Goal: Task Accomplishment & Management: Use online tool/utility

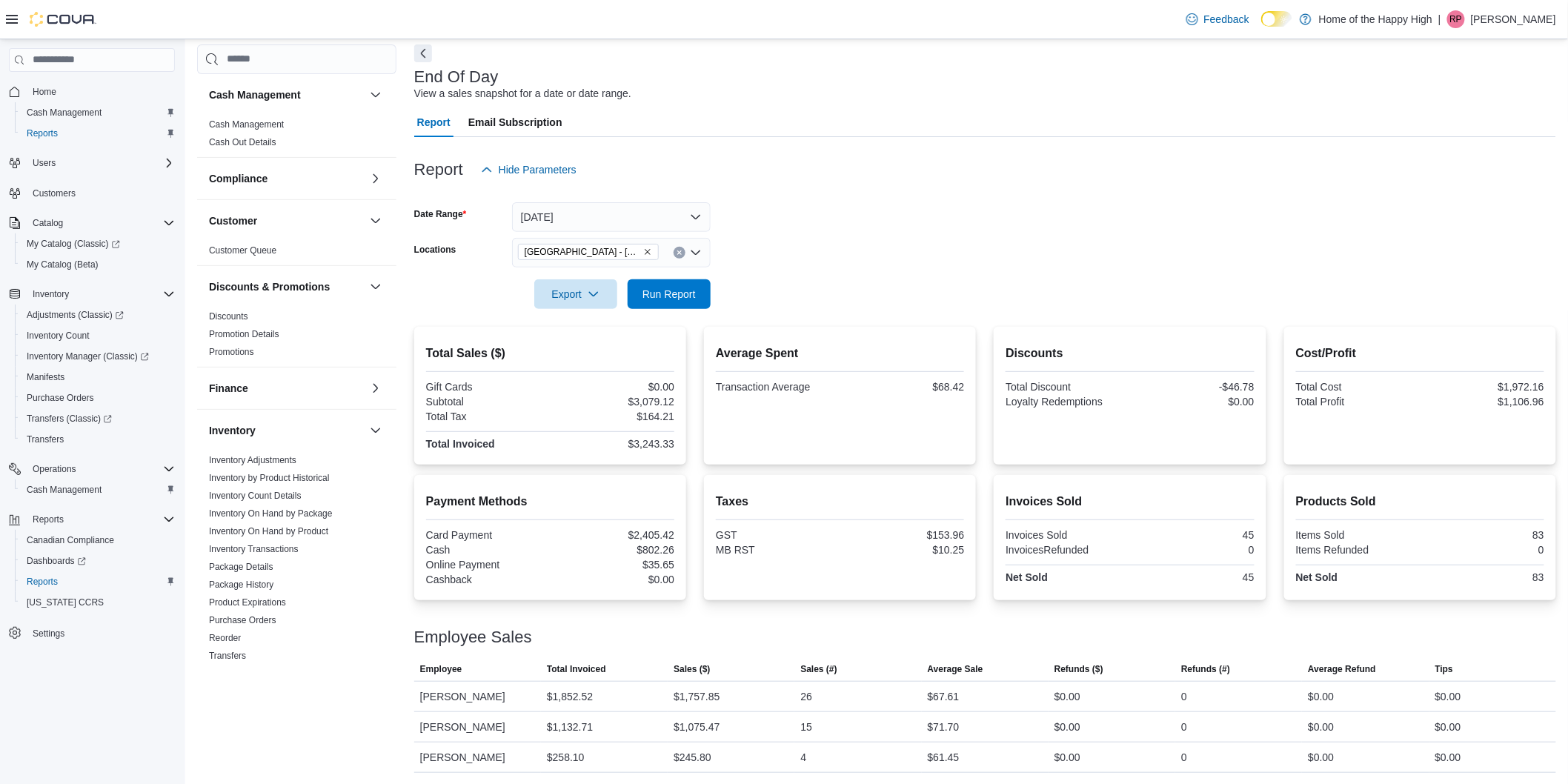
scroll to position [574, 0]
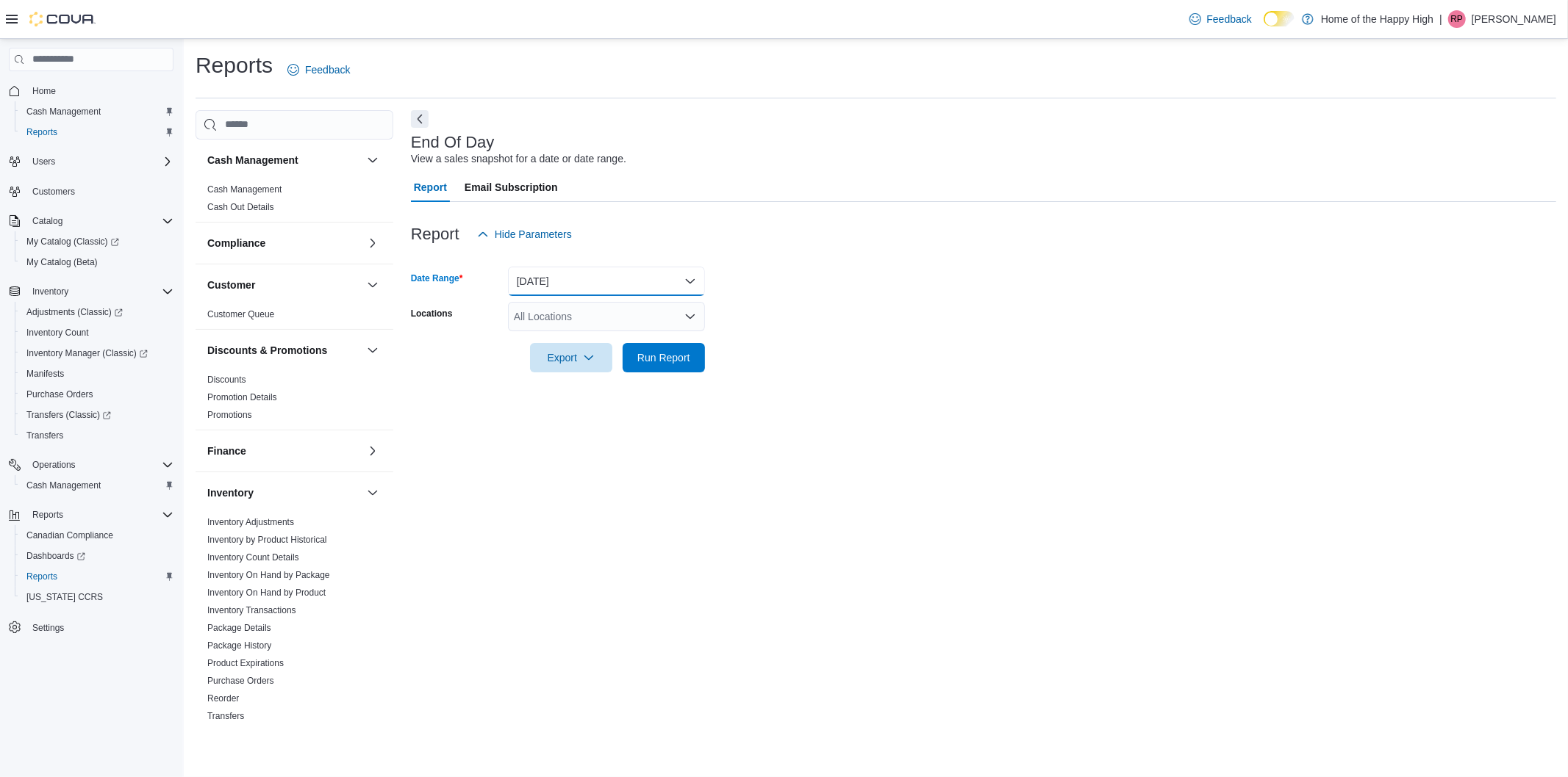
click at [546, 277] on button "[DATE]" at bounding box center [606, 281] width 197 height 29
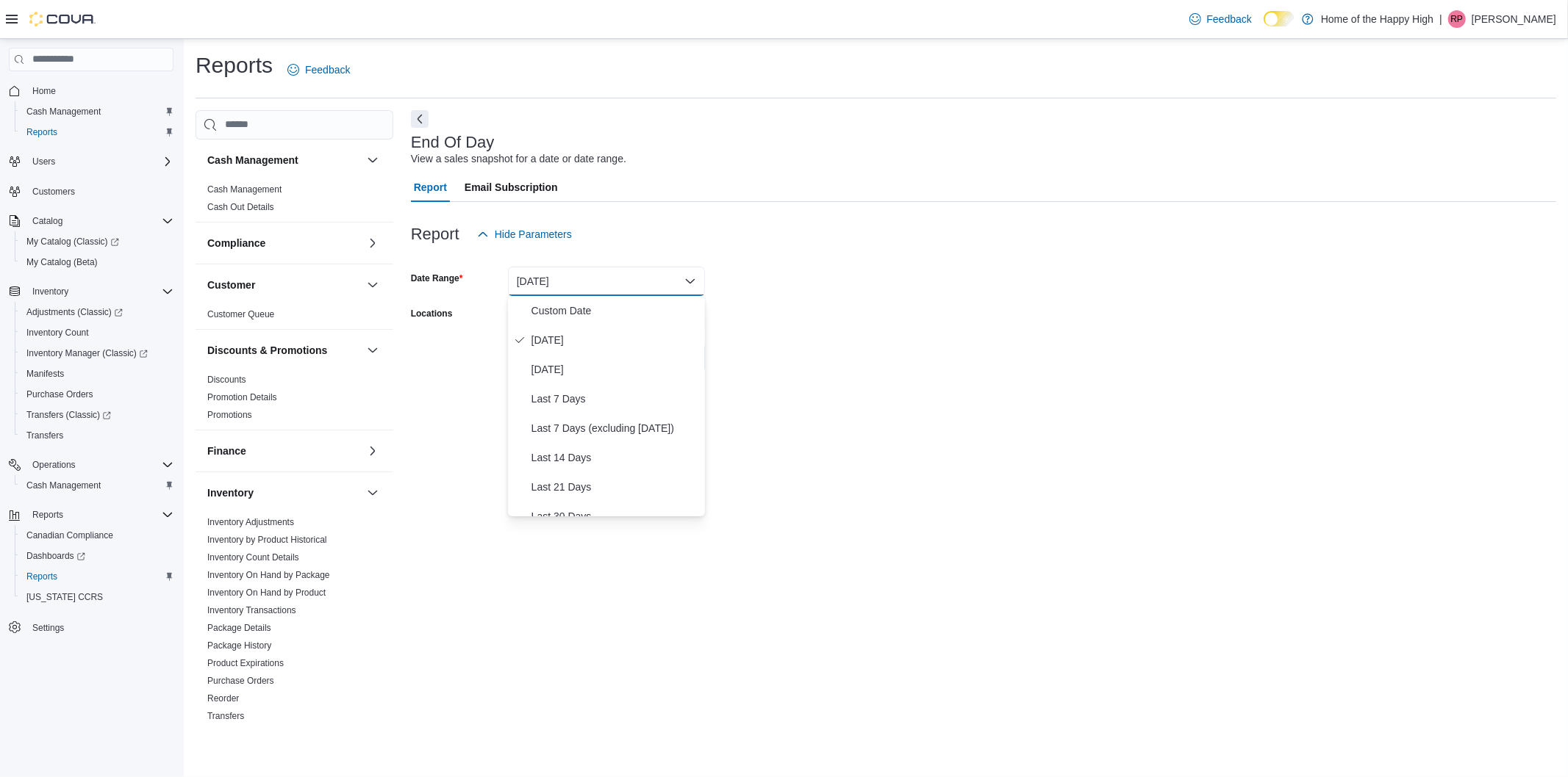
click at [591, 250] on div at bounding box center [984, 257] width 1145 height 18
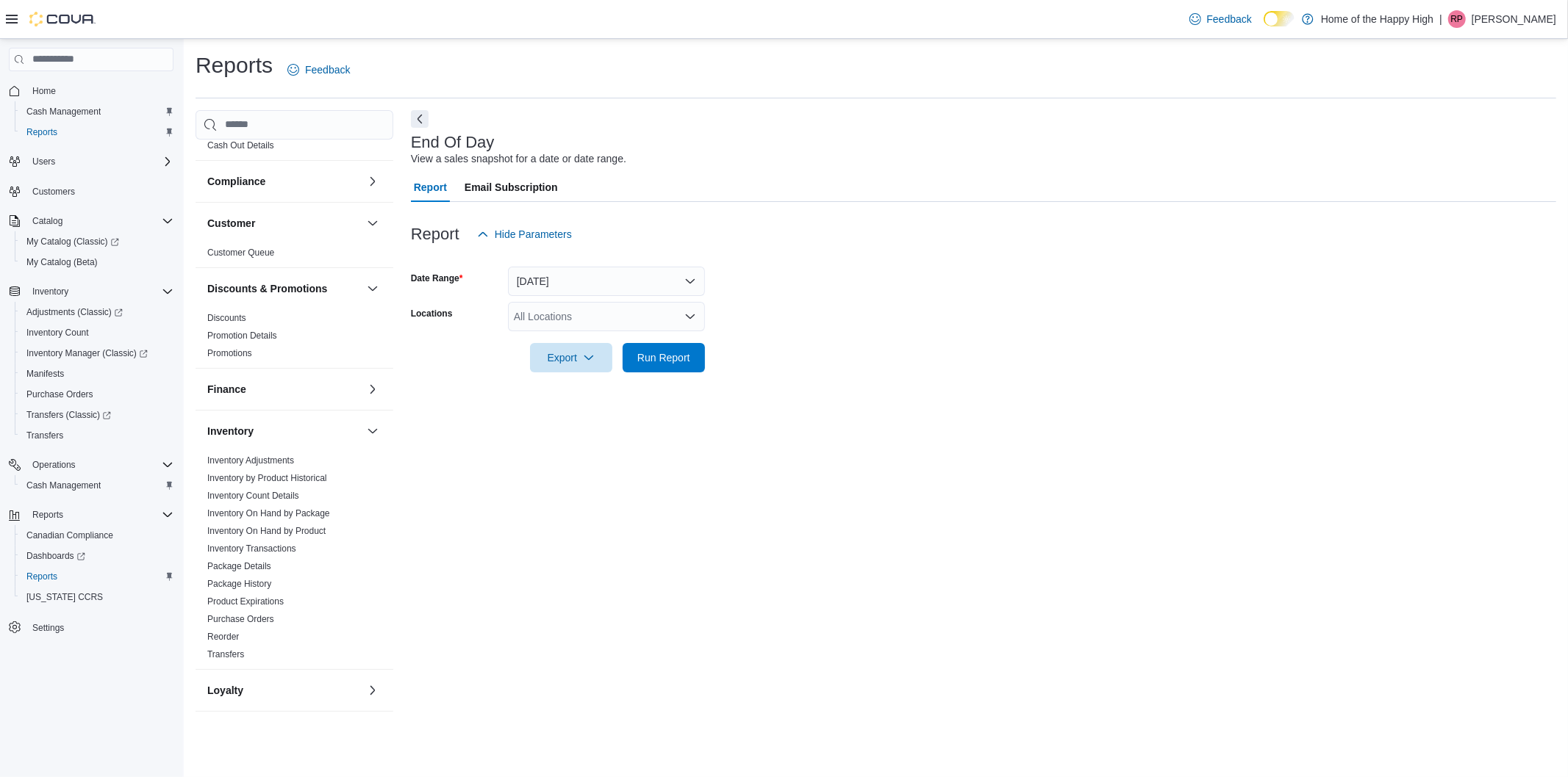
scroll to position [163, 0]
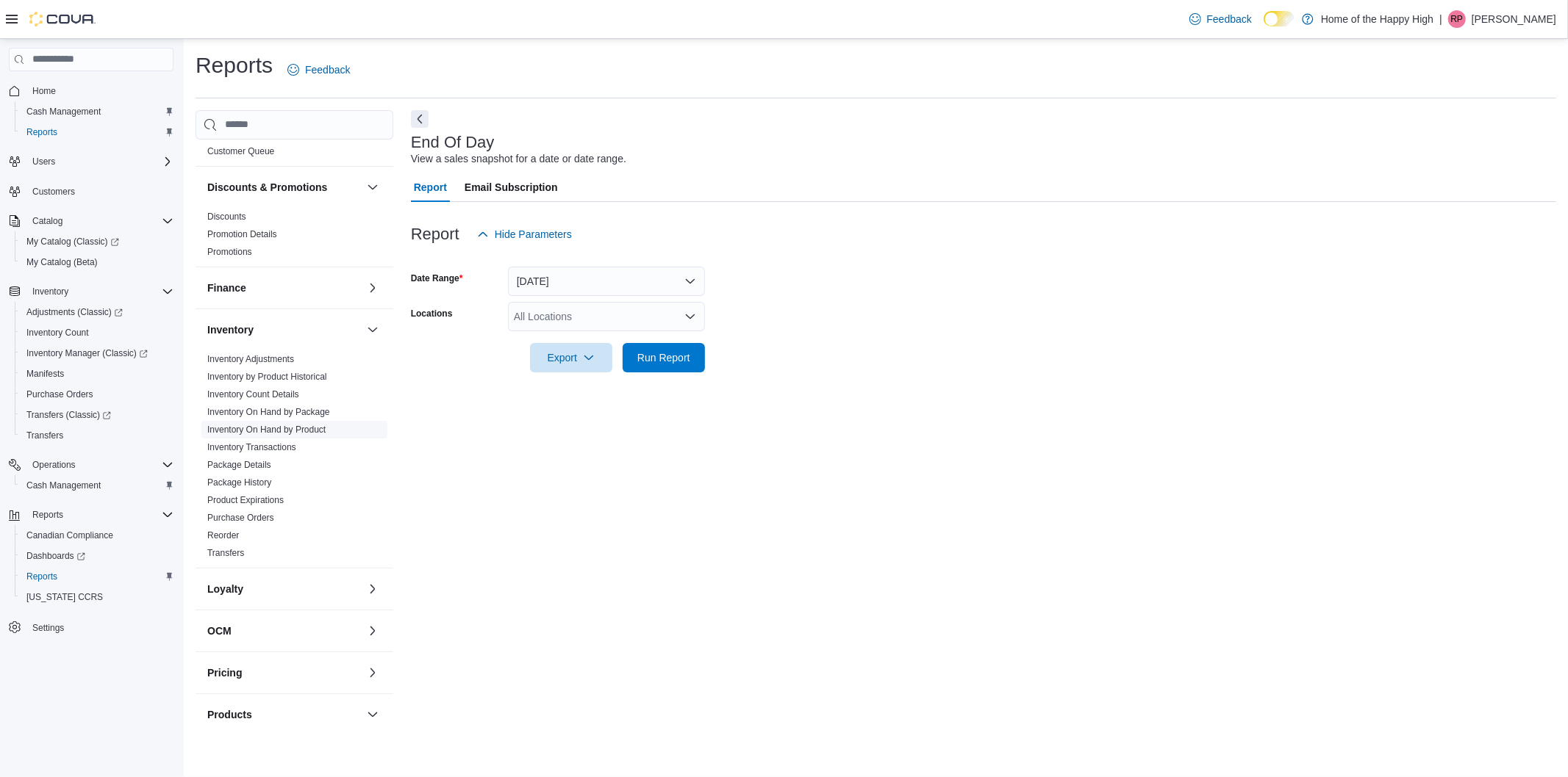
click at [310, 427] on link "Inventory On Hand by Product" at bounding box center [266, 429] width 118 height 10
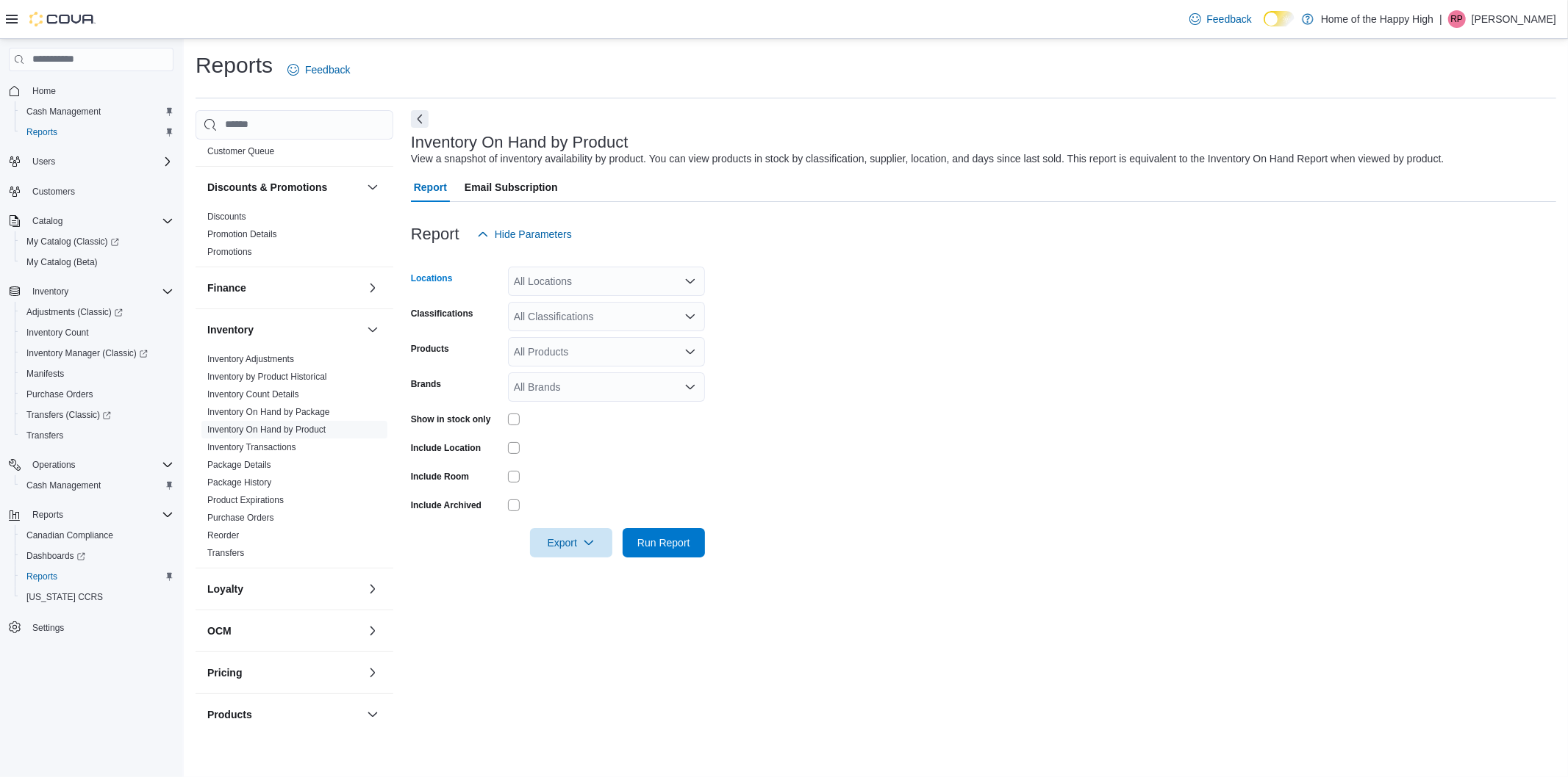
click at [580, 277] on div "All Locations" at bounding box center [606, 281] width 197 height 29
type input "*****"
click at [613, 299] on span "Selkirk - Selkirk Crossing - Fire & Flower" at bounding box center [661, 306] width 185 height 15
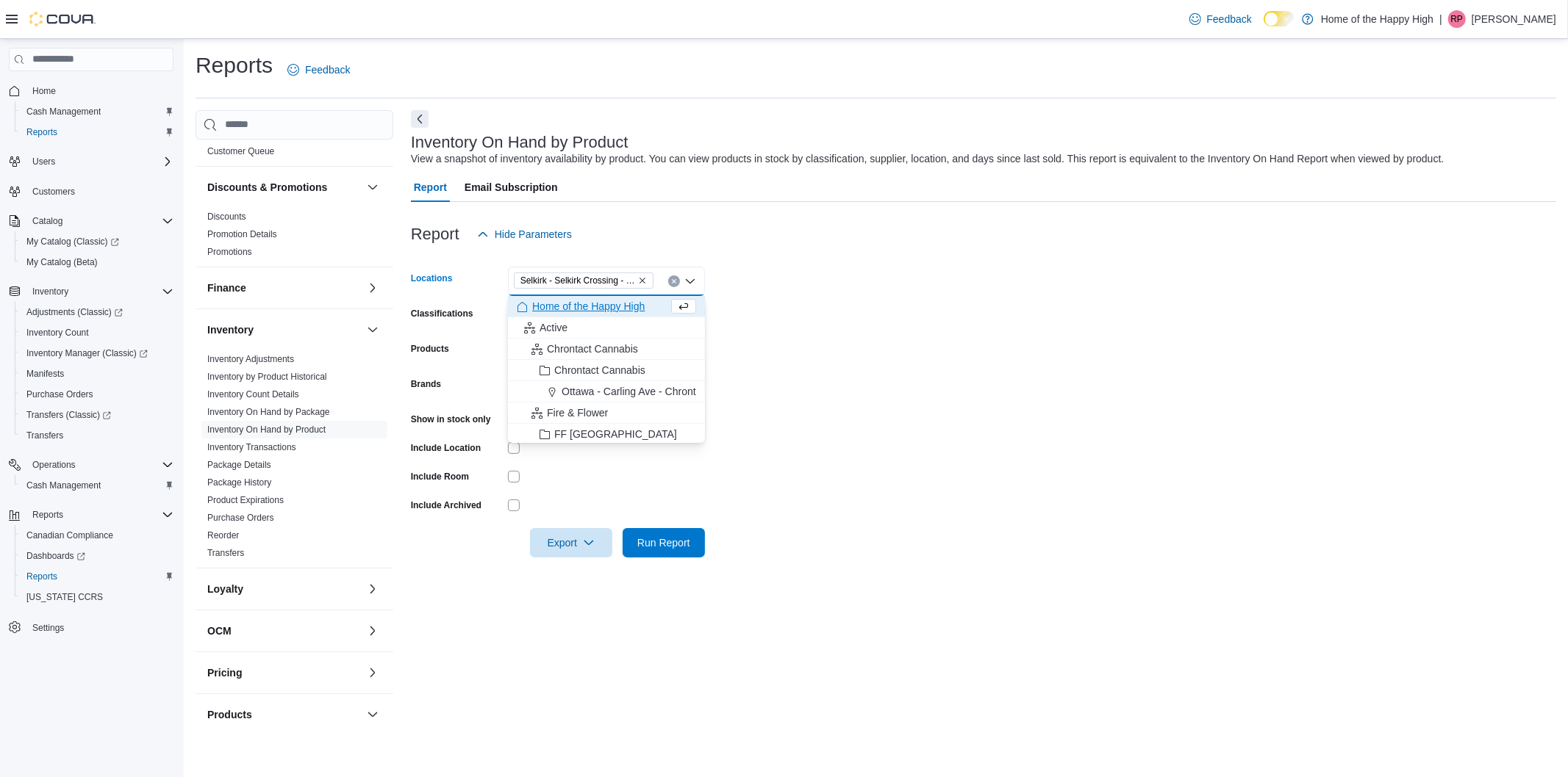
click at [952, 313] on form "Locations Selkirk - Selkirk Crossing - Fire & Flower Combo box. Selected. Selki…" at bounding box center [984, 402] width 1145 height 308
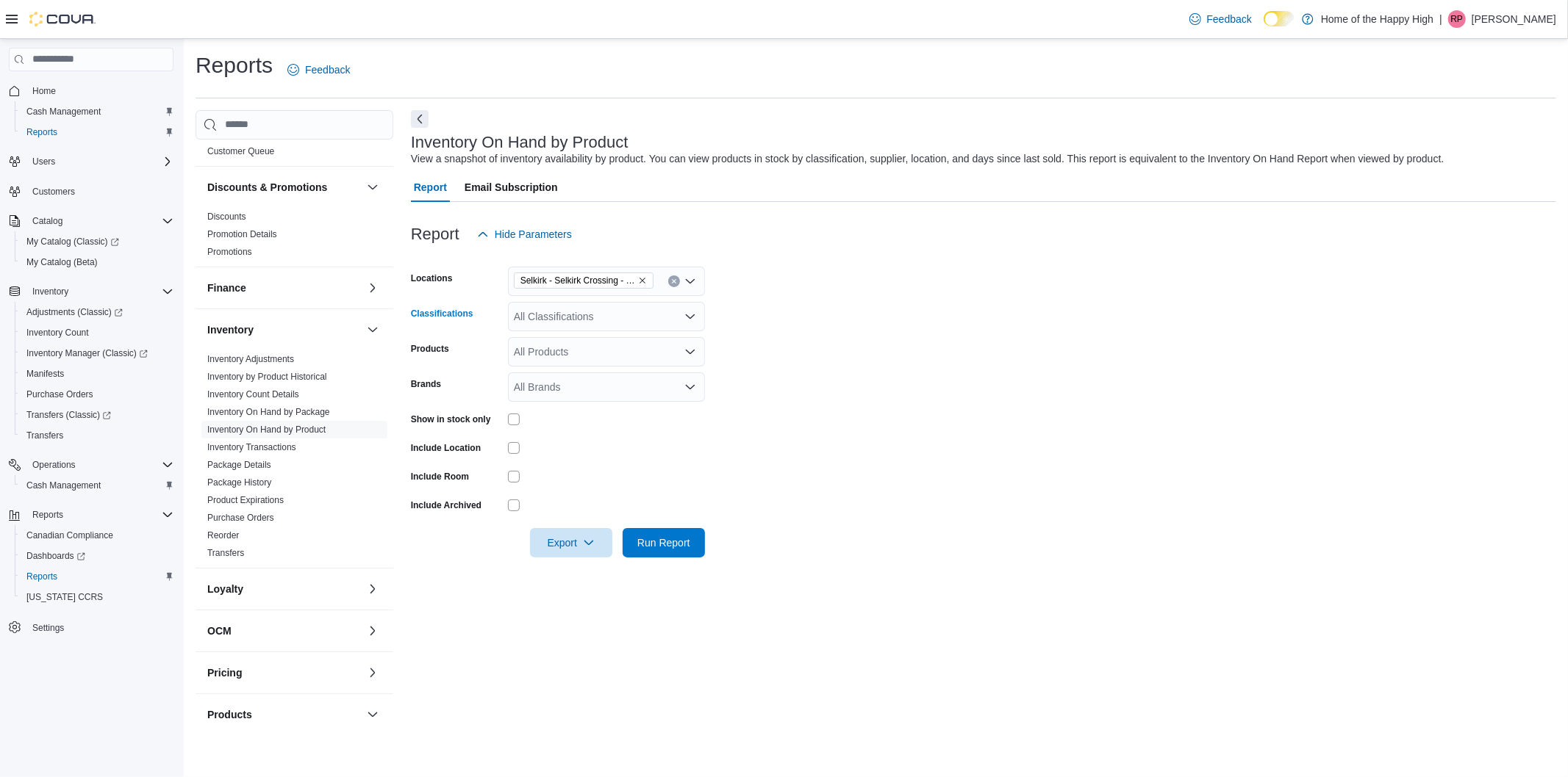
click at [625, 319] on div "All Classifications" at bounding box center [606, 317] width 197 height 29
click at [565, 380] on span "Flower" at bounding box center [563, 384] width 31 height 15
click at [989, 394] on form "Locations Selkirk - Selkirk Crossing - Fire & Flower Classifications Flower Com…" at bounding box center [984, 402] width 1145 height 308
click at [601, 353] on div "All Products" at bounding box center [606, 352] width 197 height 29
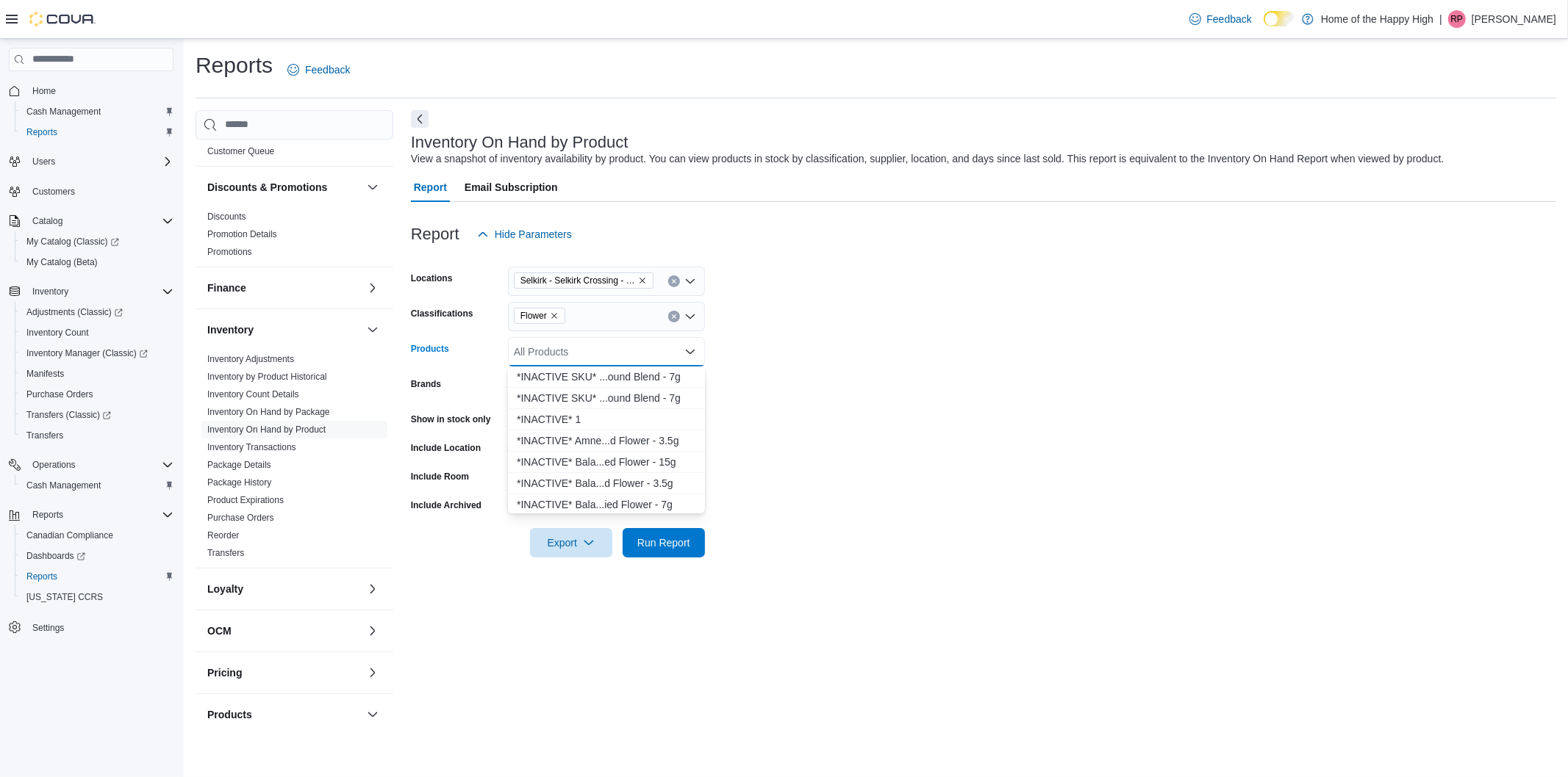
click at [601, 351] on div "All Products Combo box. Selected. Combo box input. All Products. Type some text…" at bounding box center [606, 352] width 197 height 29
click at [974, 446] on form "Locations Selkirk - Selkirk Crossing - Fire & Flower Classifications Flower Pro…" at bounding box center [984, 402] width 1145 height 308
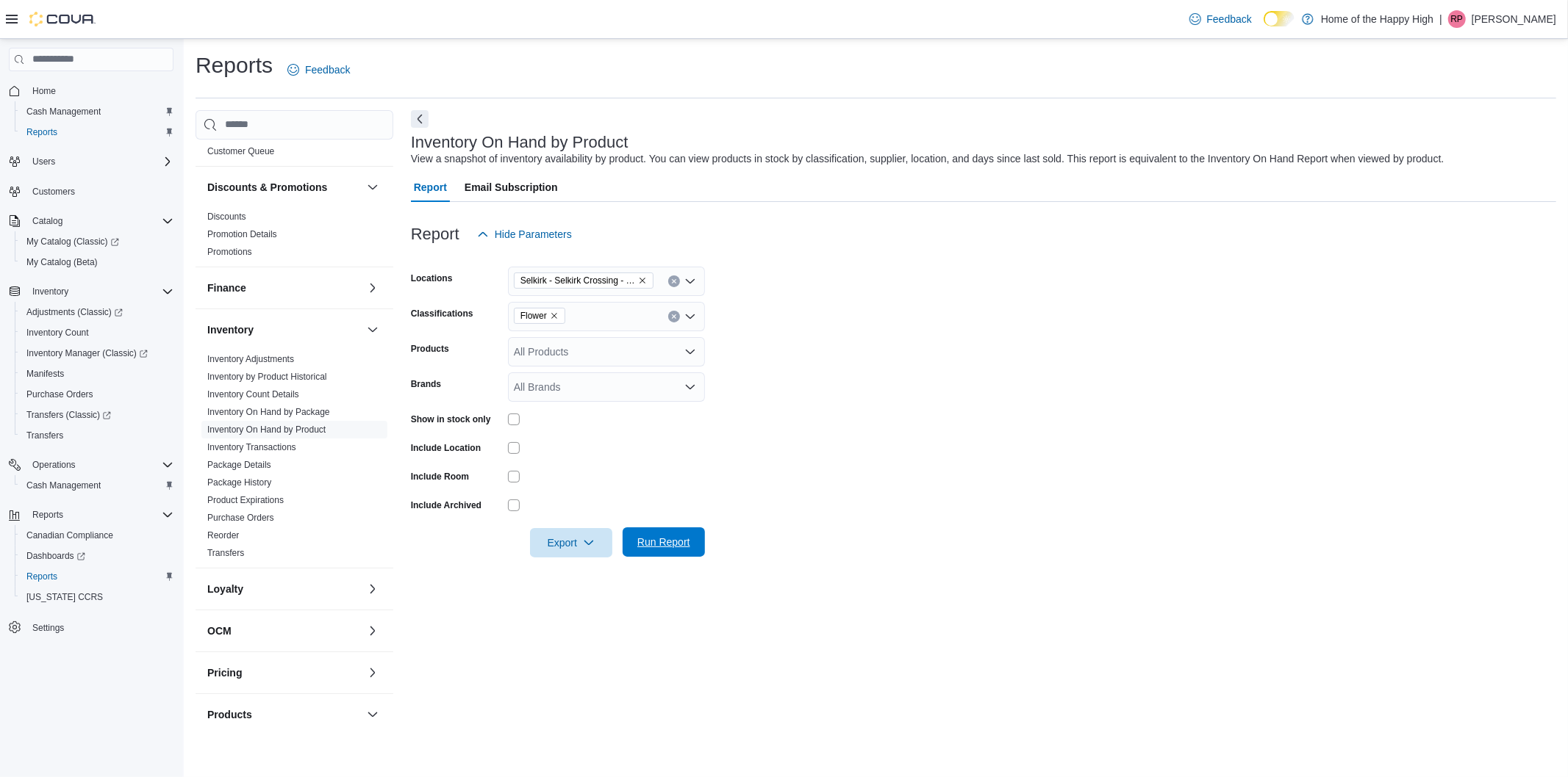
click at [669, 542] on span "Run Report" at bounding box center [664, 541] width 53 height 15
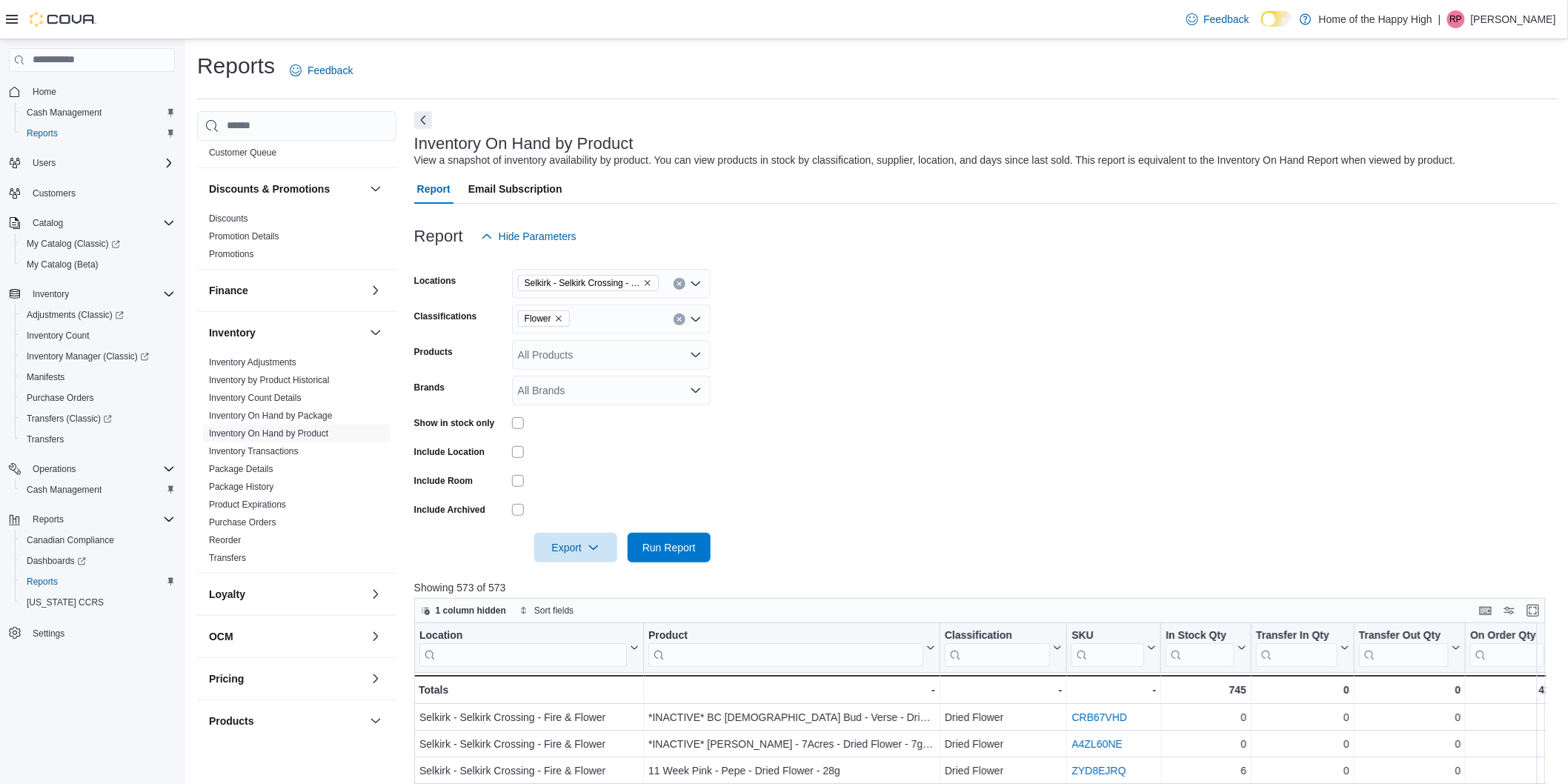
click at [513, 415] on div at bounding box center [611, 422] width 199 height 23
click at [684, 542] on span "Run Report" at bounding box center [669, 546] width 53 height 15
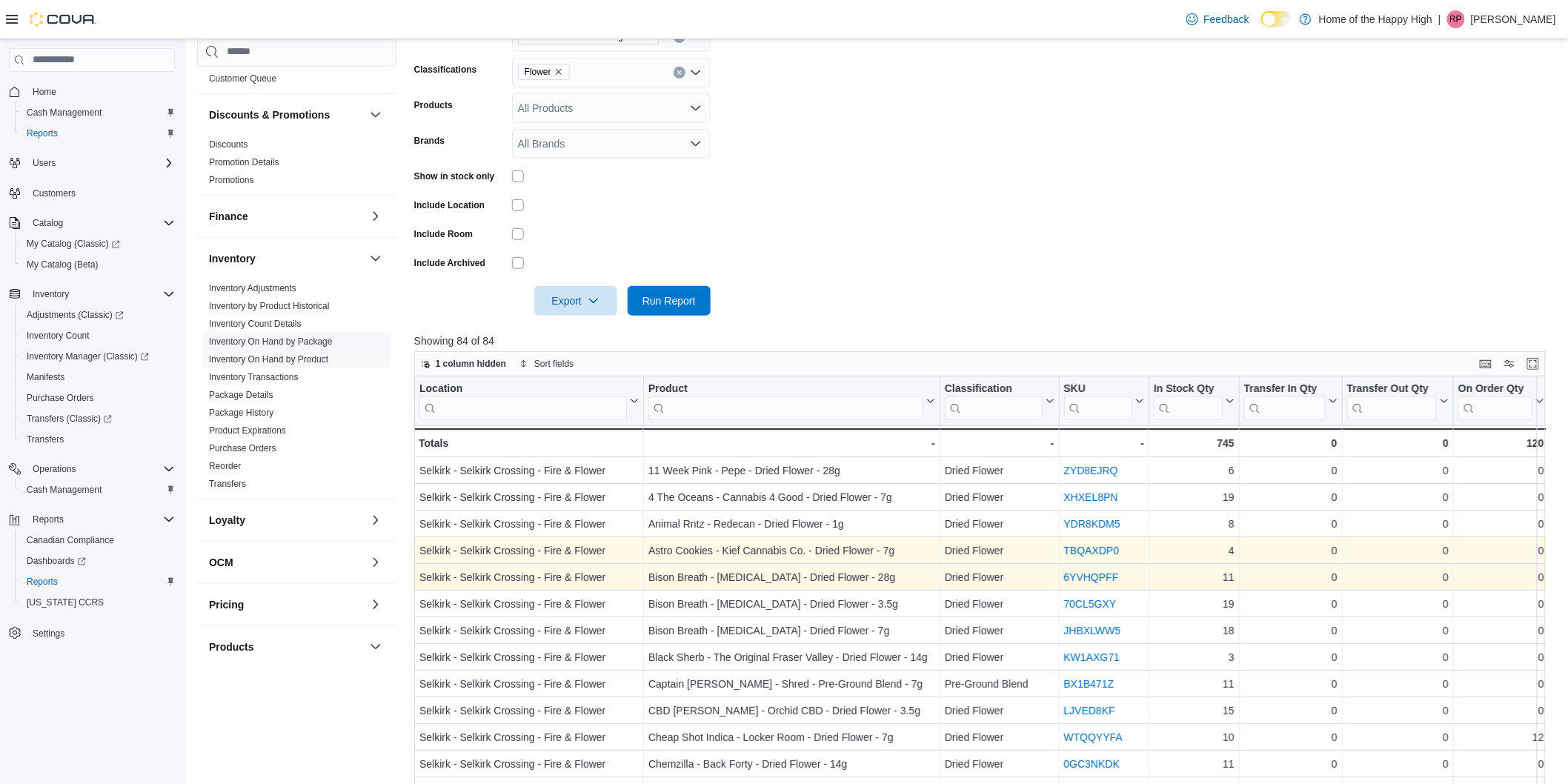
click at [305, 338] on link "Inventory On Hand by Package" at bounding box center [270, 341] width 124 height 10
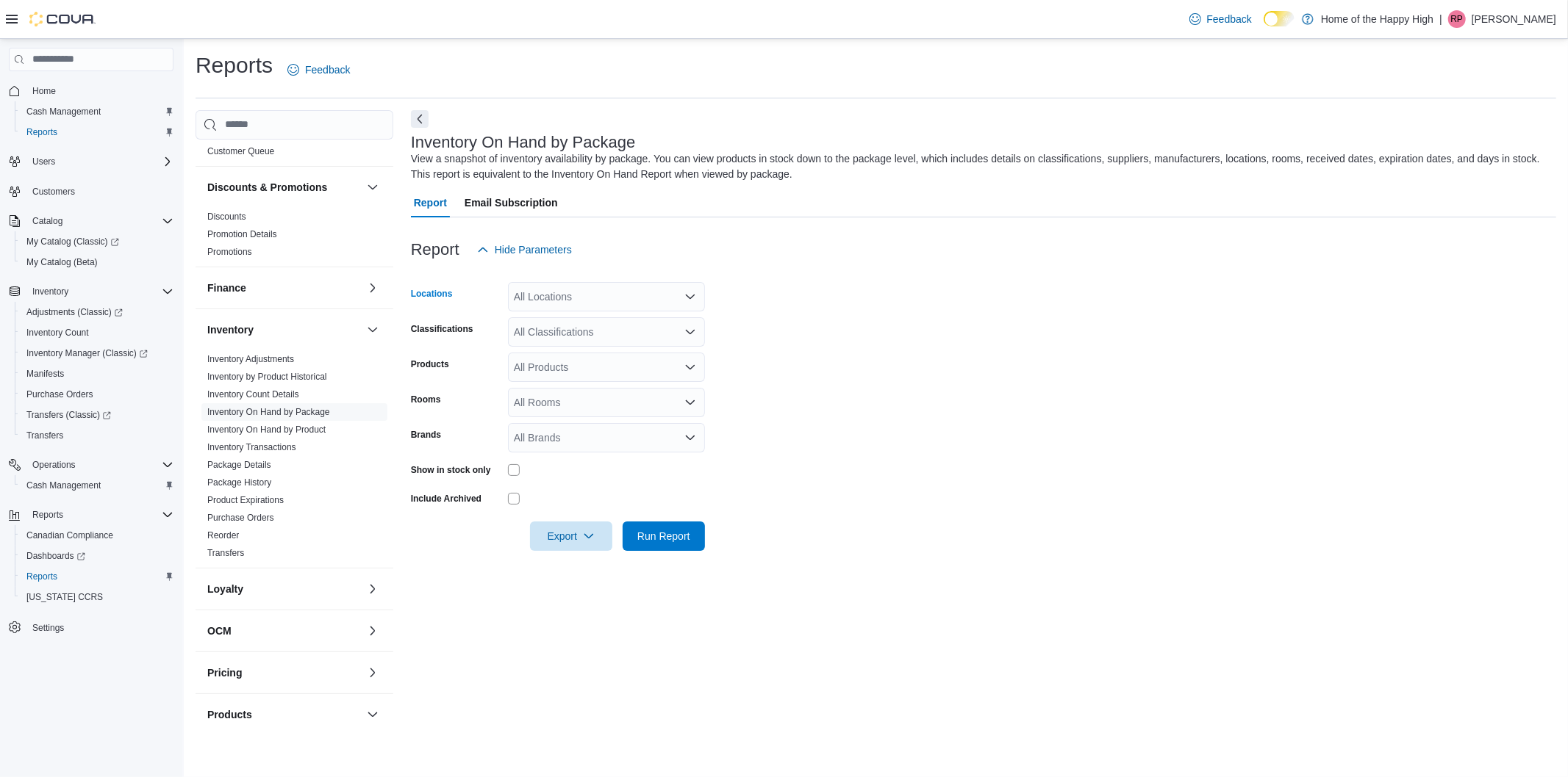
click at [556, 299] on div "All Locations" at bounding box center [606, 297] width 197 height 29
type input "*****"
click at [605, 324] on span "Selkirk - Selkirk Crossing - Fire & Flower" at bounding box center [661, 321] width 185 height 15
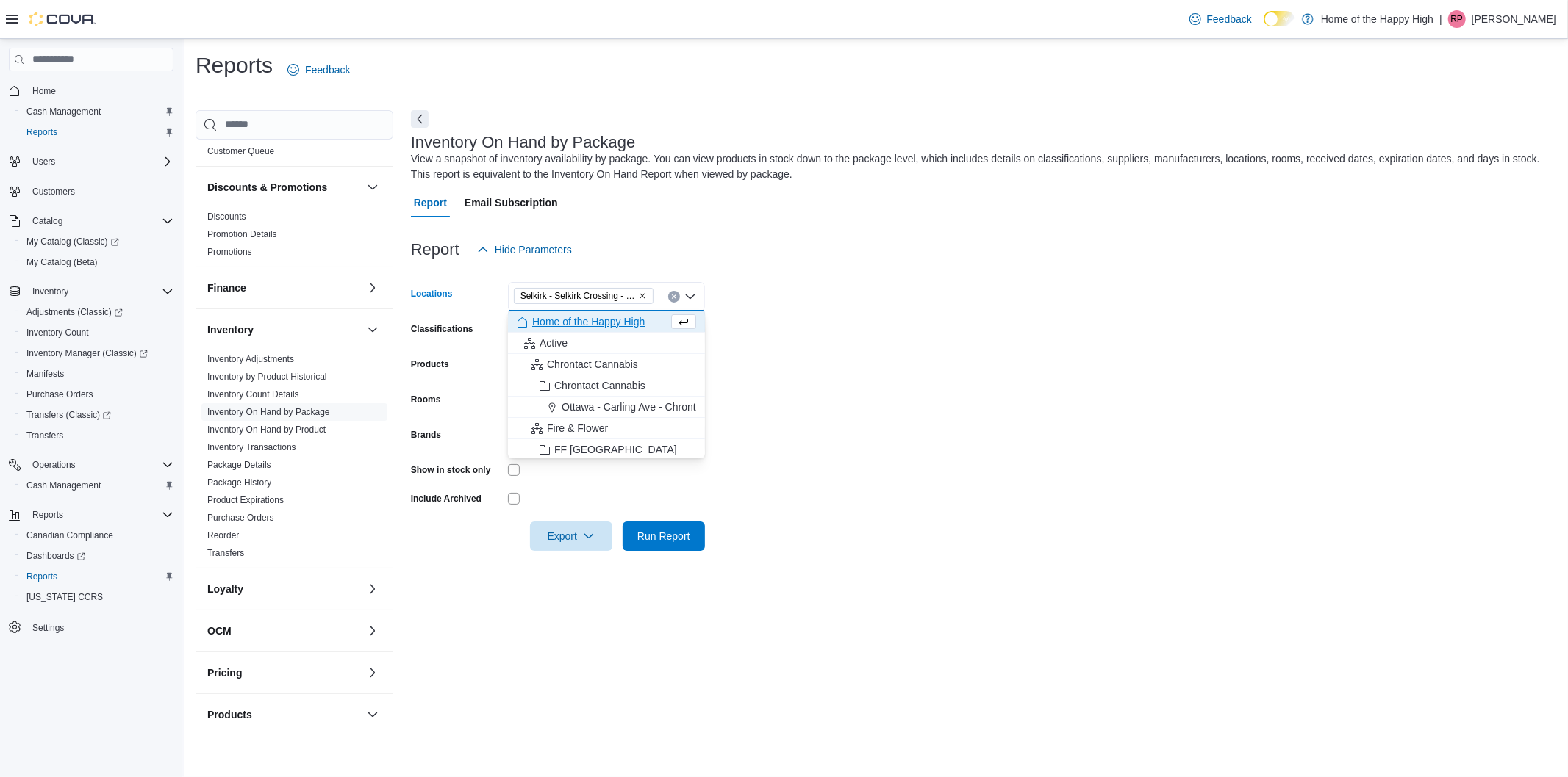
click at [638, 360] on span "Chrontact Cannabis" at bounding box center [593, 364] width 91 height 15
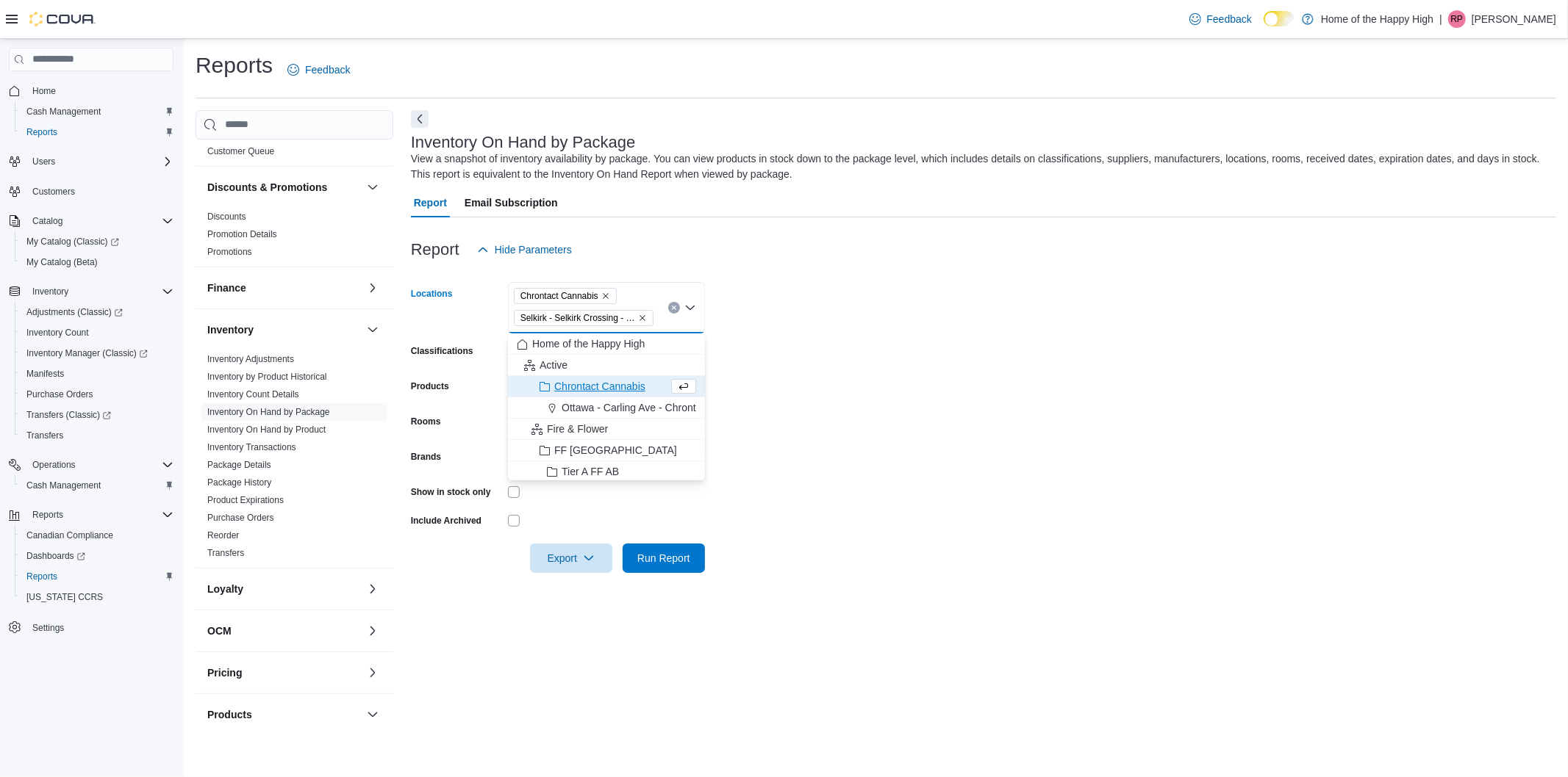
click at [607, 298] on icon "Remove Chrontact Cannabis from selection in this group" at bounding box center [605, 296] width 9 height 8
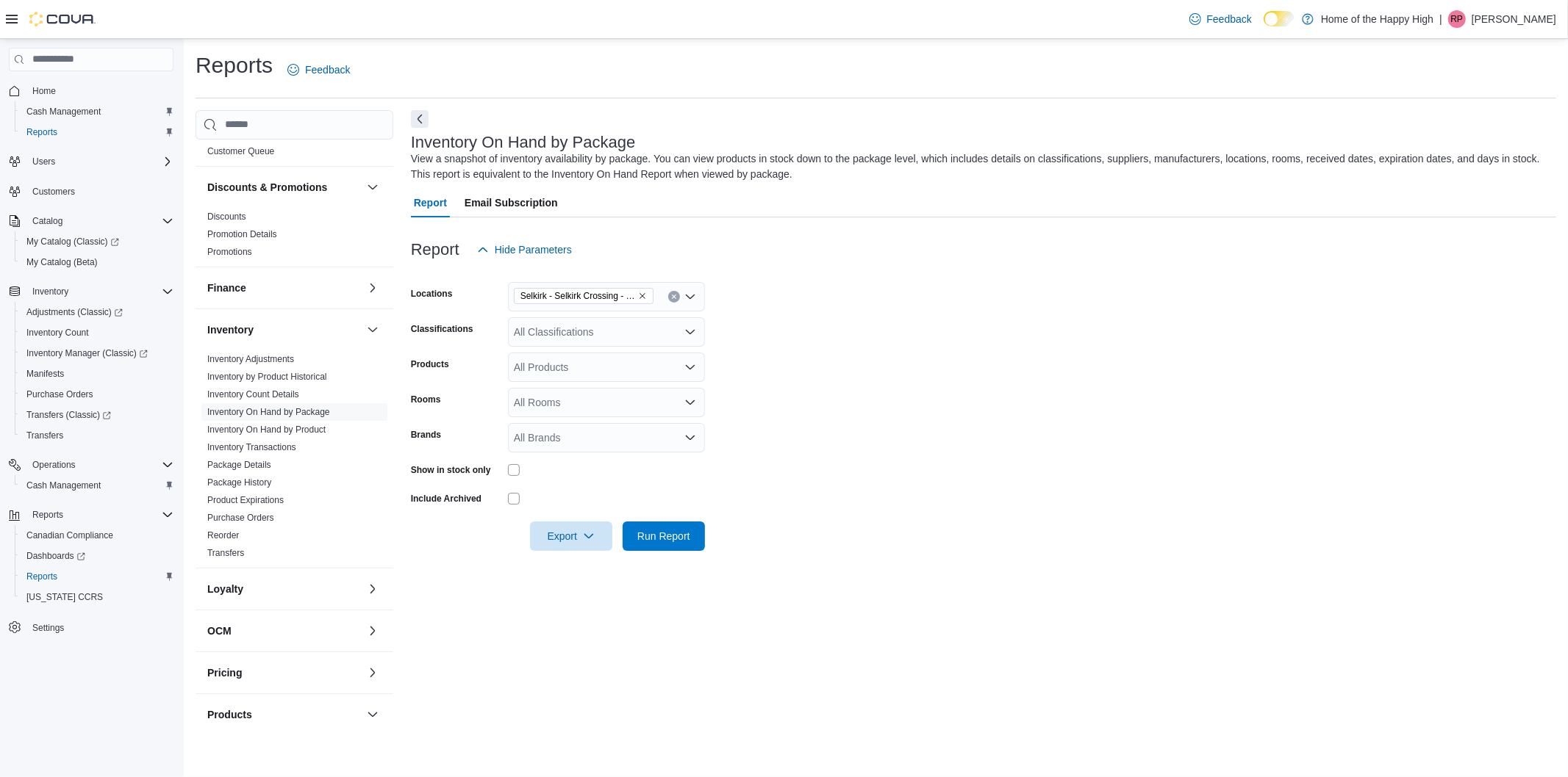
click at [910, 341] on form "Locations Selkirk - Selkirk Crossing - Fire & Flower Classifications All Classi…" at bounding box center [984, 407] width 1145 height 287
click at [580, 294] on span "Selkirk - Selkirk Crossing - Fire & Flower" at bounding box center [577, 296] width 114 height 15
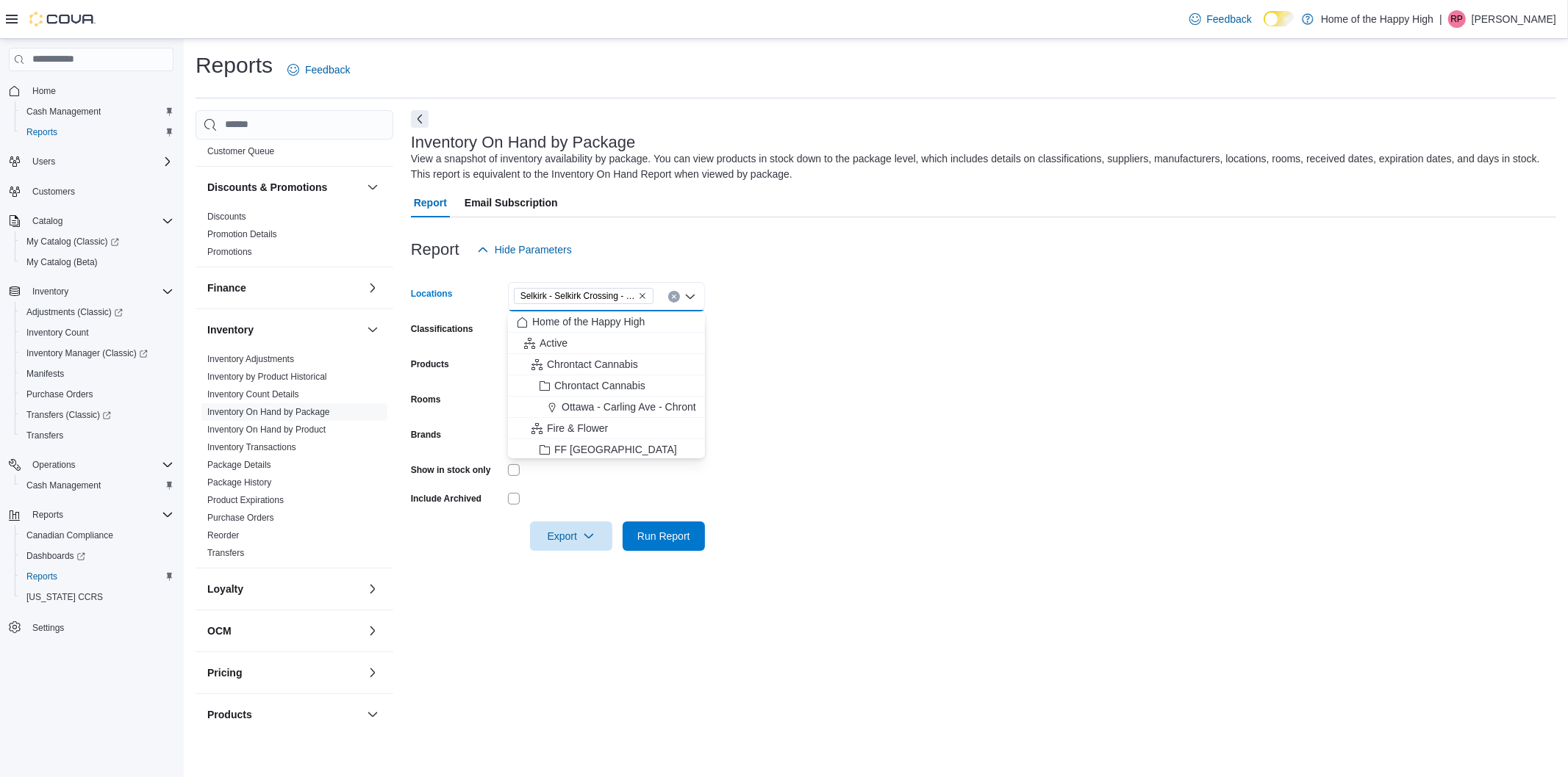
click at [643, 294] on icon "Remove Selkirk - Selkirk Crossing - Fire & Flower from selection in this group" at bounding box center [643, 297] width 6 height 6
click at [614, 290] on div "All Locations Combo box. Selected. Combo box input. All Locations. Type some te…" at bounding box center [606, 297] width 197 height 29
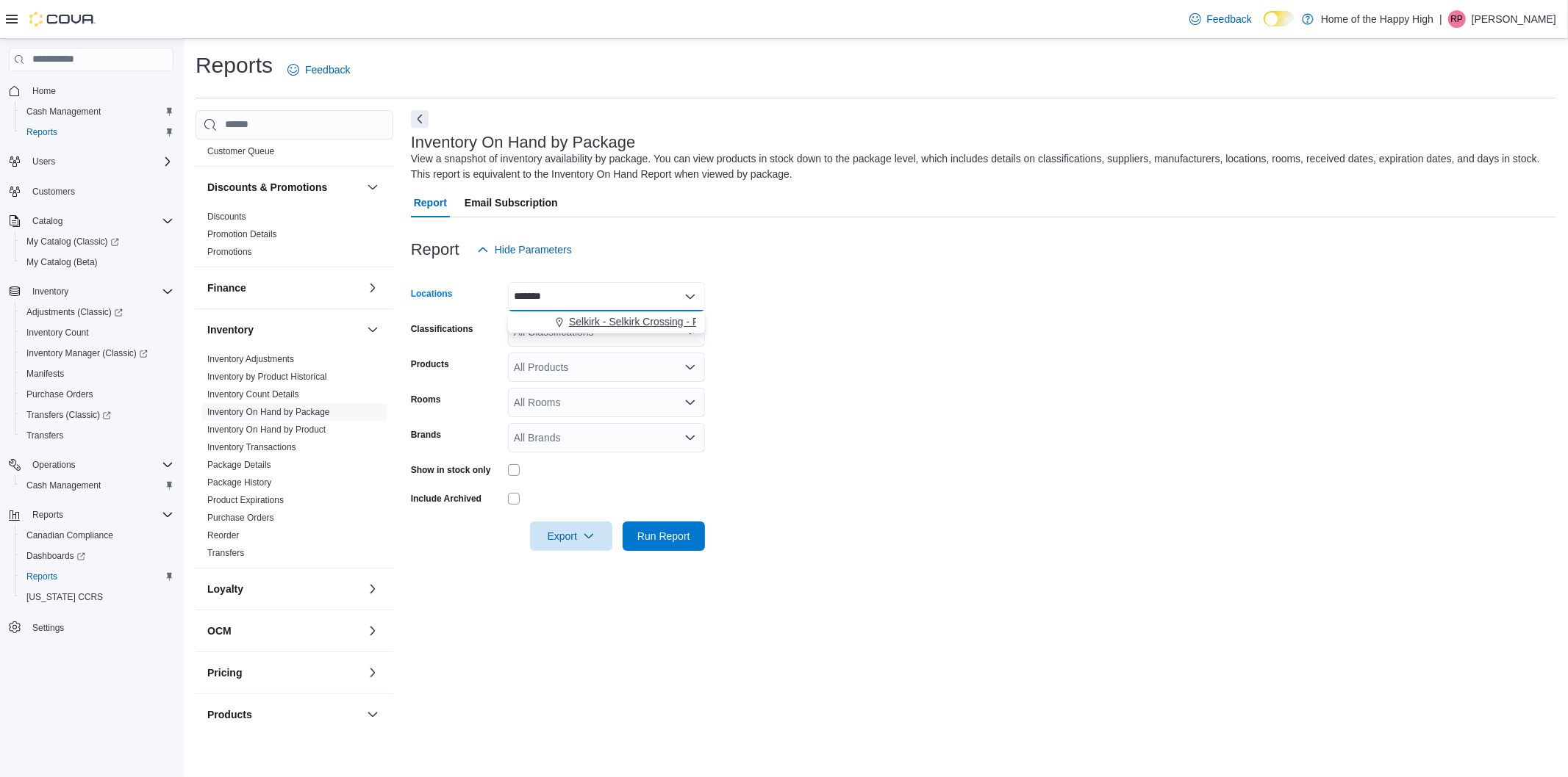
type input "*******"
click at [600, 314] on span "Selkirk - Selkirk Crossing - Fire & Flower" at bounding box center [661, 321] width 185 height 15
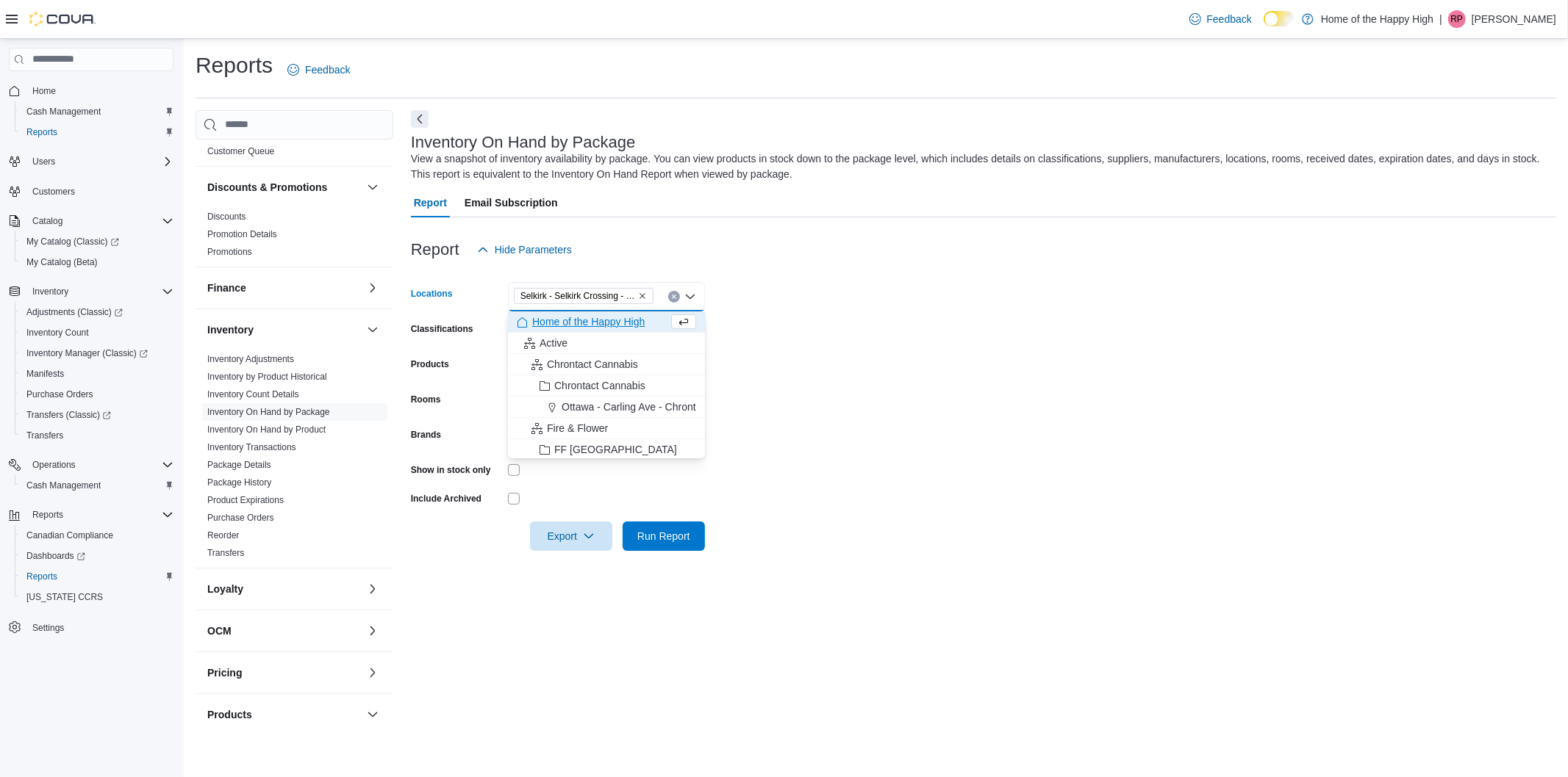
click at [1025, 272] on div at bounding box center [984, 273] width 1145 height 18
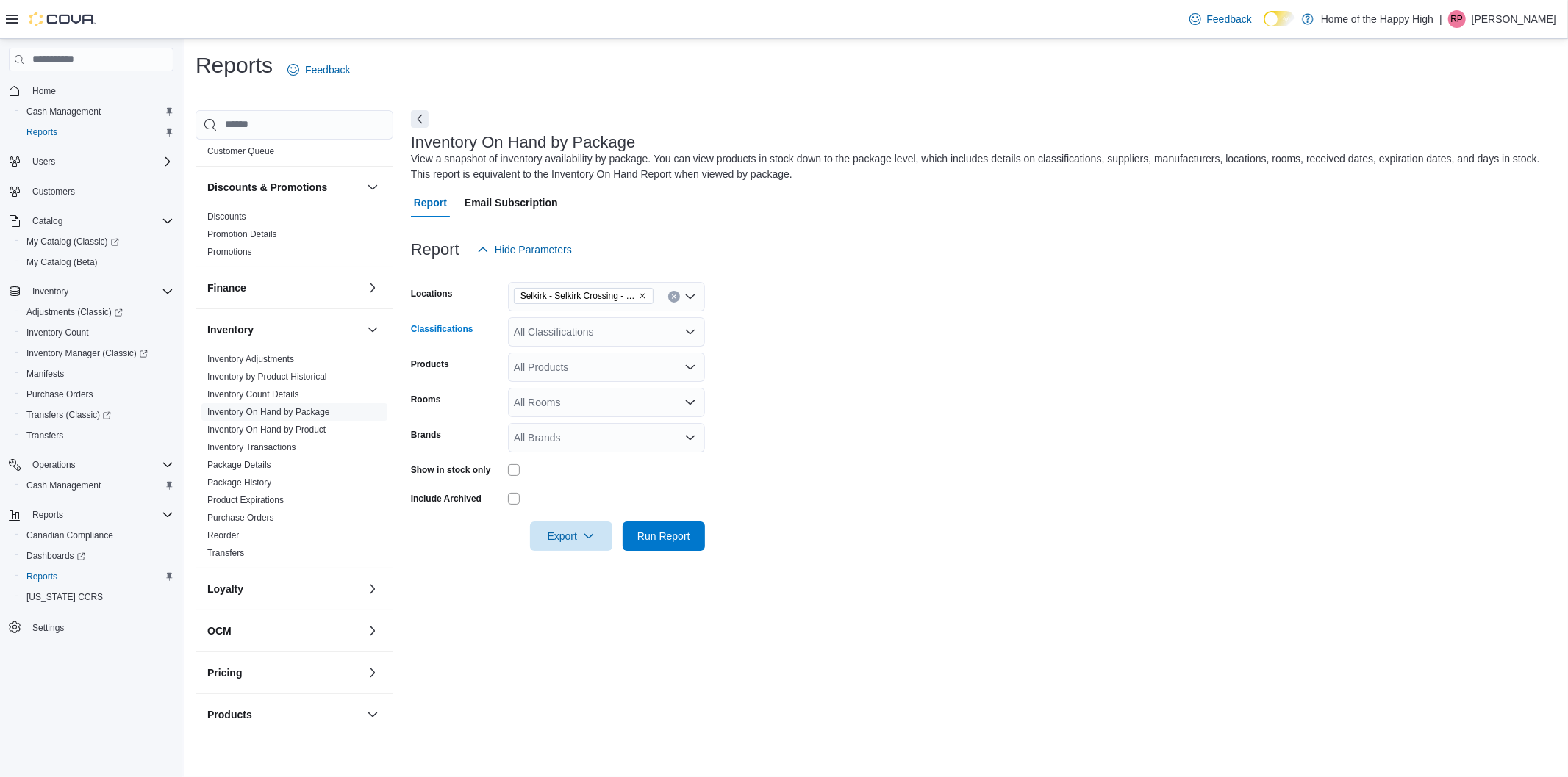
click at [536, 343] on div "All Classifications" at bounding box center [606, 332] width 197 height 29
click at [570, 397] on span "Flower" at bounding box center [563, 399] width 31 height 15
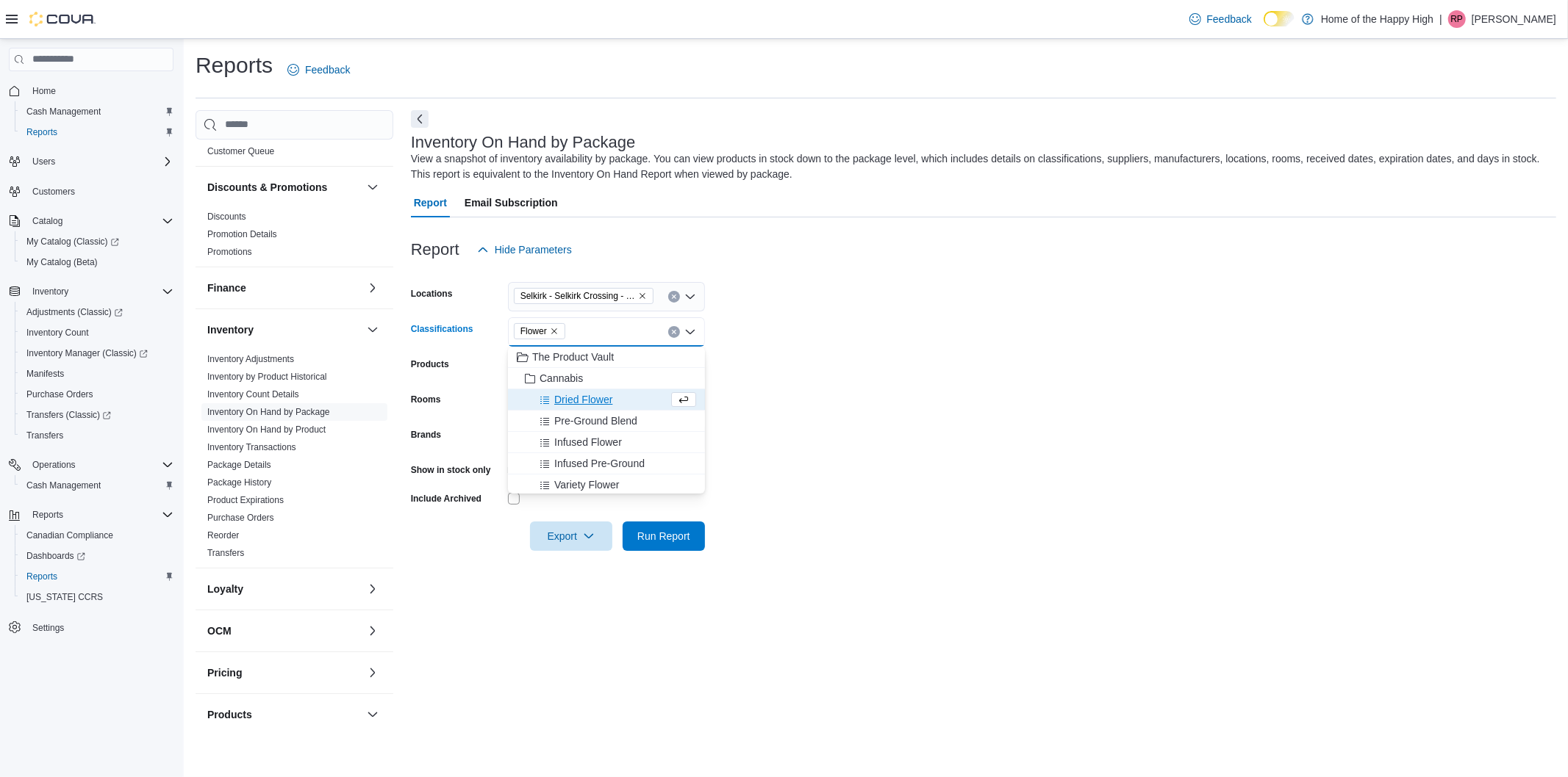
click at [944, 397] on form "Locations Selkirk - Selkirk Crossing - Fire & Flower Classifications Flower Com…" at bounding box center [984, 407] width 1145 height 287
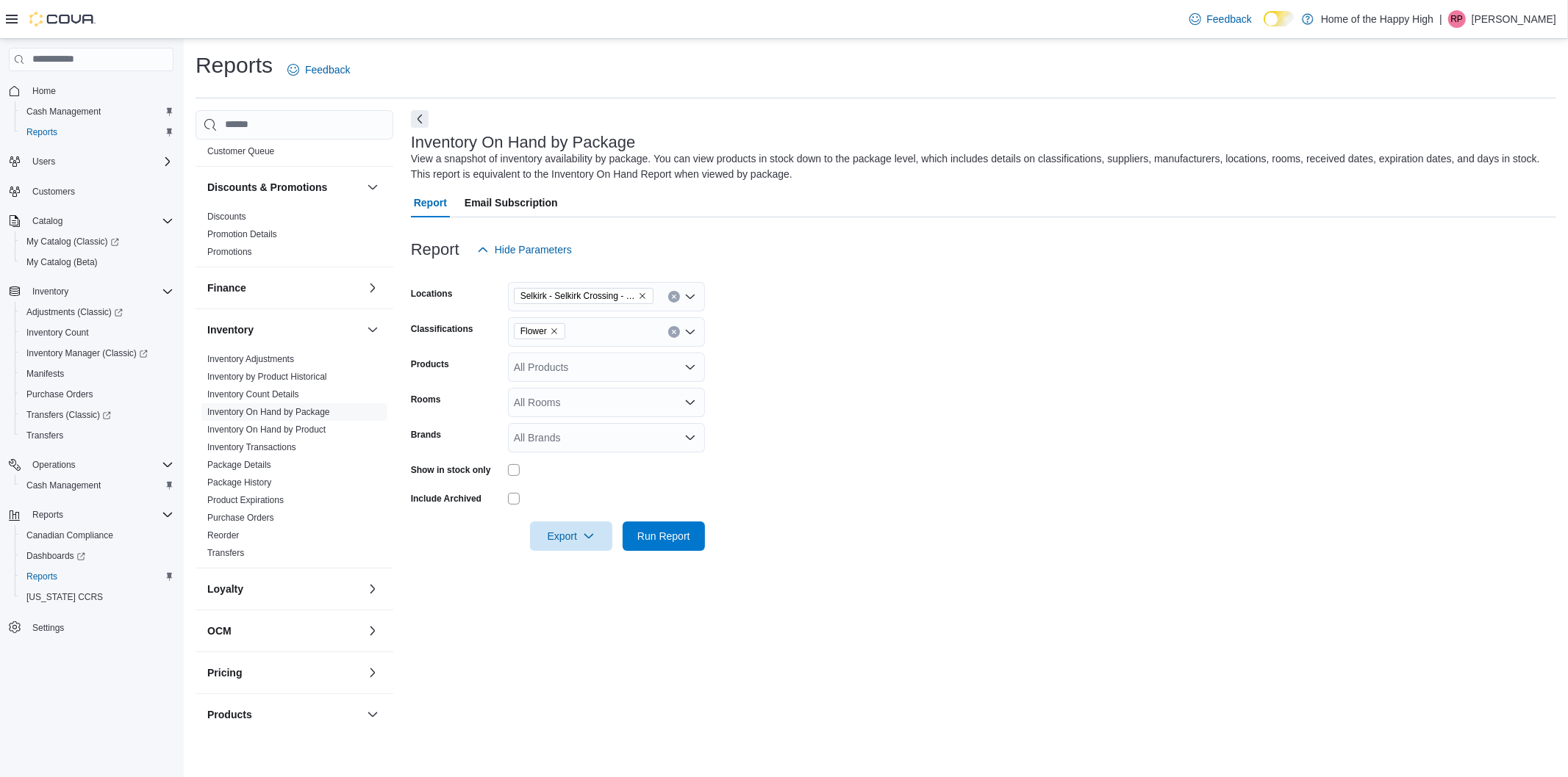
click at [592, 406] on div "All Rooms" at bounding box center [606, 402] width 197 height 29
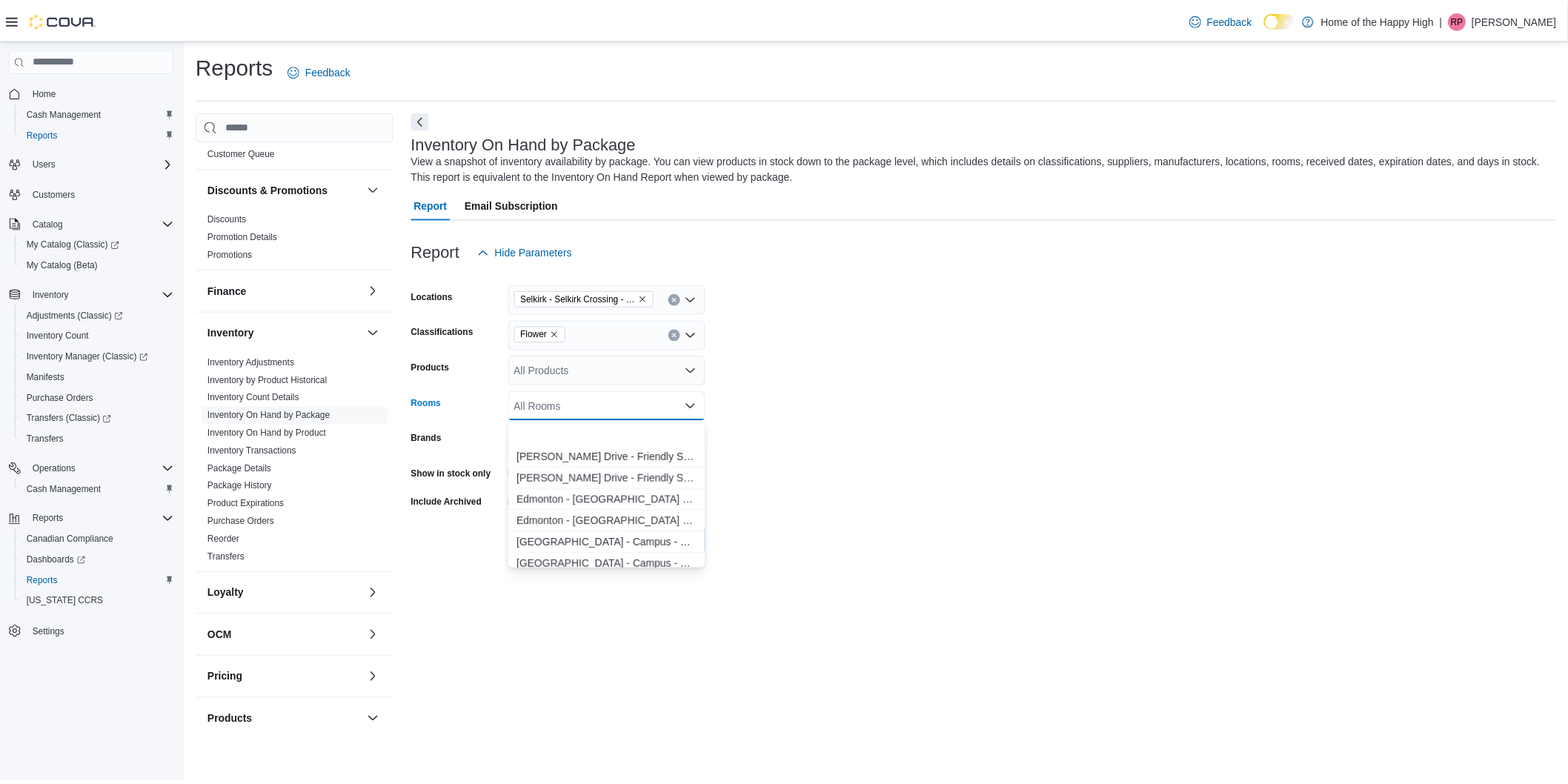
scroll to position [1482, 0]
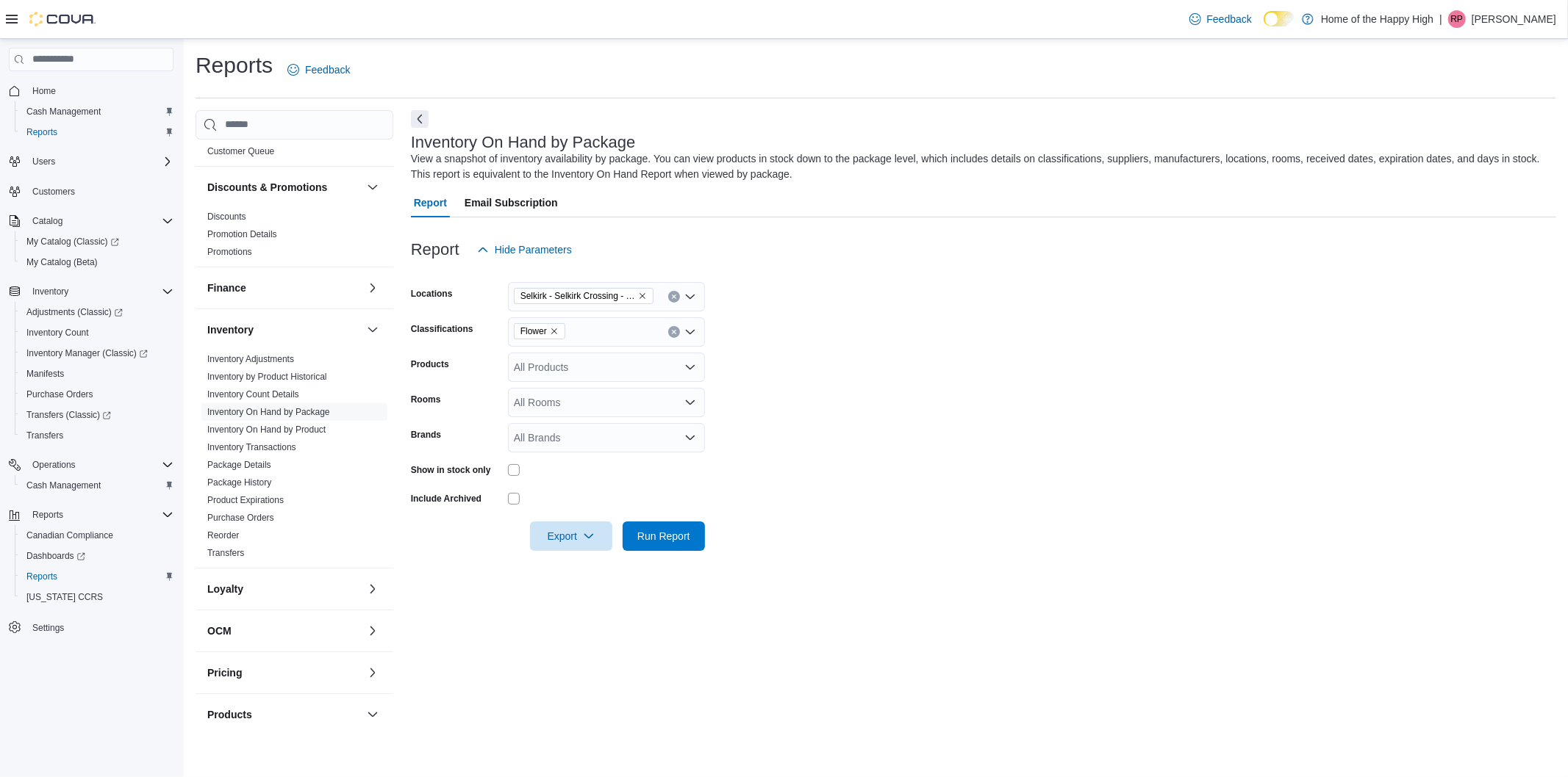
click at [885, 446] on form "Locations Selkirk - Selkirk Crossing - Fire & Flower Classifications Flower Pro…" at bounding box center [984, 407] width 1145 height 287
click at [605, 392] on div "All Rooms" at bounding box center [606, 402] width 197 height 29
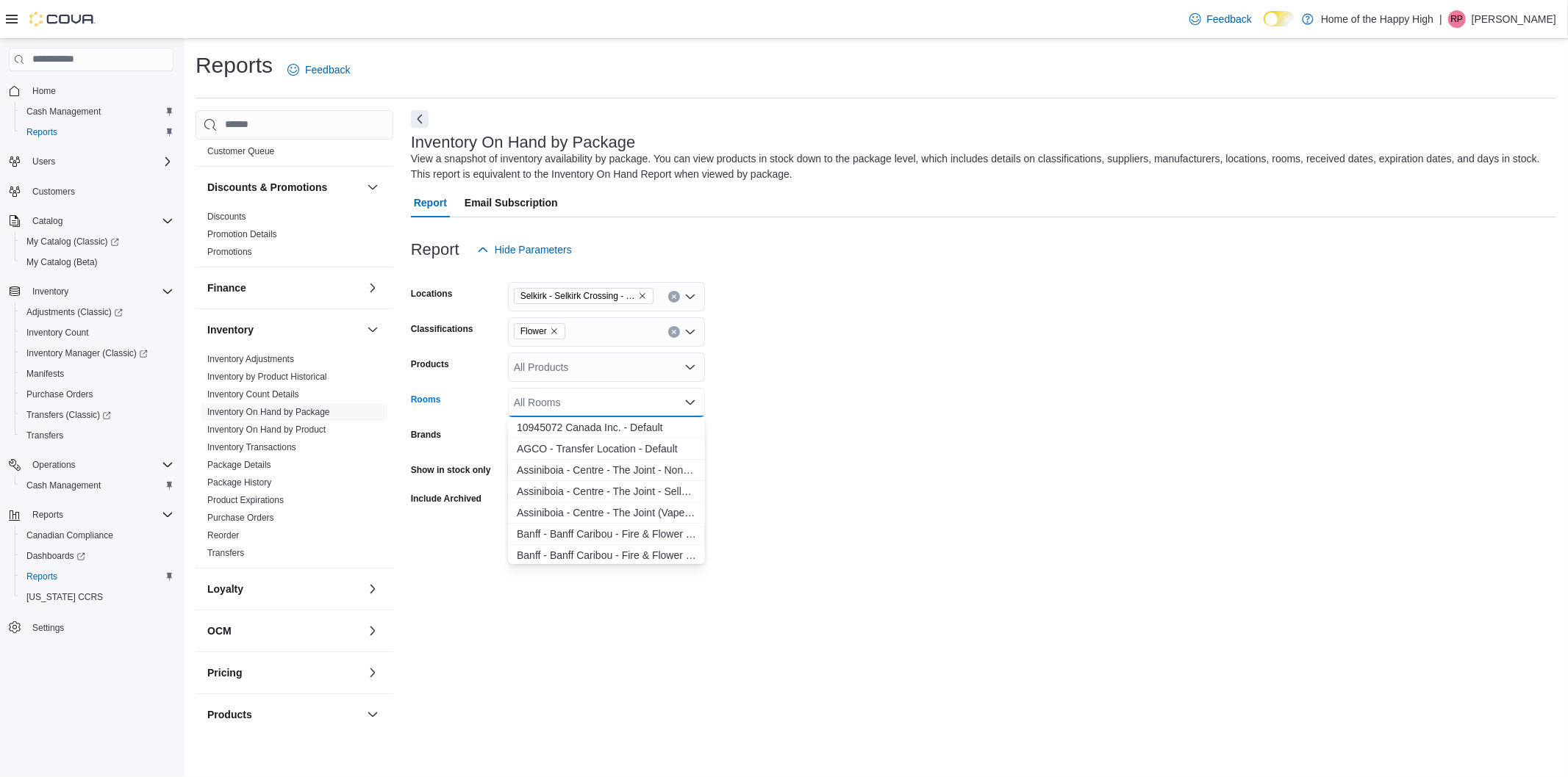
click at [964, 473] on form "Locations Selkirk - Selkirk Crossing - Fire & Flower Classifications Flower Pro…" at bounding box center [984, 407] width 1145 height 287
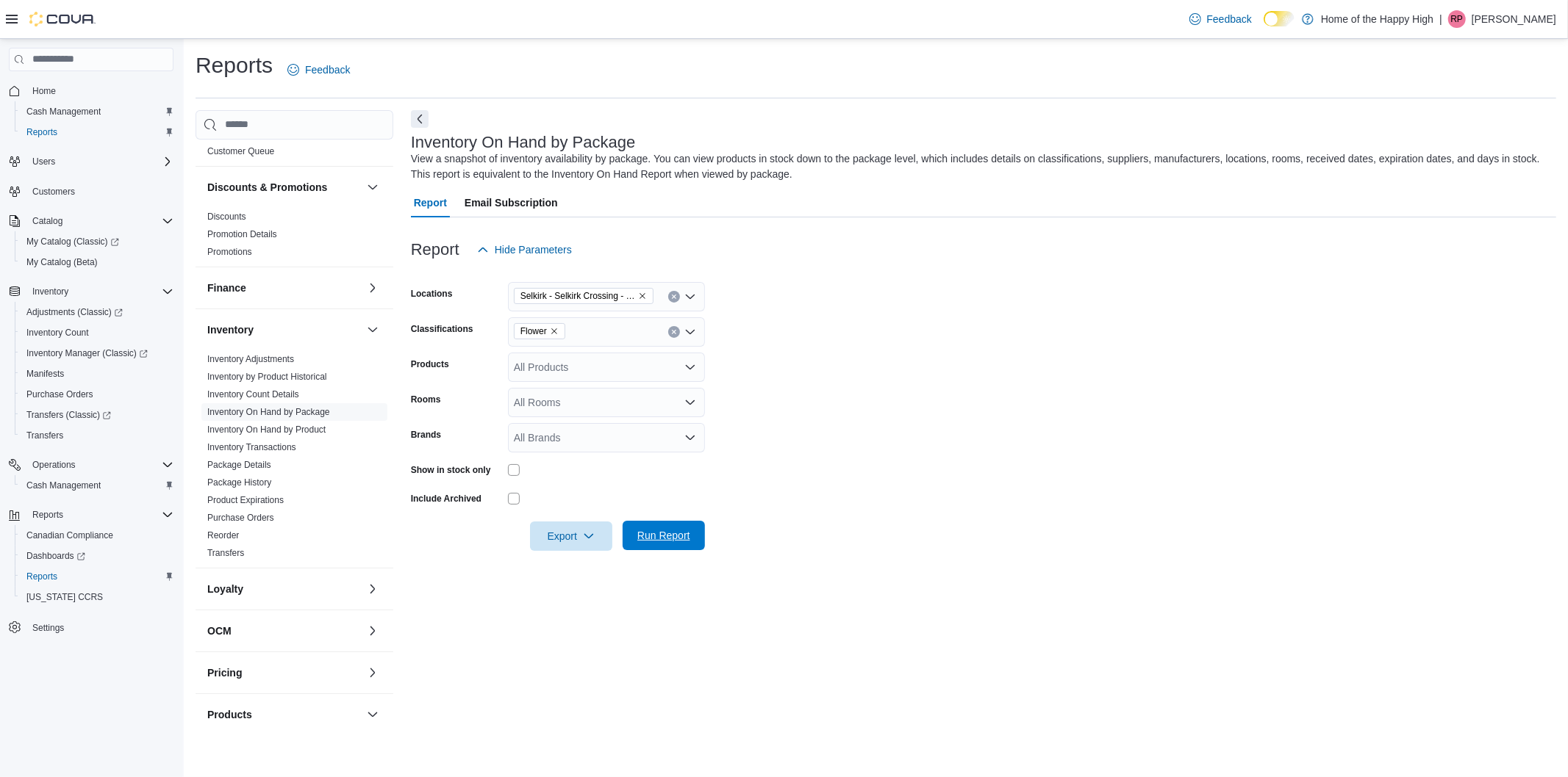
click at [689, 534] on span "Run Report" at bounding box center [664, 535] width 53 height 15
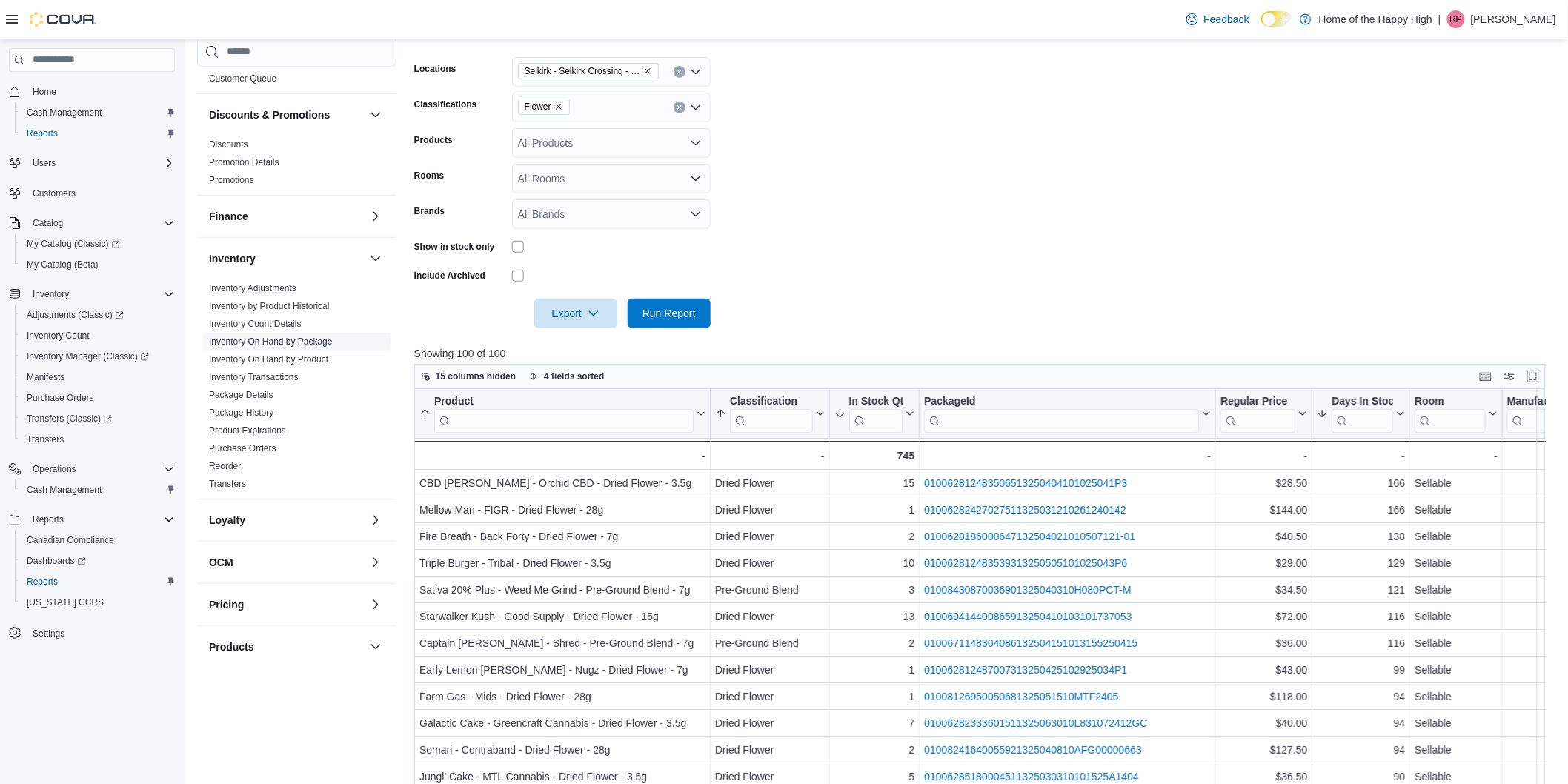
scroll to position [247, 0]
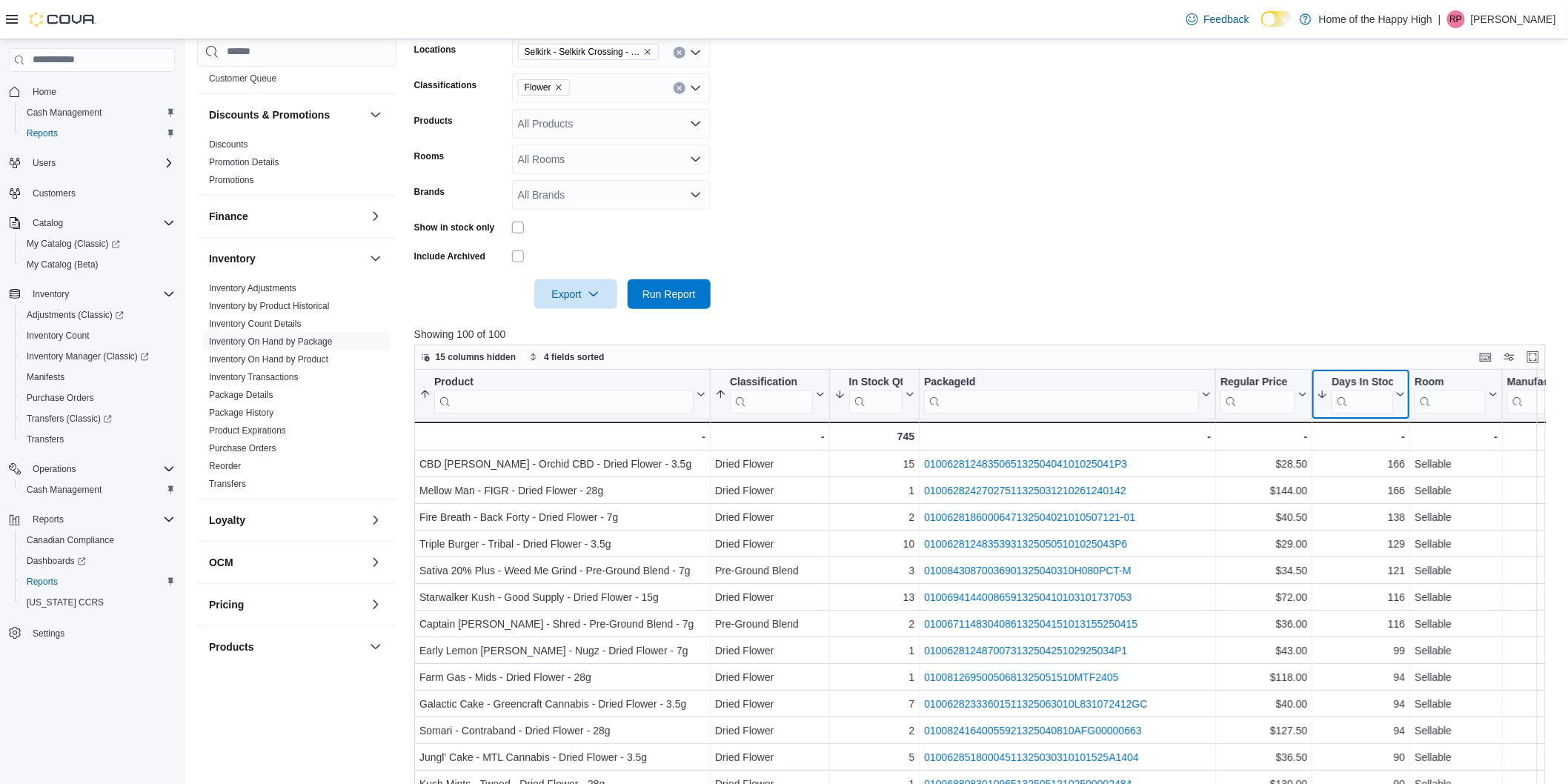
click at [1397, 386] on button "Days In Stock" at bounding box center [1360, 394] width 88 height 38
click at [1360, 470] on span "Sort High-Low" at bounding box center [1372, 468] width 56 height 12
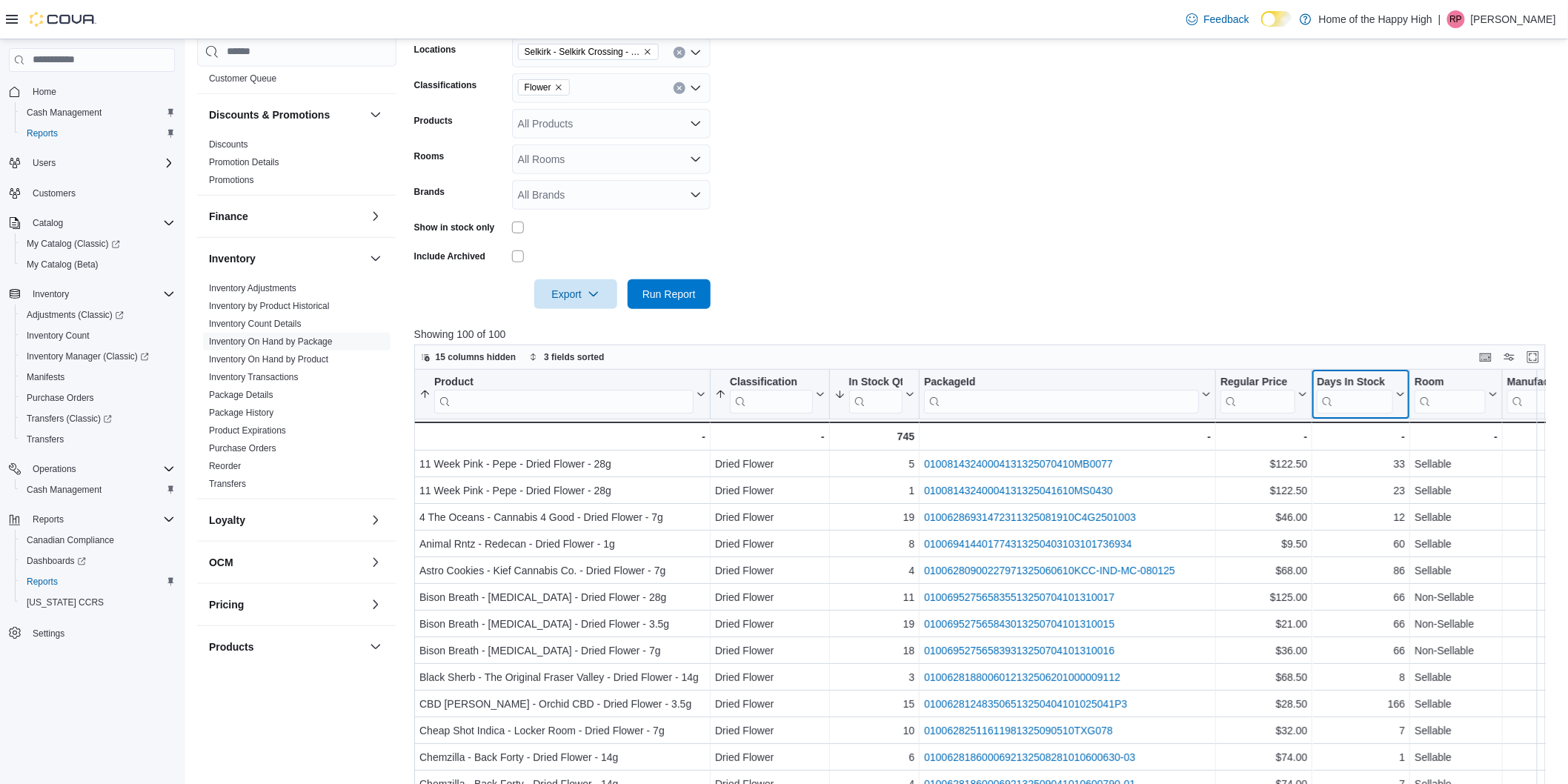
click at [1375, 387] on div "Days In Stock" at bounding box center [1355, 382] width 76 height 14
click at [1360, 447] on span "Sort Low-High" at bounding box center [1372, 450] width 56 height 12
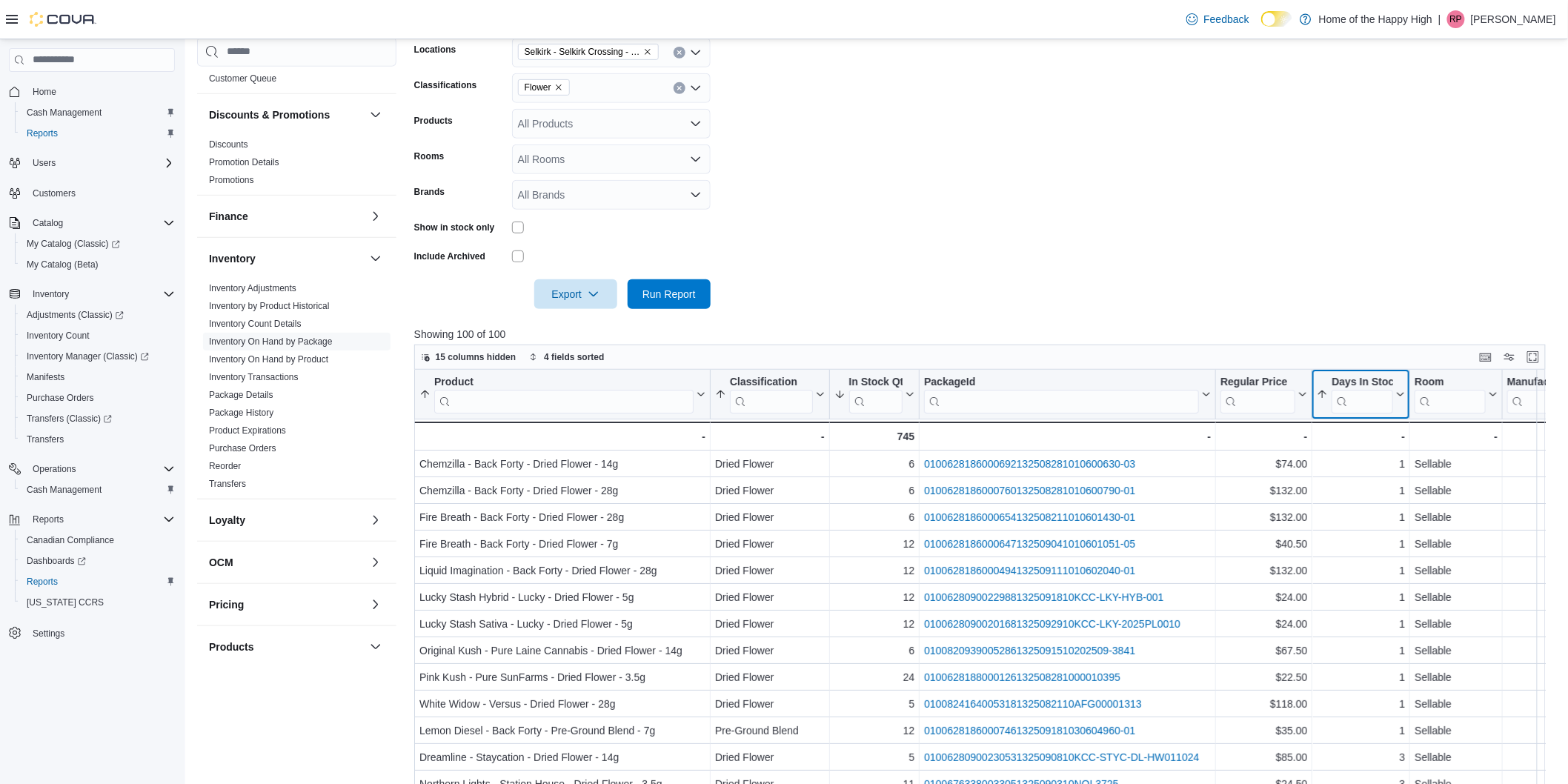
click at [1350, 373] on div "Days In Stock Sorted by In Stock Qty, descending , then sorted by Product, asce…" at bounding box center [1362, 395] width 98 height 50
click at [1351, 380] on div "Days In Stock" at bounding box center [1362, 382] width 62 height 14
click at [1355, 453] on span "Sort Low-High" at bounding box center [1372, 450] width 56 height 12
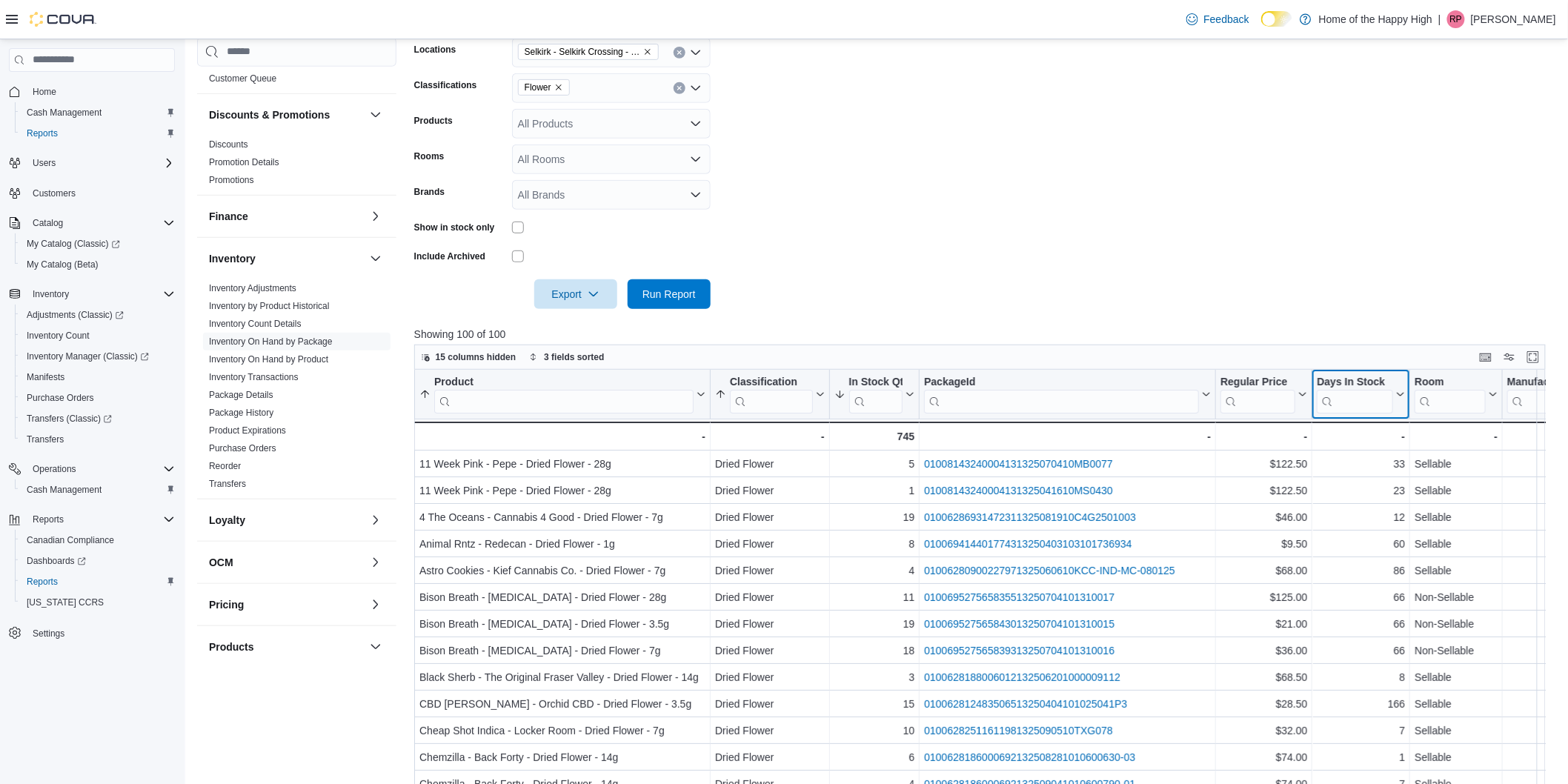
click at [1380, 381] on div "Days In Stock" at bounding box center [1355, 382] width 76 height 14
click at [1375, 471] on span "Sort High-Low" at bounding box center [1372, 468] width 56 height 12
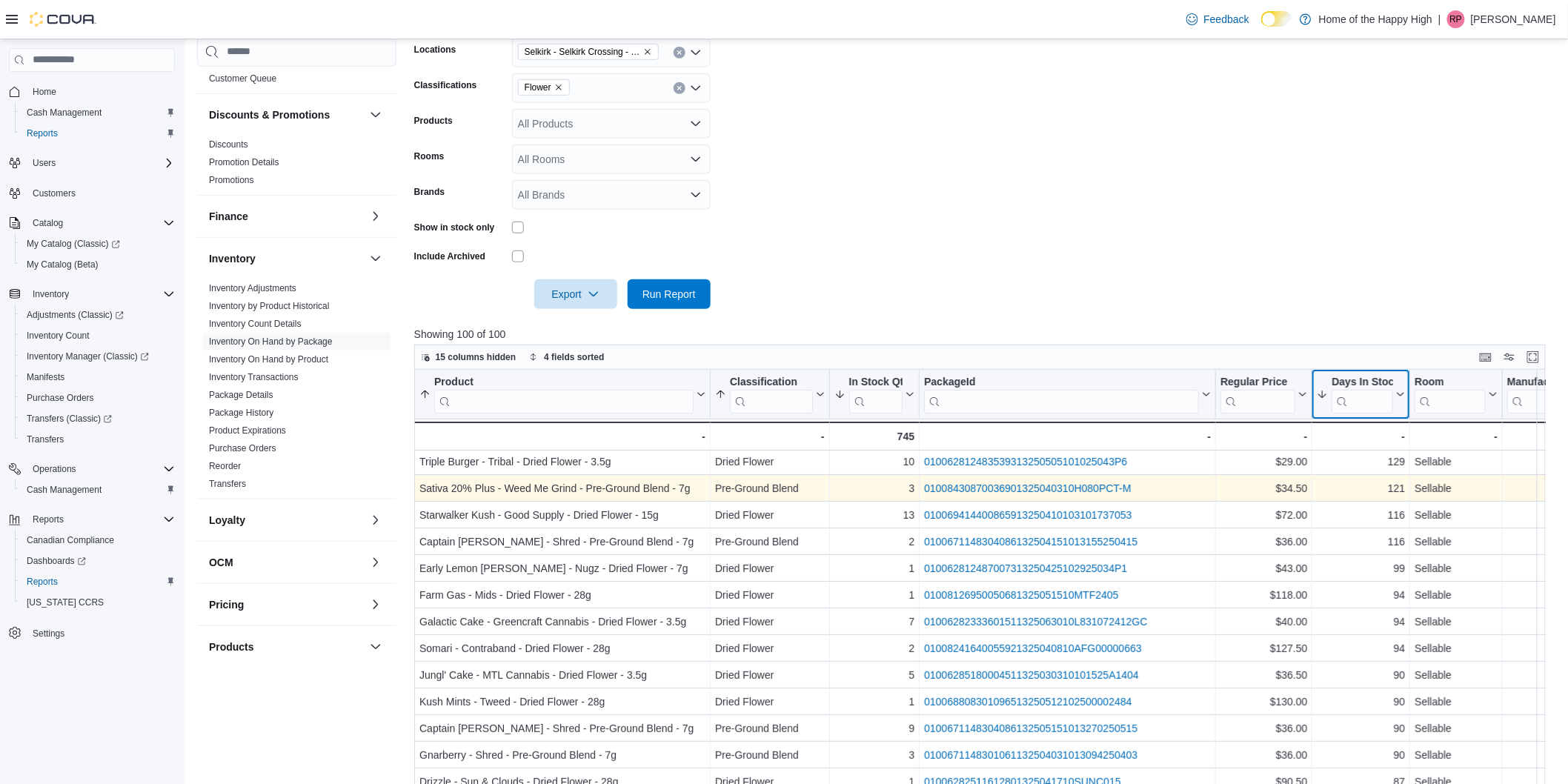
scroll to position [0, 0]
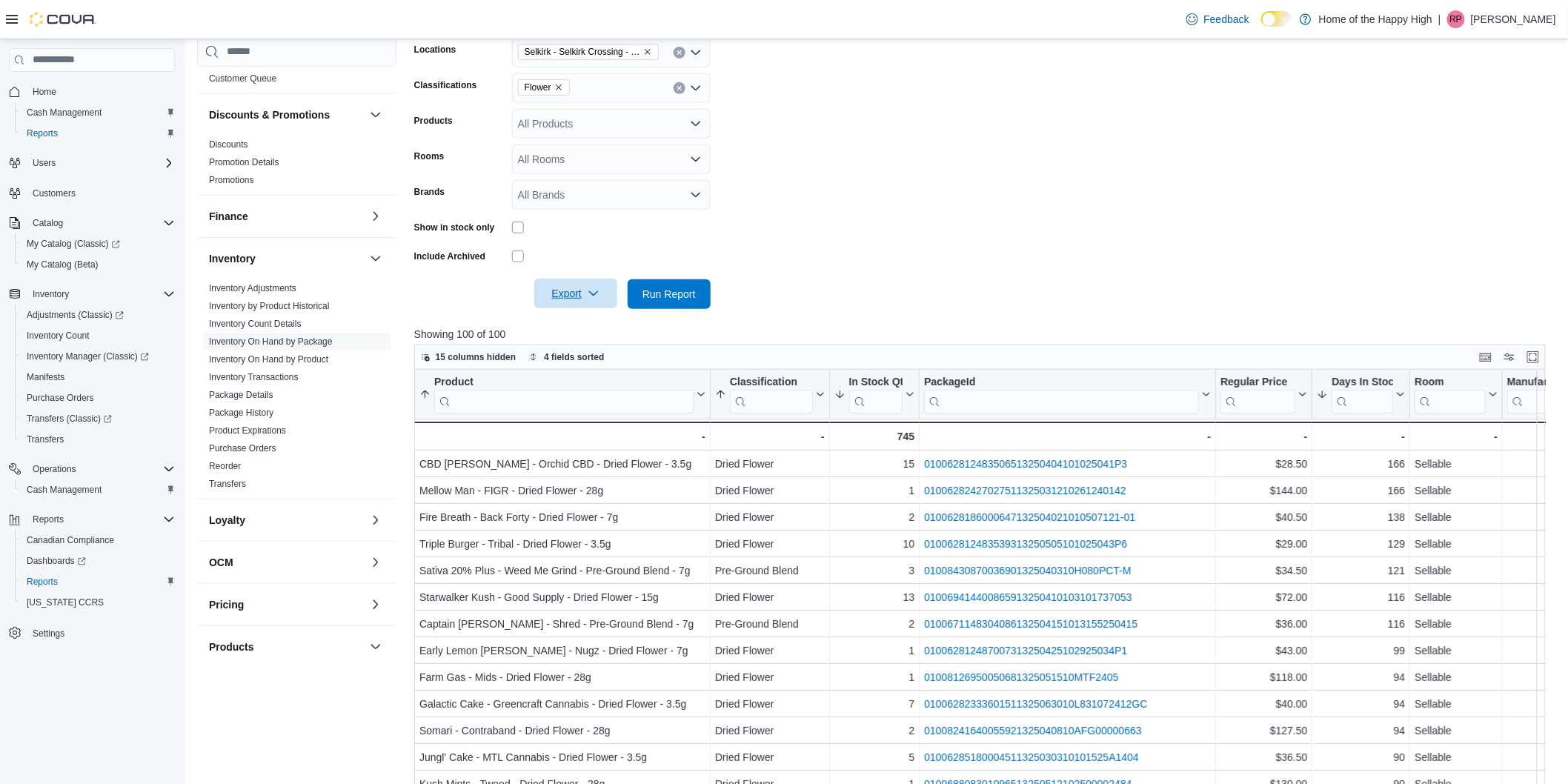
click at [608, 284] on button "Export" at bounding box center [576, 294] width 83 height 30
click at [595, 320] on span "Export to Excel" at bounding box center [578, 323] width 67 height 12
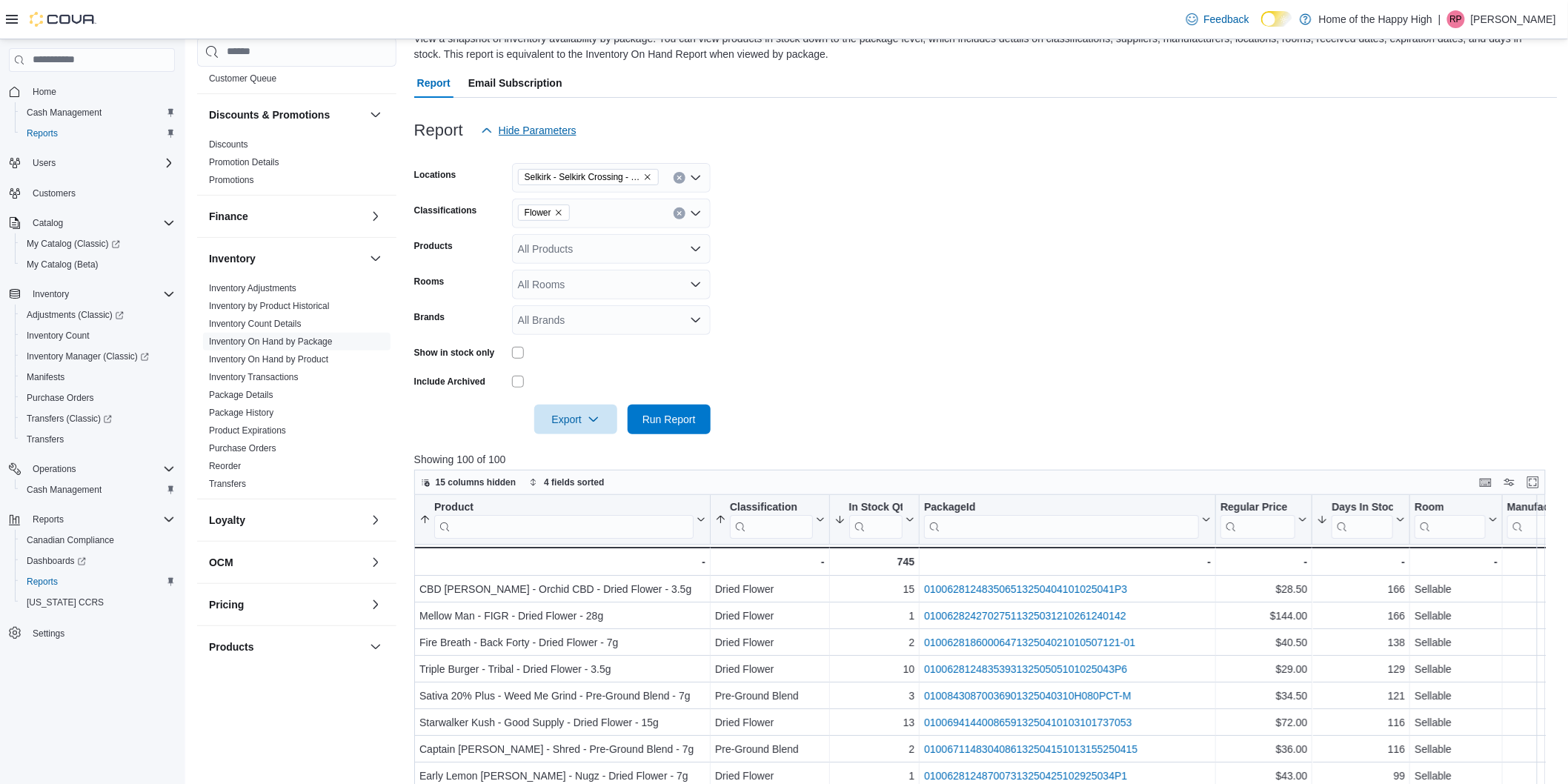
scroll to position [83, 0]
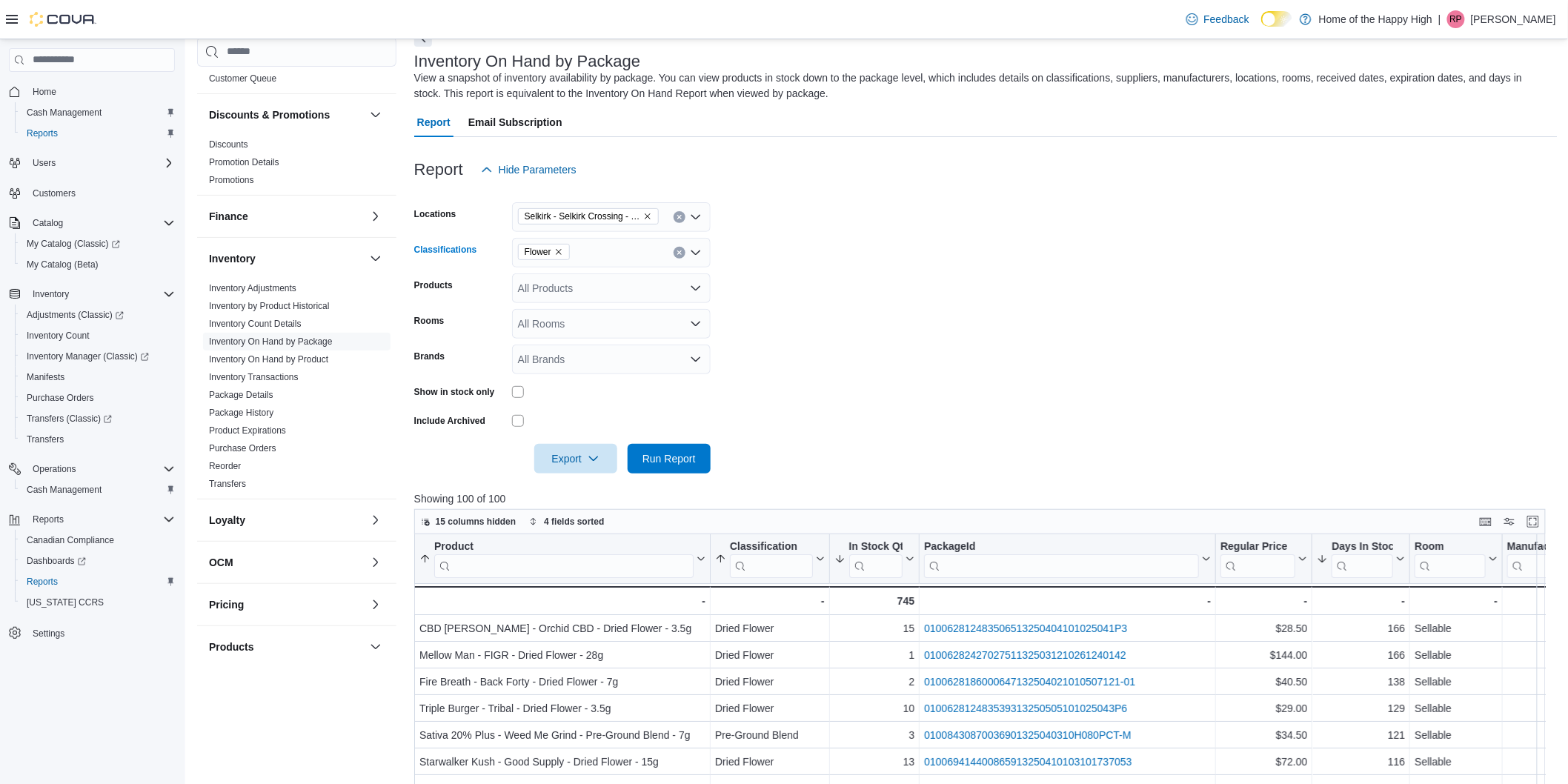
click at [557, 254] on icon "Remove Flower from selection in this group" at bounding box center [558, 252] width 9 height 9
click at [587, 369] on span "Infused Joints" at bounding box center [590, 371] width 64 height 15
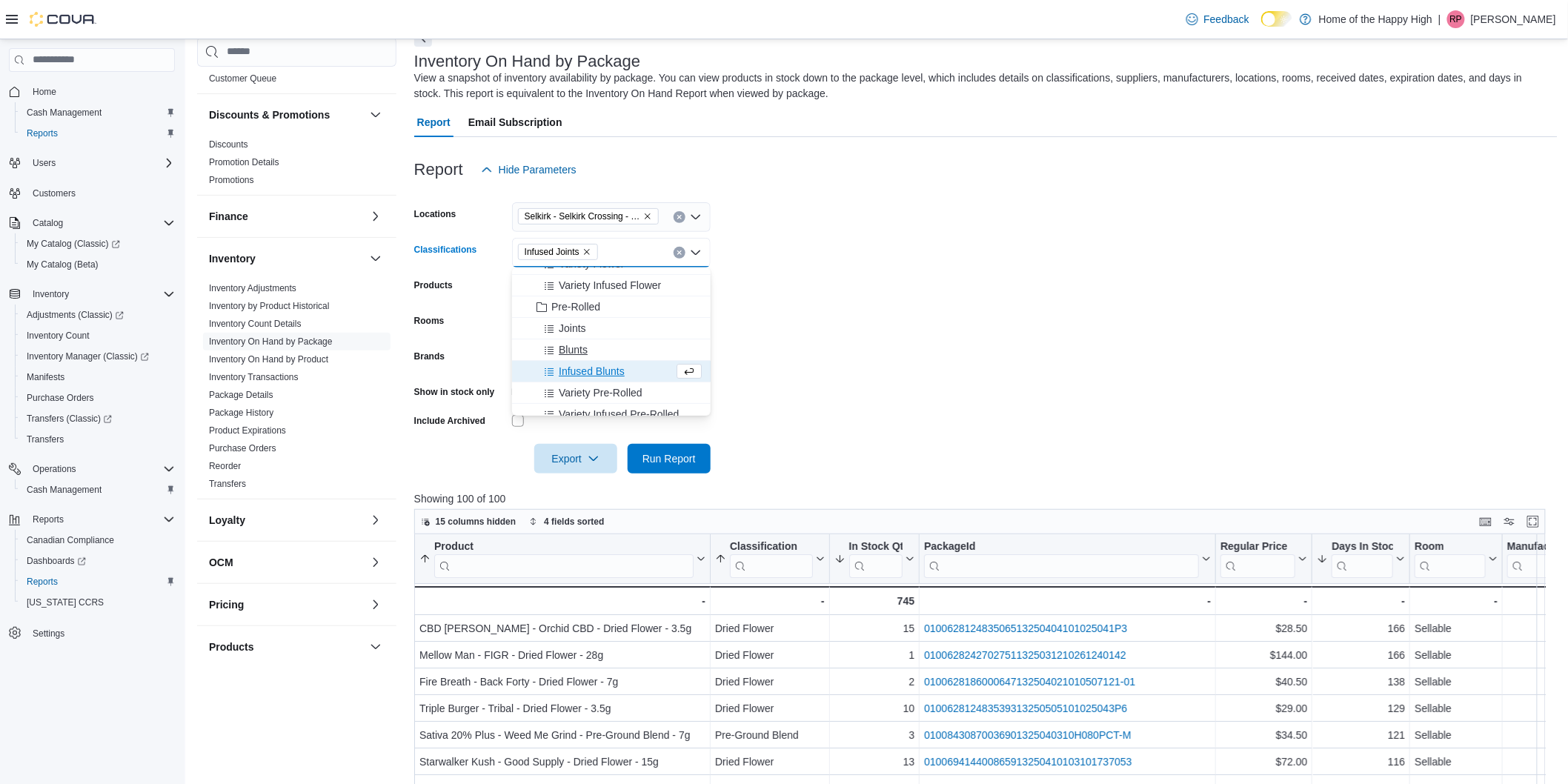
scroll to position [247, 0]
click at [585, 288] on span "Infused Blunts" at bounding box center [591, 288] width 66 height 15
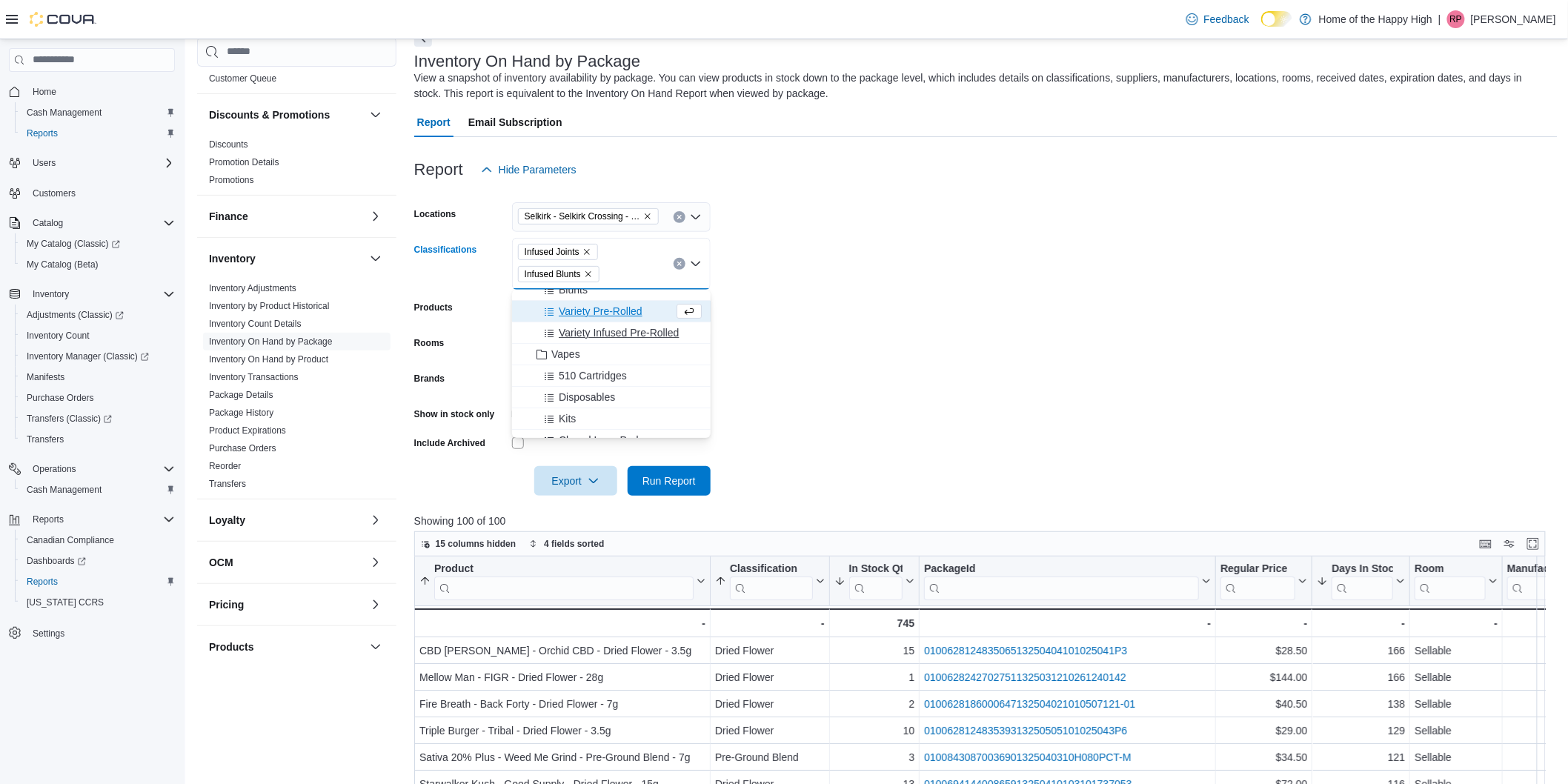
click at [596, 338] on span "Variety Infused Pre-Rolled" at bounding box center [618, 333] width 120 height 15
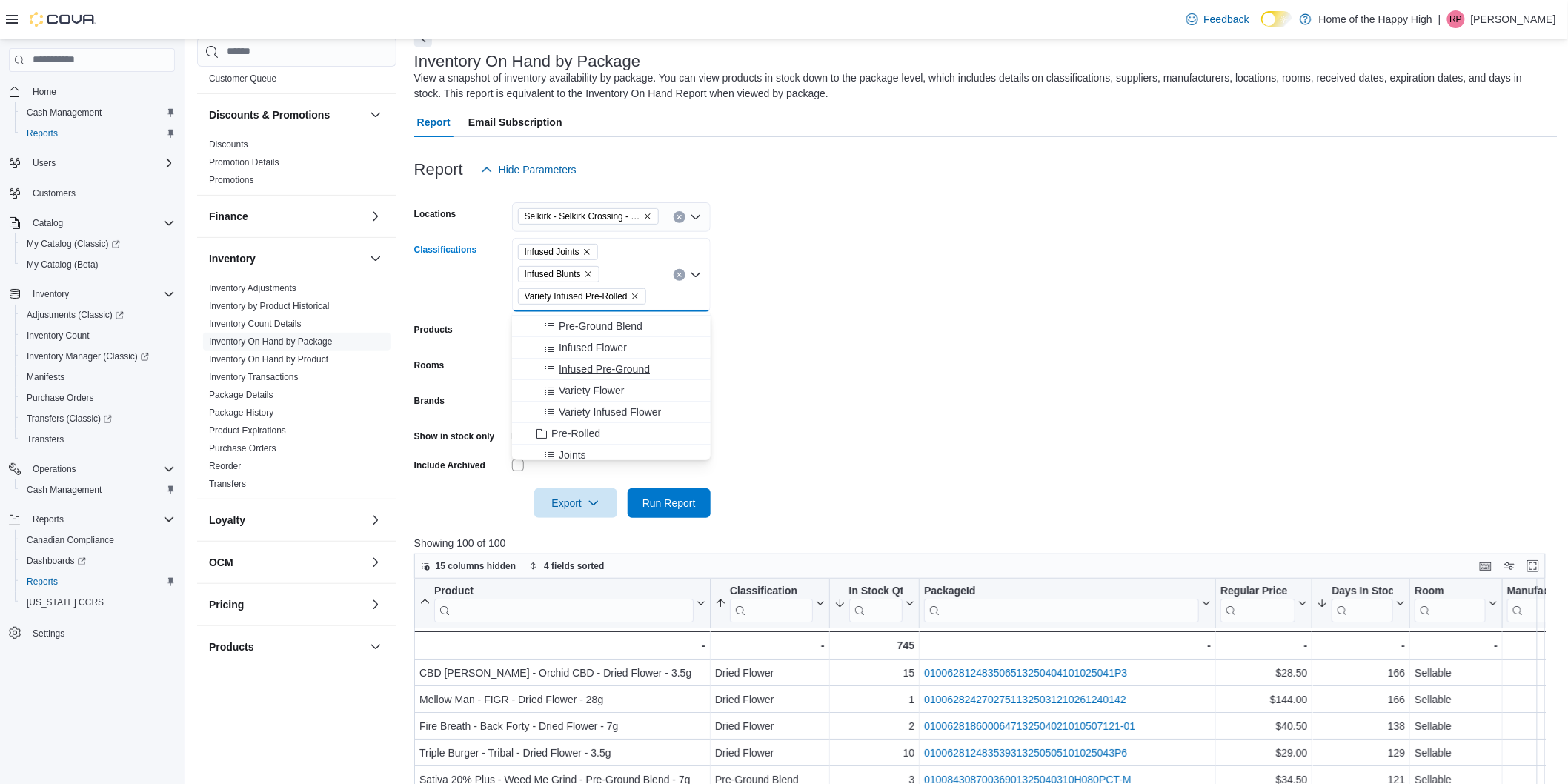
scroll to position [164, 0]
click at [846, 379] on form "Locations Selkirk - Selkirk Crossing - Fire & Flower Classifications Infused Jo…" at bounding box center [986, 351] width 1143 height 334
click at [678, 497] on span "Run Report" at bounding box center [669, 502] width 53 height 15
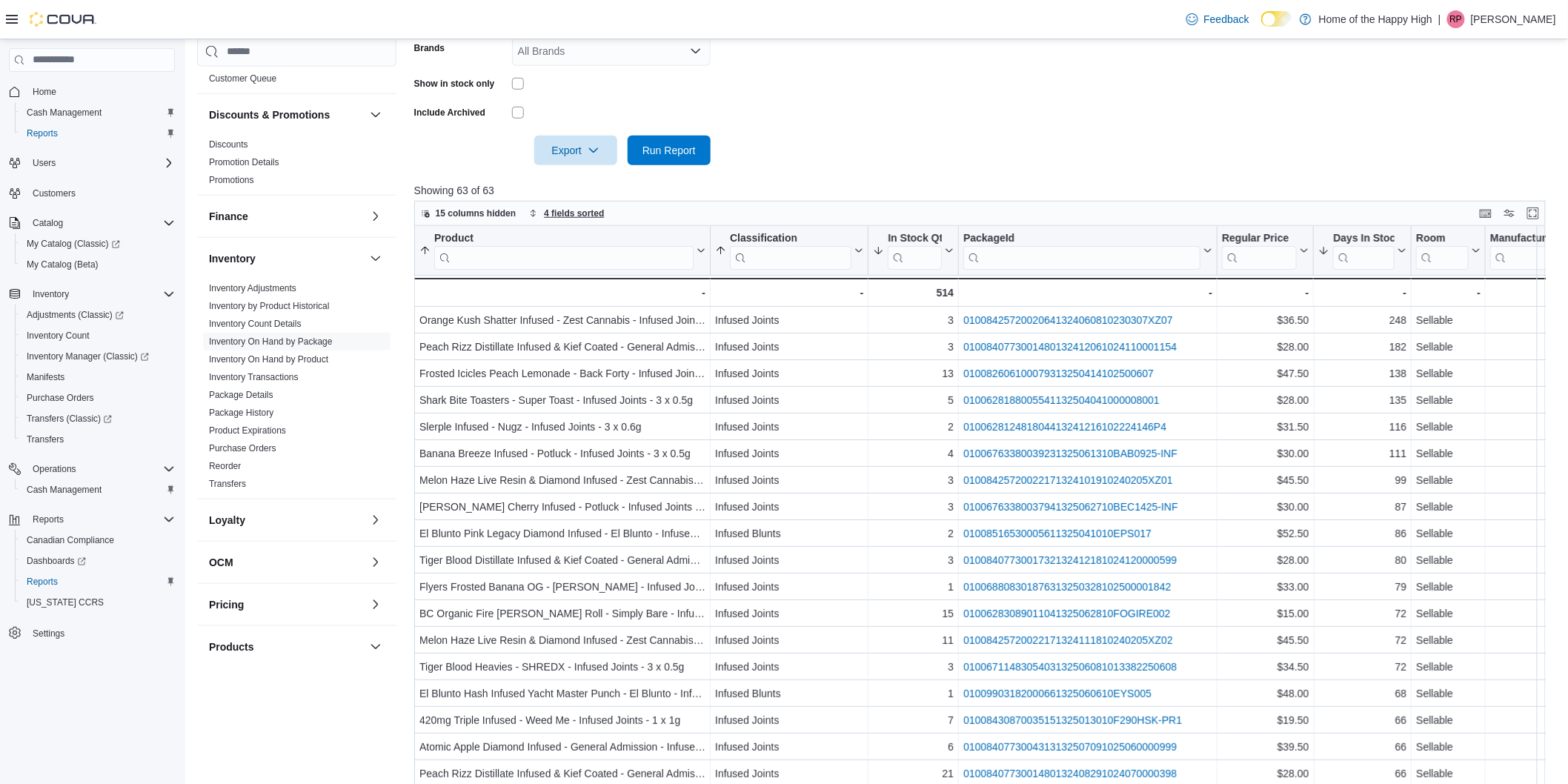
scroll to position [408, 0]
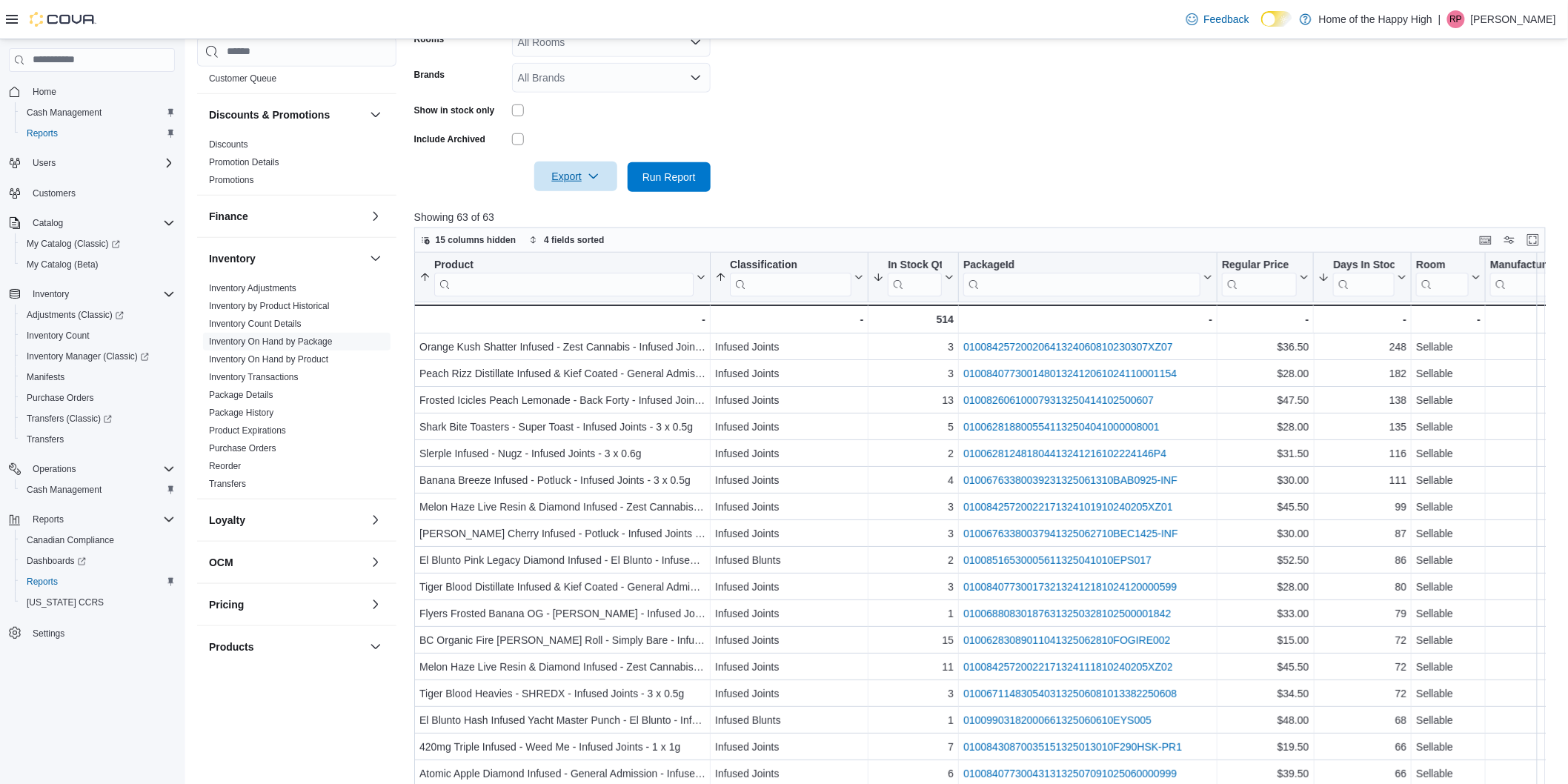
click at [601, 188] on span "Export" at bounding box center [576, 176] width 65 height 30
click at [595, 203] on span "Export to Excel" at bounding box center [578, 207] width 67 height 12
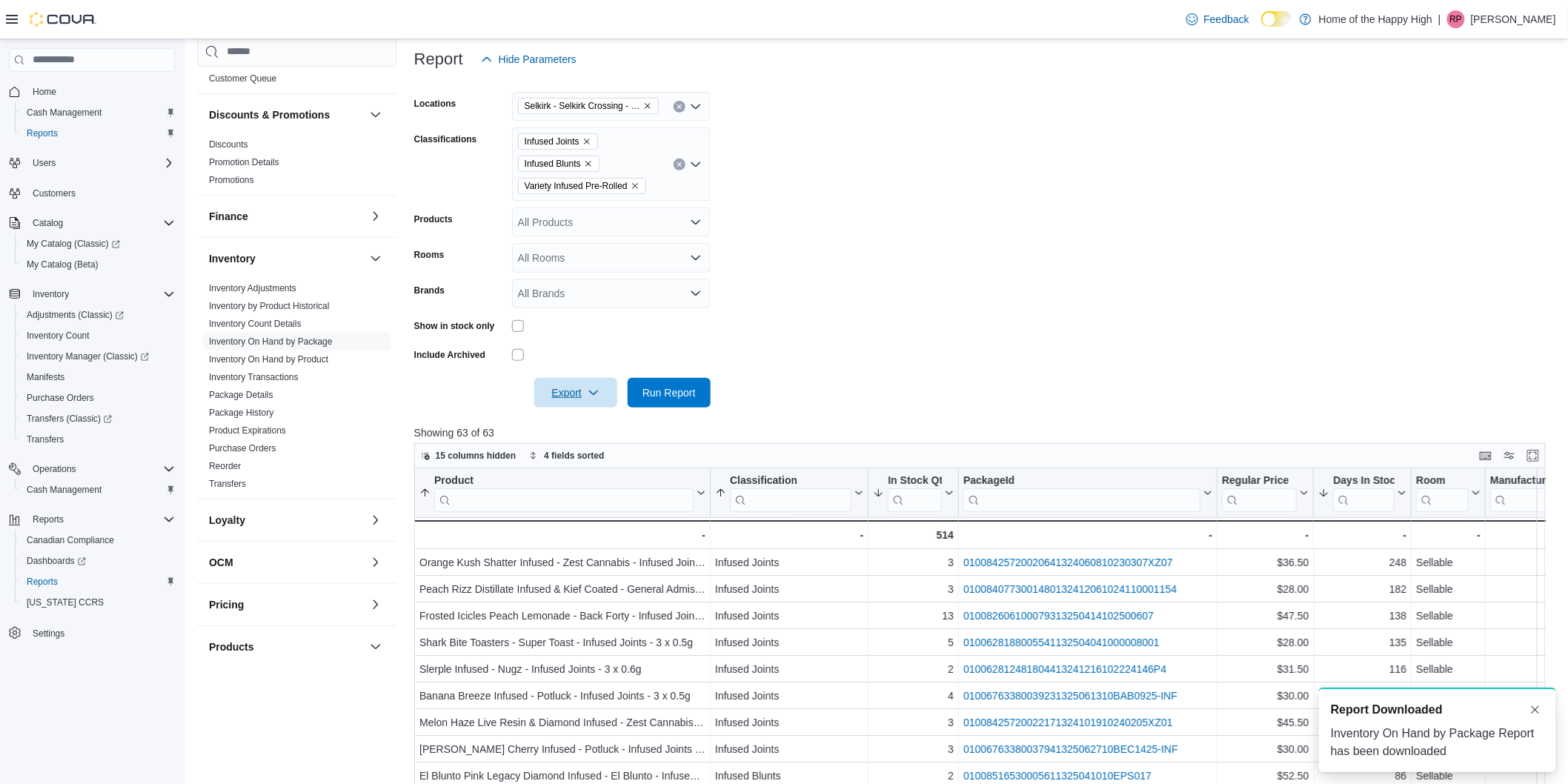
scroll to position [247, 0]
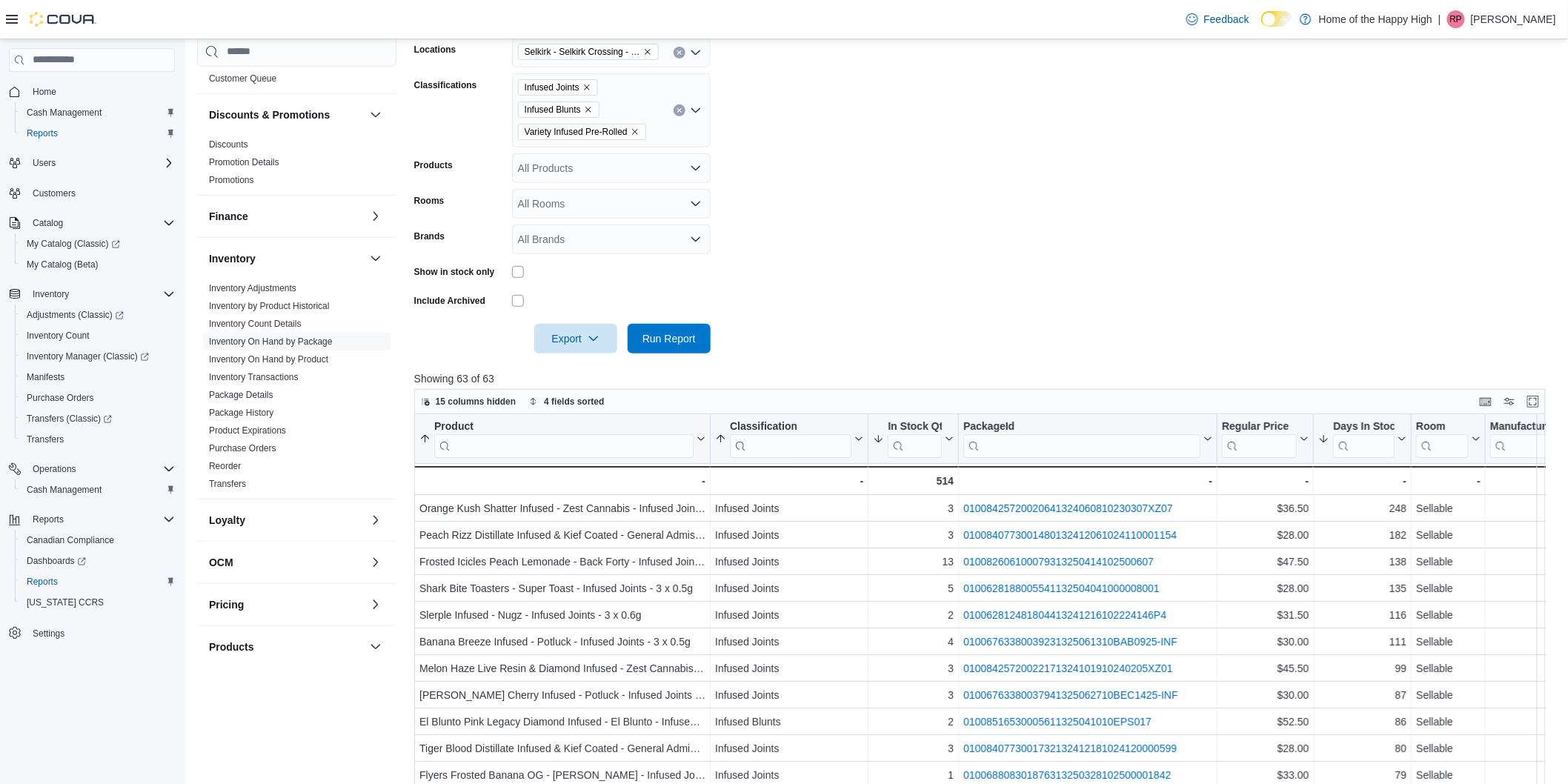
click at [743, 262] on form "Locations Selkirk - Selkirk Crossing - Fire & Flower Classifications Infused Jo…" at bounding box center [986, 187] width 1143 height 334
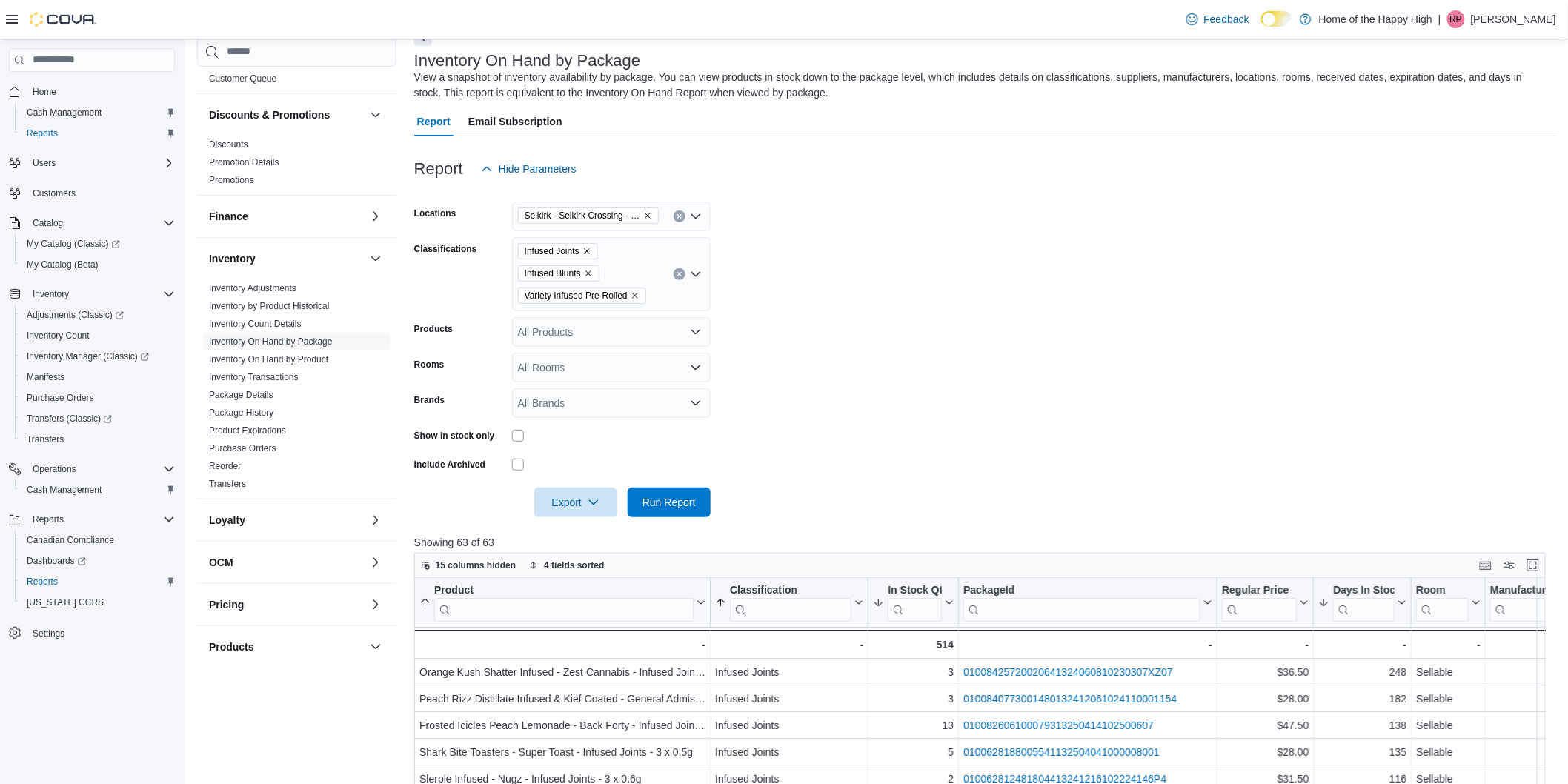
scroll to position [83, 0]
click at [589, 249] on icon "Remove Infused Joints from selection in this group" at bounding box center [587, 252] width 9 height 9
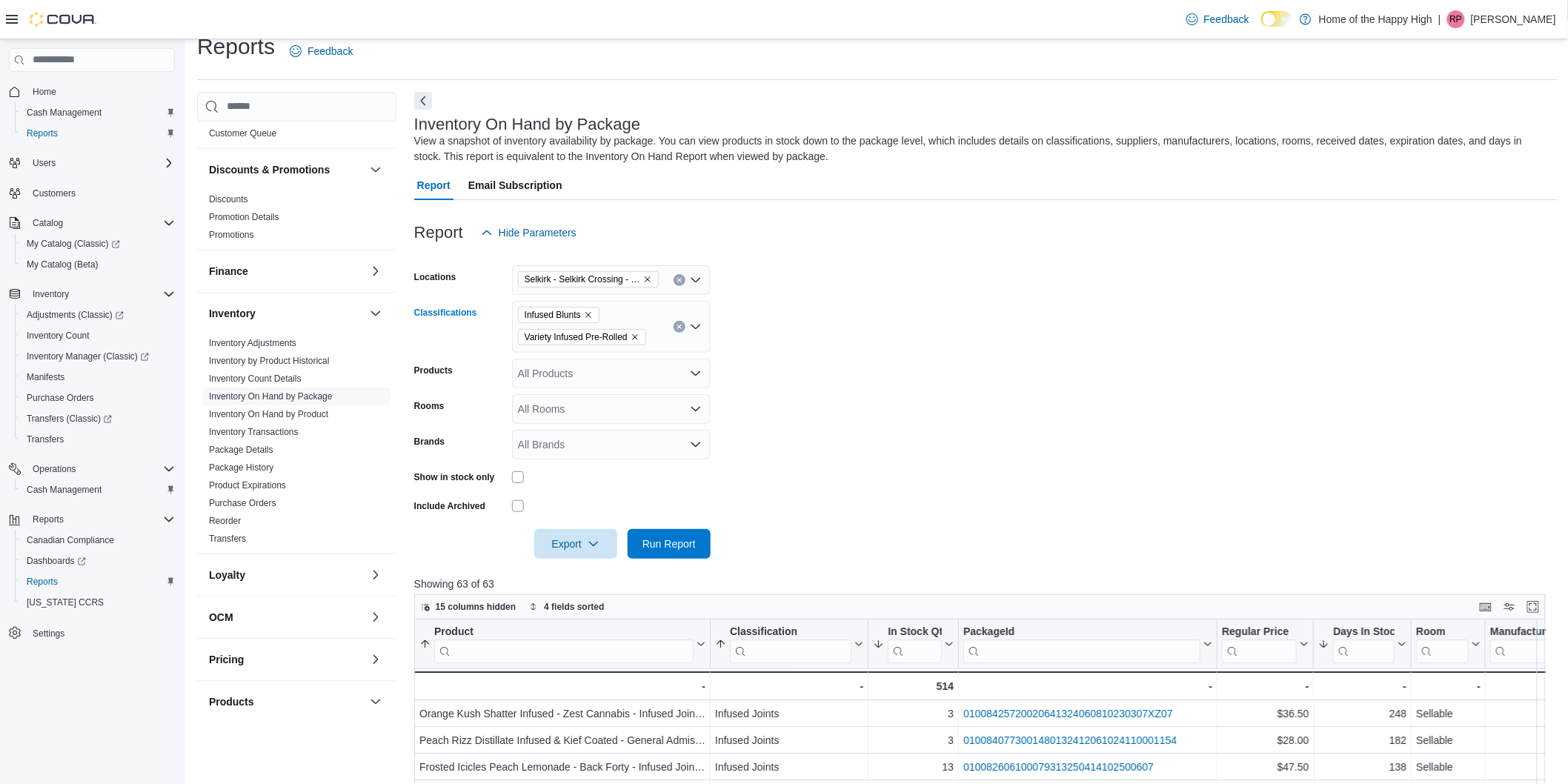
scroll to position [0, 0]
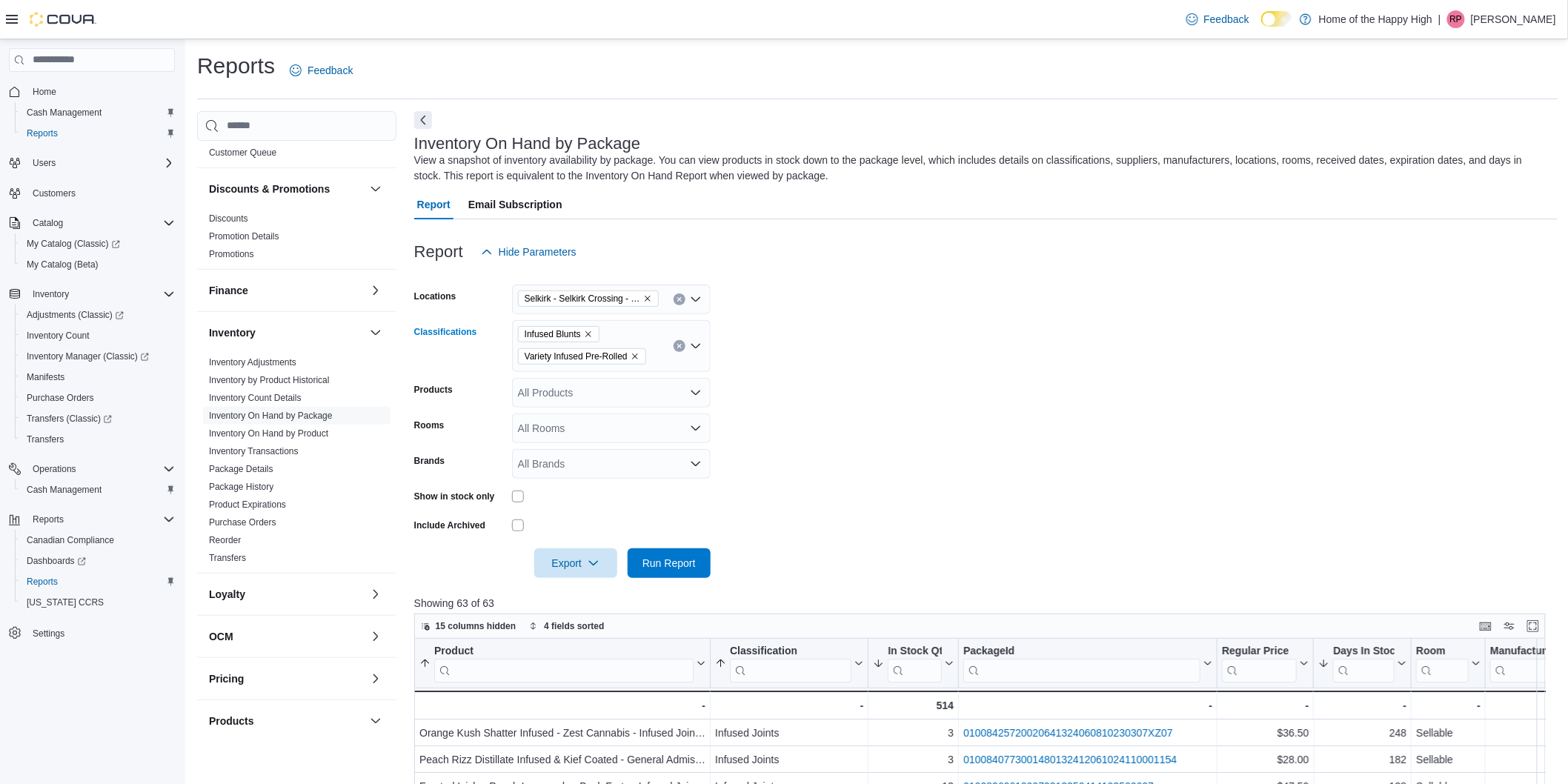
click at [589, 334] on icon "Remove Infused Blunts from selection in this group" at bounding box center [588, 334] width 9 height 9
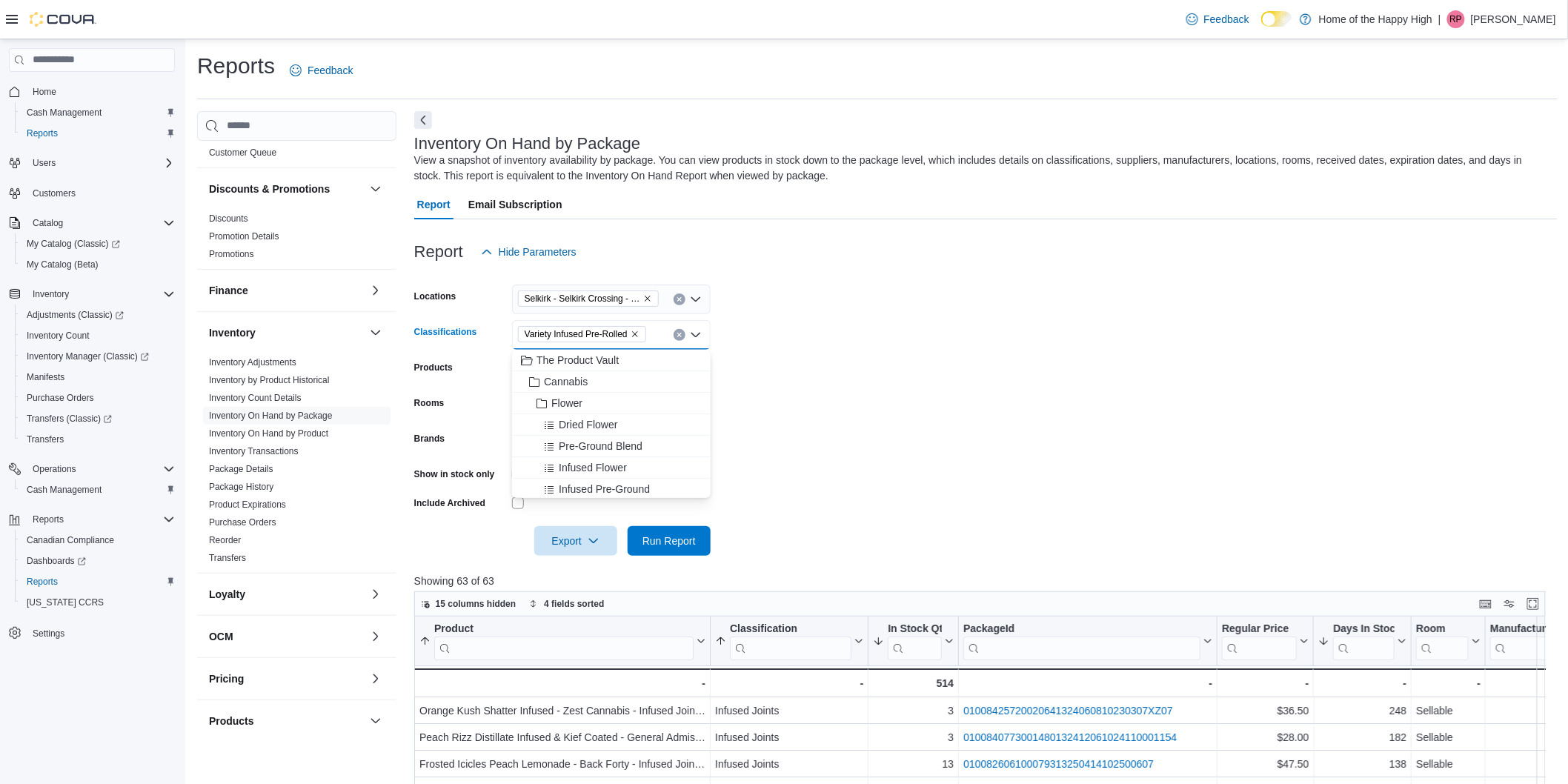
click at [632, 331] on icon "Remove Variety Infused Pre-Rolled from selection in this group" at bounding box center [634, 334] width 9 height 9
click at [569, 409] on span "Joints" at bounding box center [572, 410] width 27 height 15
click at [576, 411] on span "Blunts" at bounding box center [573, 410] width 29 height 15
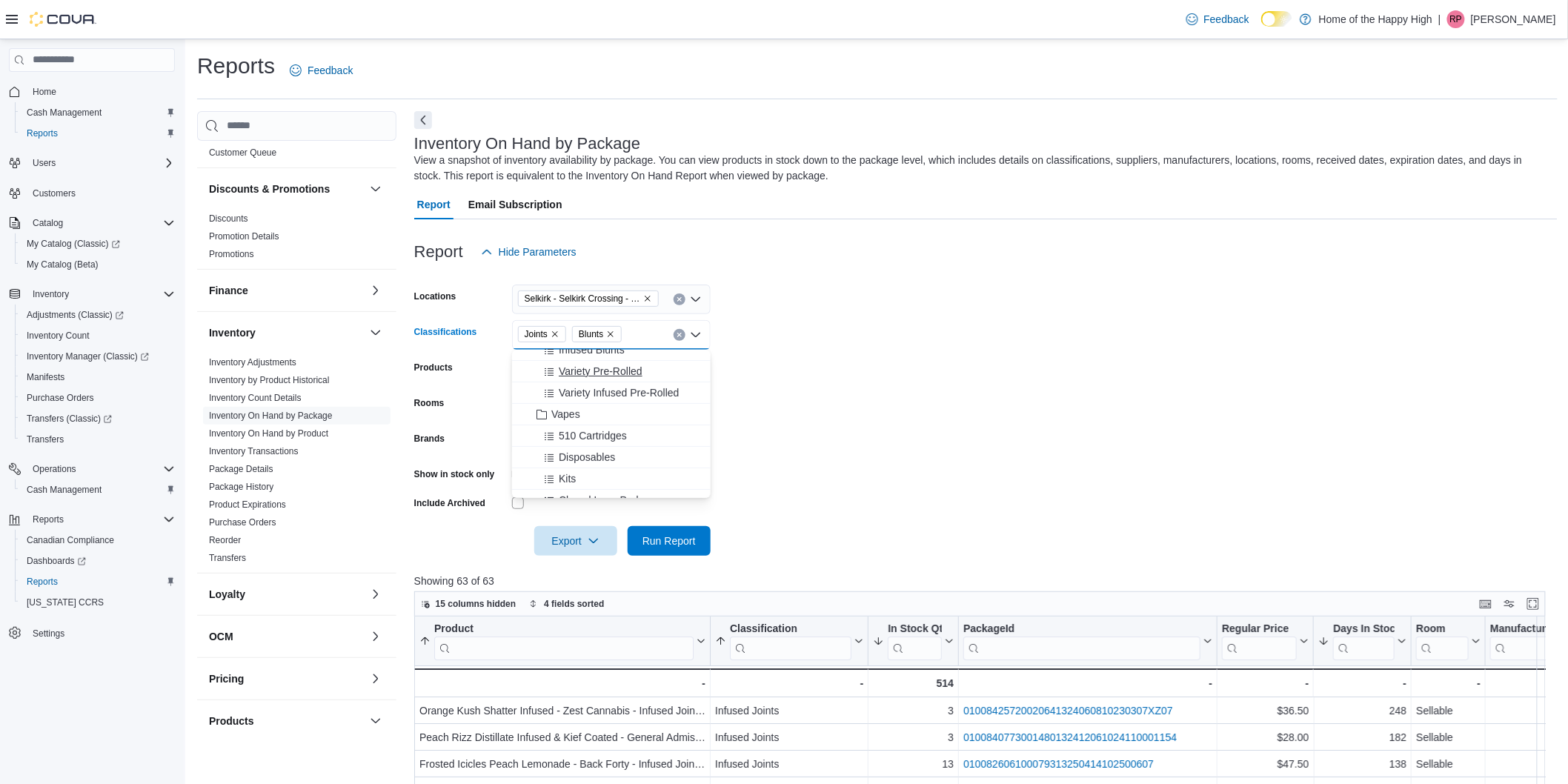
click at [612, 367] on span "Variety Pre-Rolled" at bounding box center [600, 371] width 83 height 15
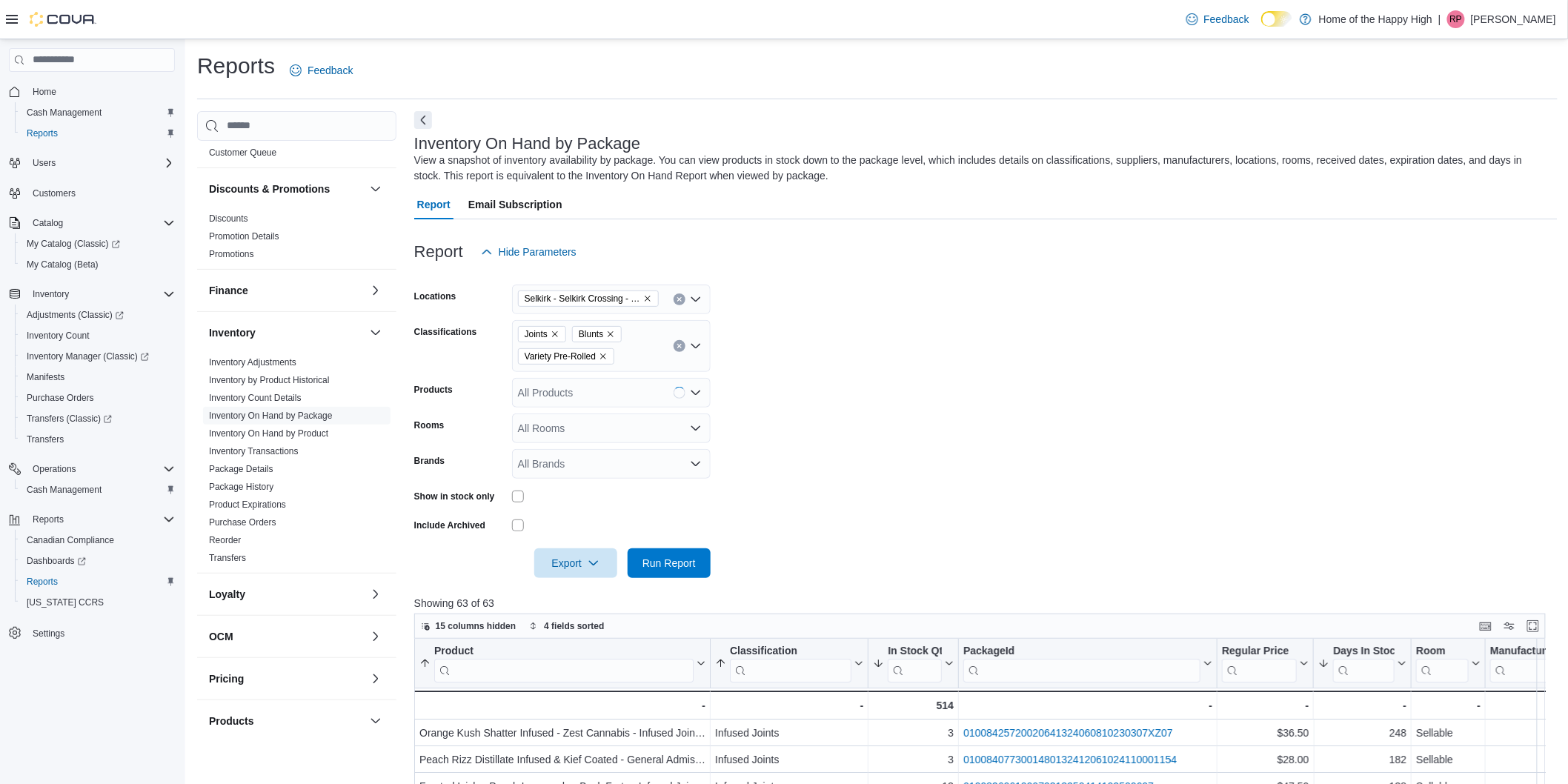
click at [909, 441] on form "Locations Selkirk - Selkirk Crossing - Fire & Flower Classifications Joints Blu…" at bounding box center [986, 422] width 1143 height 311
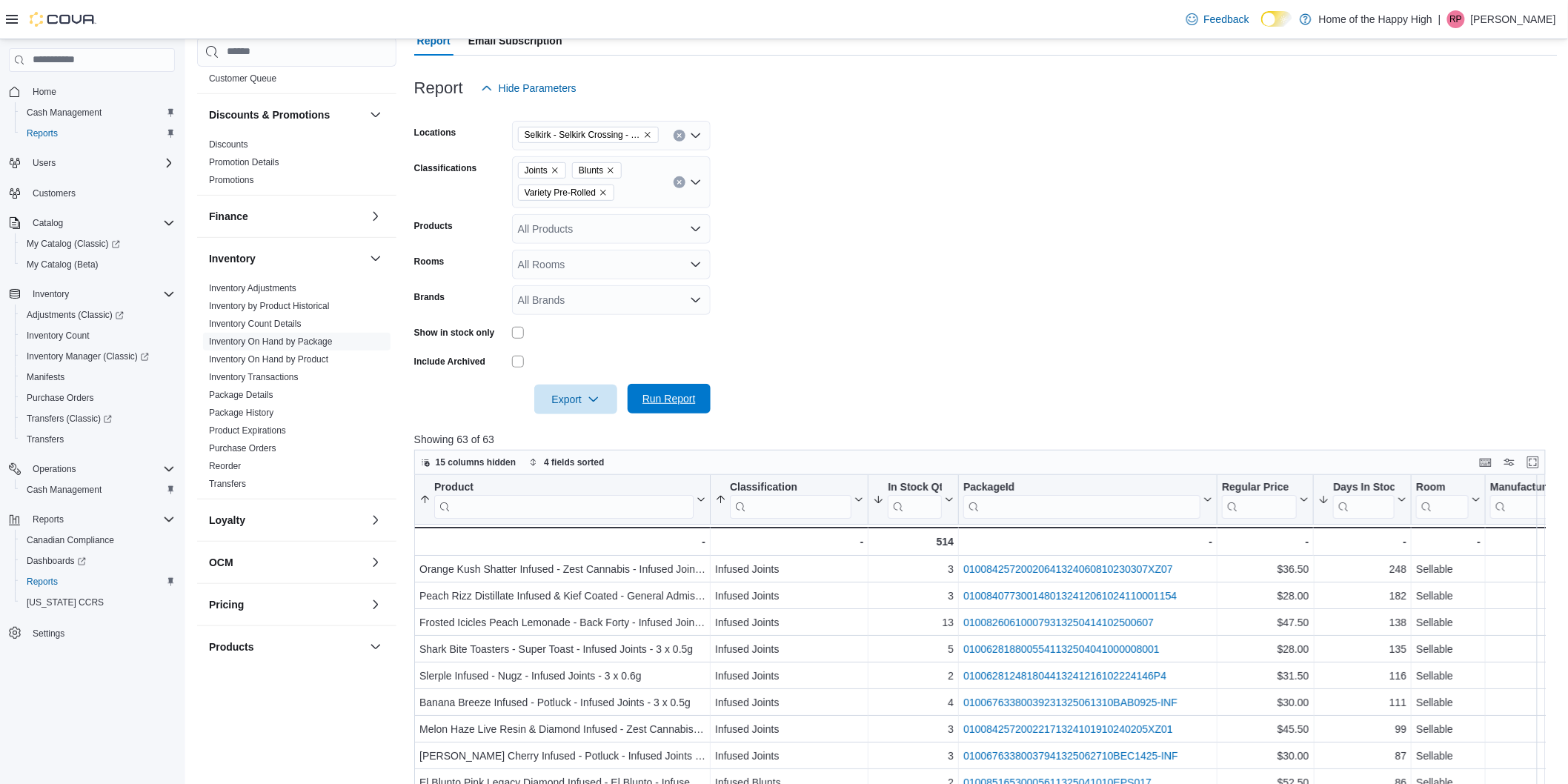
scroll to position [164, 0]
click at [678, 382] on form "Locations Selkirk - Selkirk Crossing - Fire & Flower Classifications Joints Blu…" at bounding box center [986, 257] width 1143 height 311
click at [687, 387] on span "Run Report" at bounding box center [669, 398] width 65 height 30
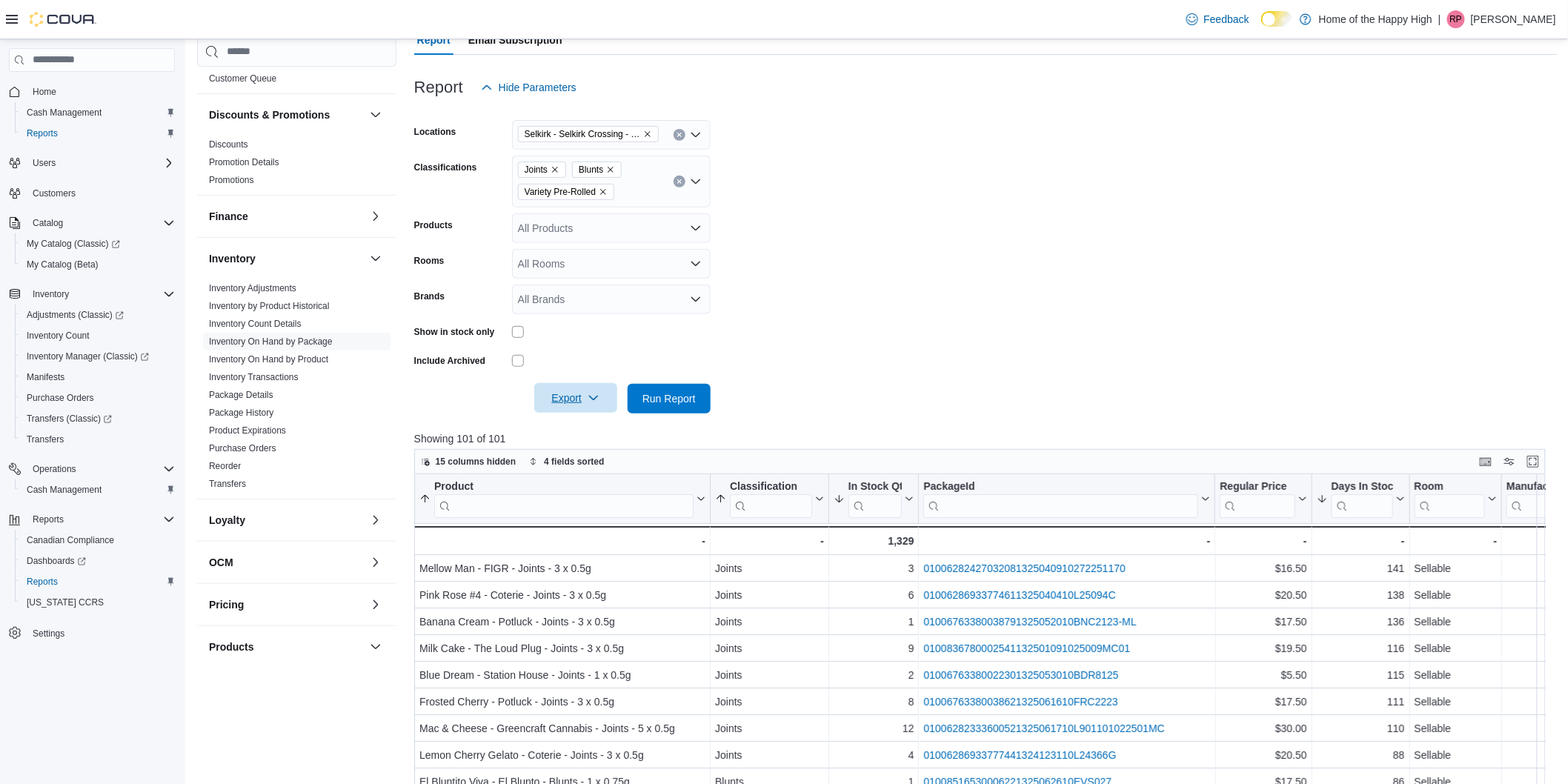
click at [608, 404] on button "Export" at bounding box center [576, 398] width 83 height 30
click at [599, 425] on span "Export to Excel" at bounding box center [578, 428] width 67 height 12
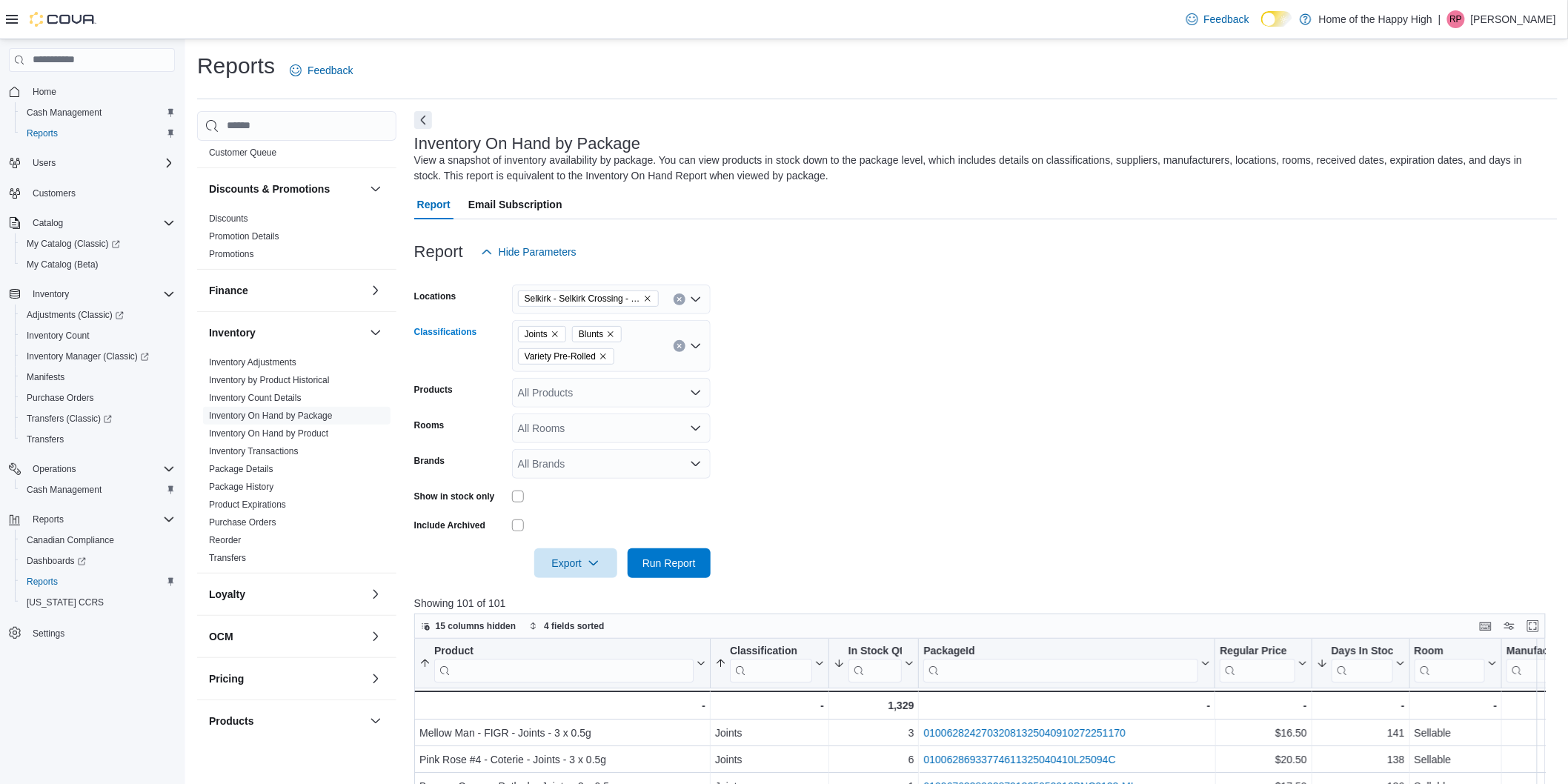
click at [555, 330] on icon "Remove Joints from selection in this group" at bounding box center [555, 334] width 9 height 9
click at [556, 334] on icon "Remove Blunts from selection in this group" at bounding box center [557, 334] width 6 height 6
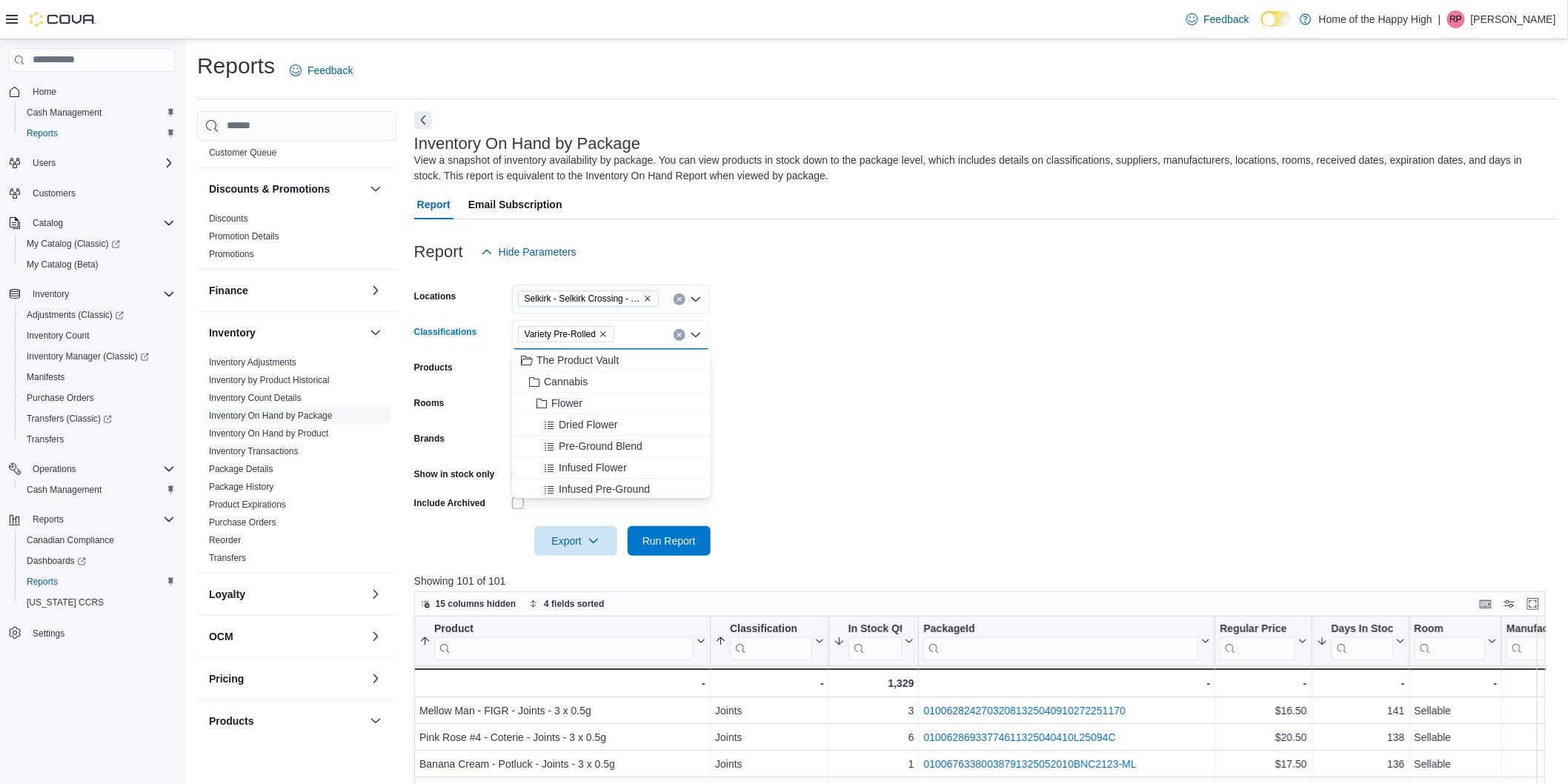
click at [603, 334] on icon "Remove Variety Pre-Rolled from selection in this group" at bounding box center [603, 334] width 9 height 9
click at [574, 332] on div "All Classifications" at bounding box center [611, 335] width 199 height 30
click at [553, 456] on span "Vapes" at bounding box center [566, 457] width 29 height 15
click at [886, 415] on form "Locations Selkirk - Selkirk Crossing - Fire & Flower Classifications Vapes Comb…" at bounding box center [986, 411] width 1143 height 289
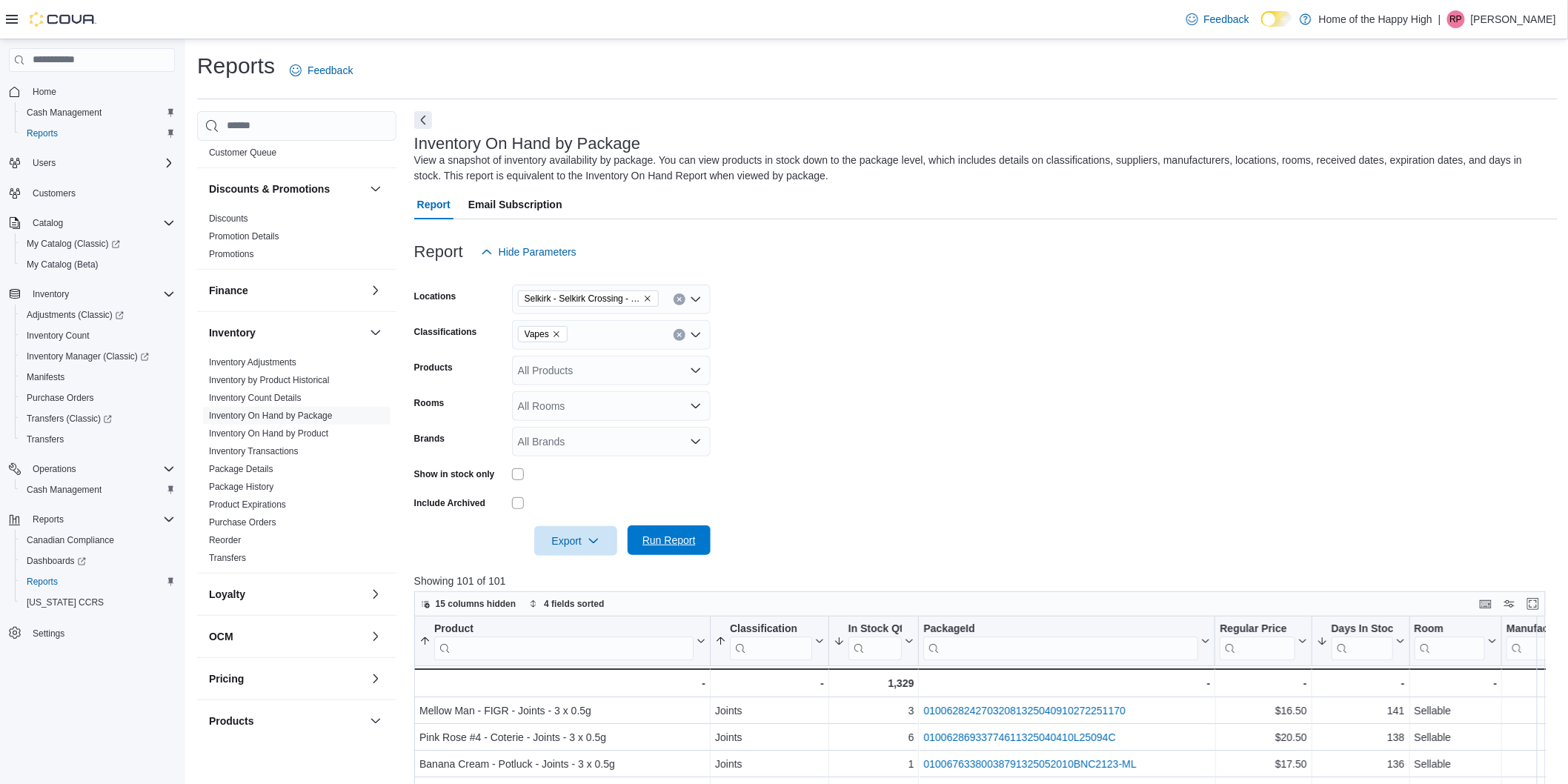
click at [668, 538] on span "Run Report" at bounding box center [669, 540] width 53 height 15
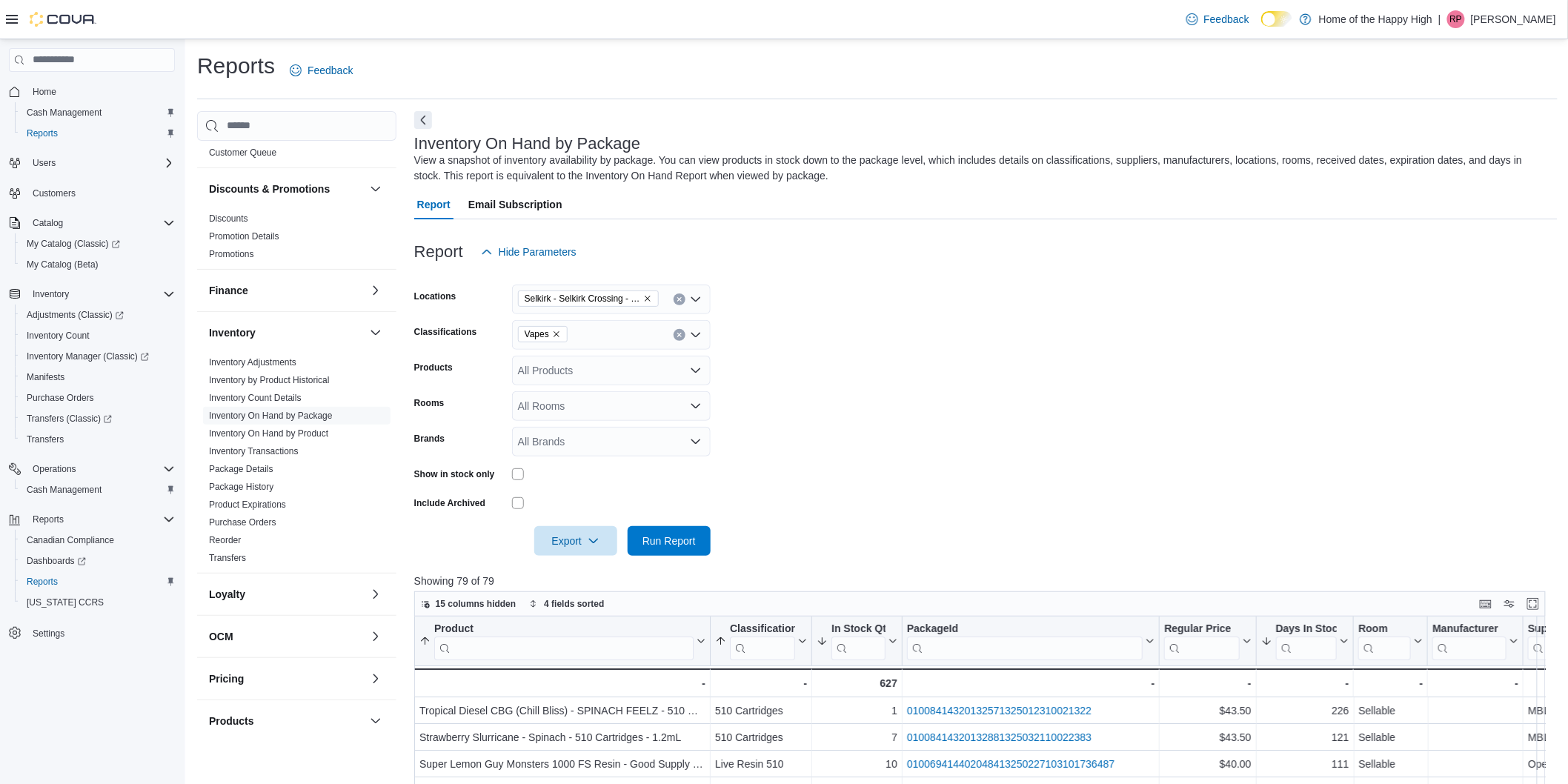
click at [589, 343] on div "Vapes" at bounding box center [611, 335] width 199 height 30
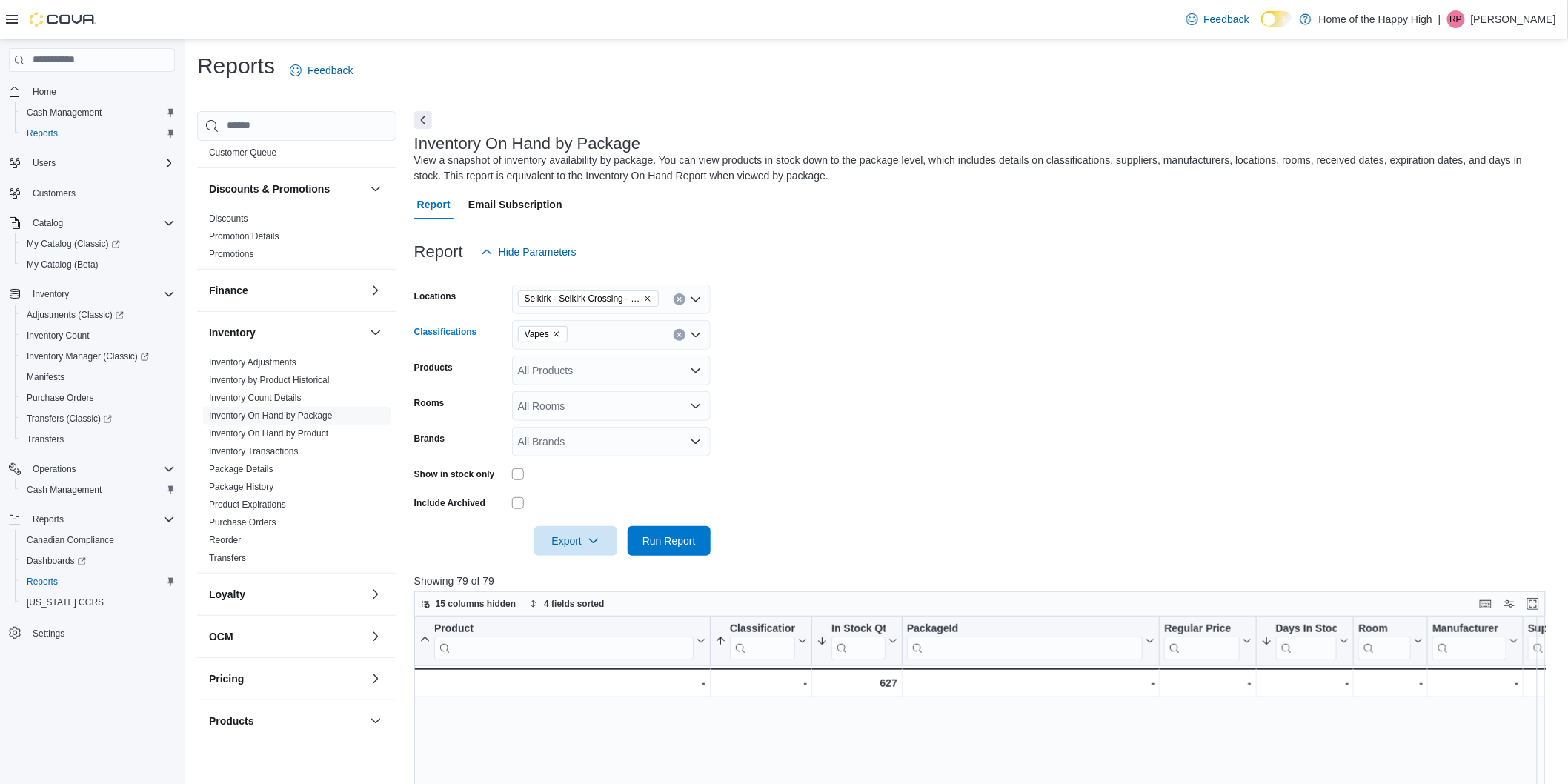
scroll to position [847, 0]
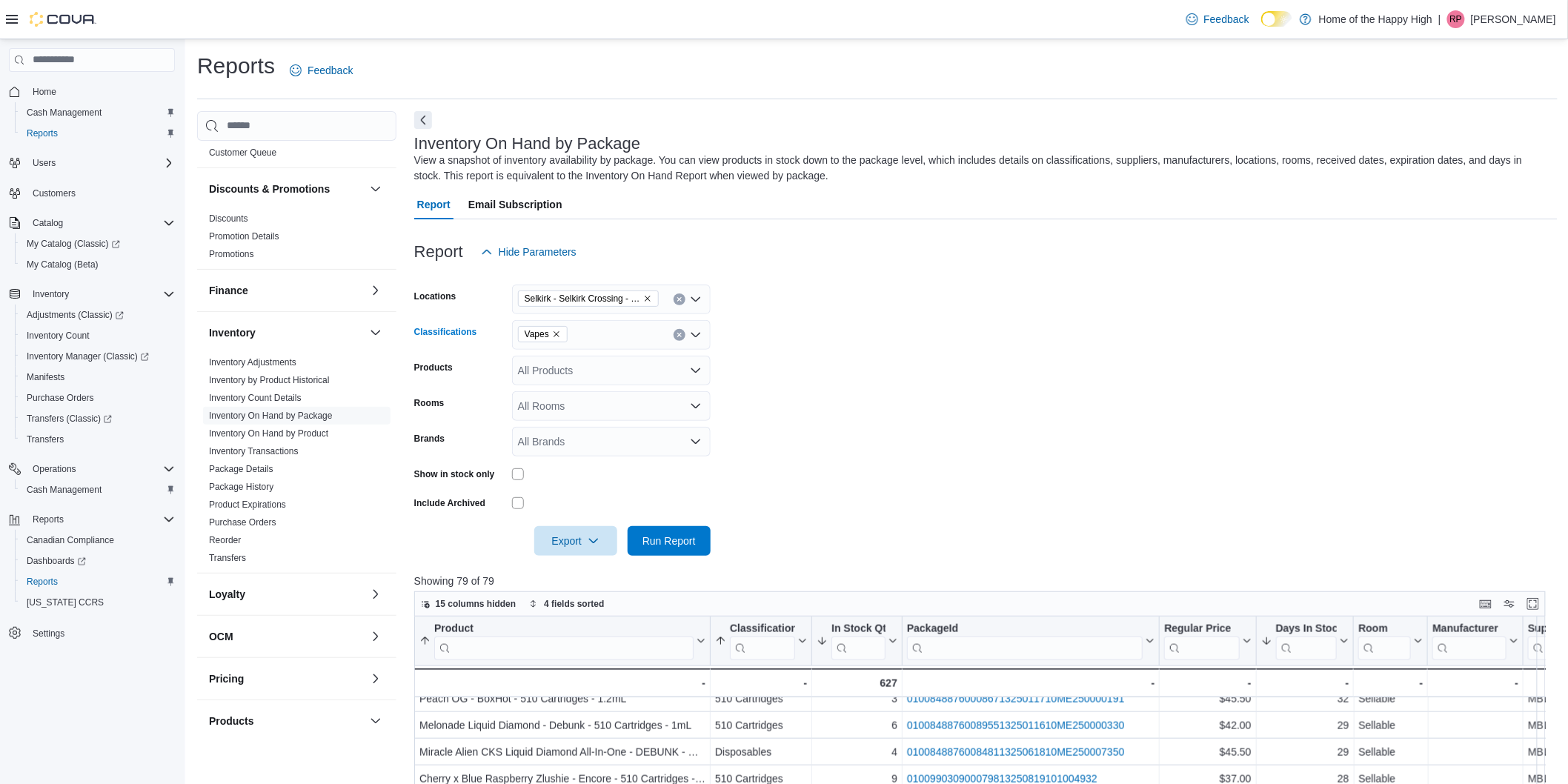
click at [1082, 309] on form "Locations Selkirk - Selkirk Crossing - Fire & Flower Classifications Vapes Comb…" at bounding box center [986, 411] width 1143 height 289
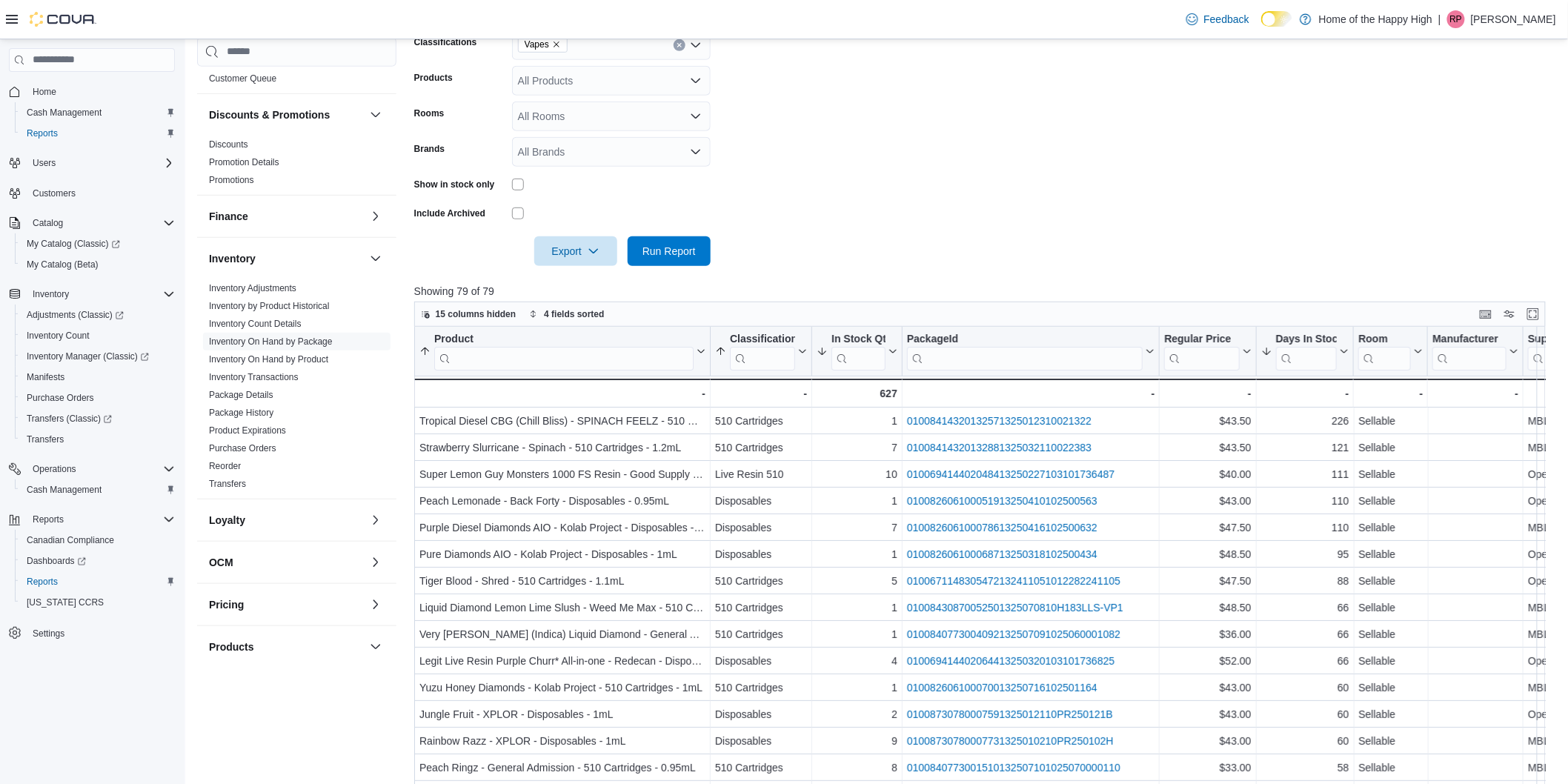
scroll to position [116, 0]
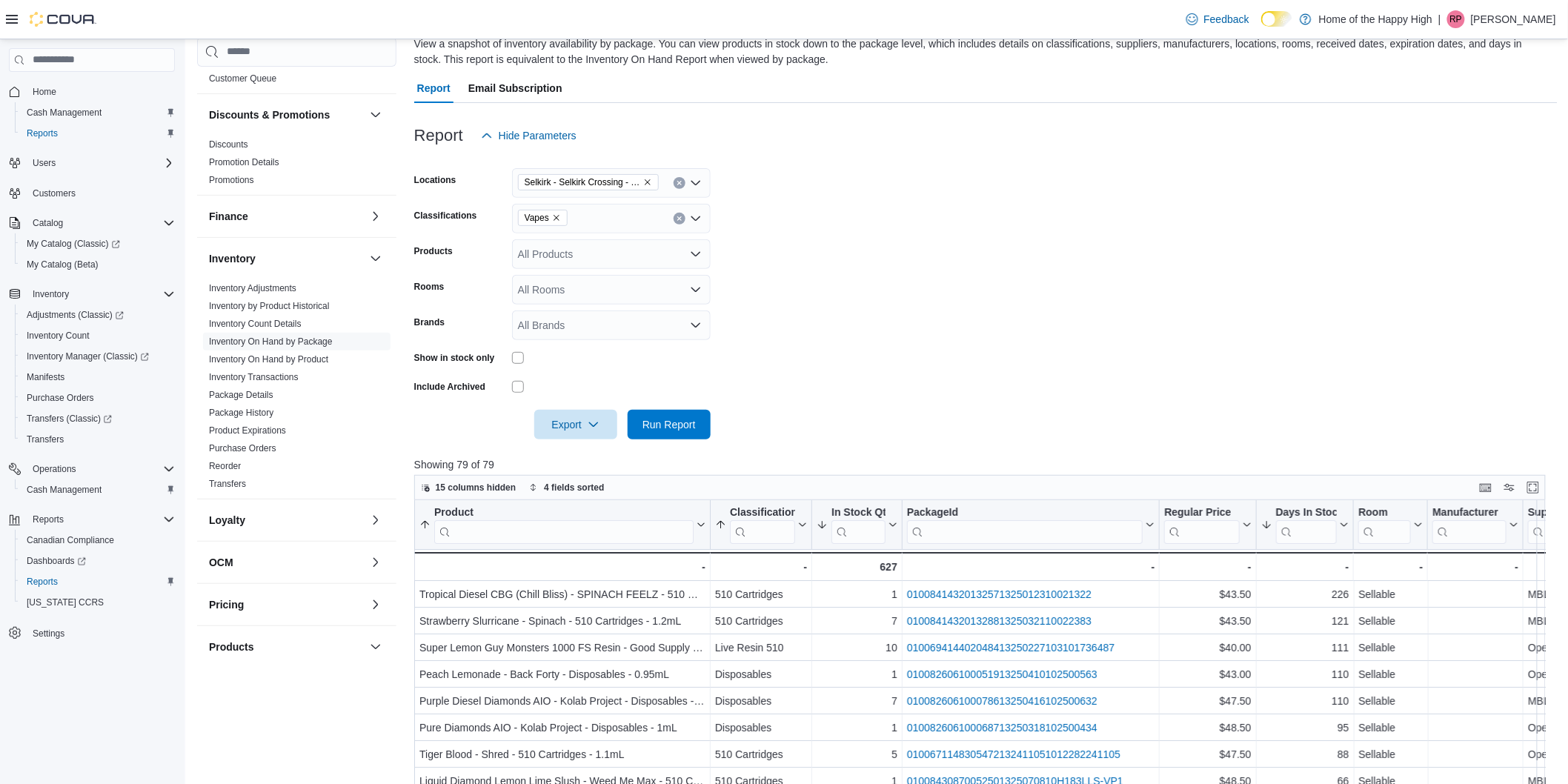
click at [576, 250] on div "All Products" at bounding box center [611, 254] width 199 height 30
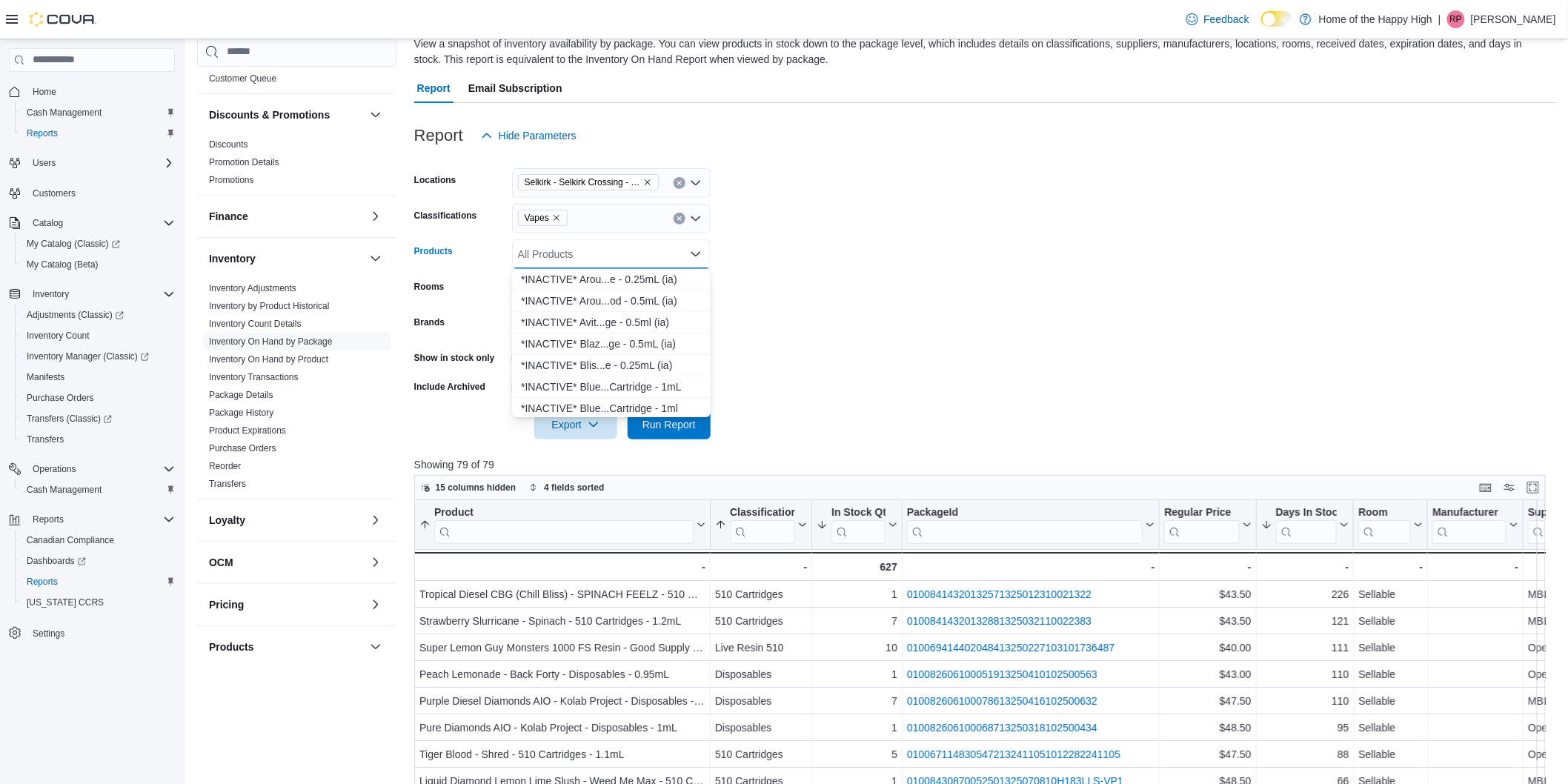
click at [594, 216] on div "Vapes" at bounding box center [611, 219] width 199 height 30
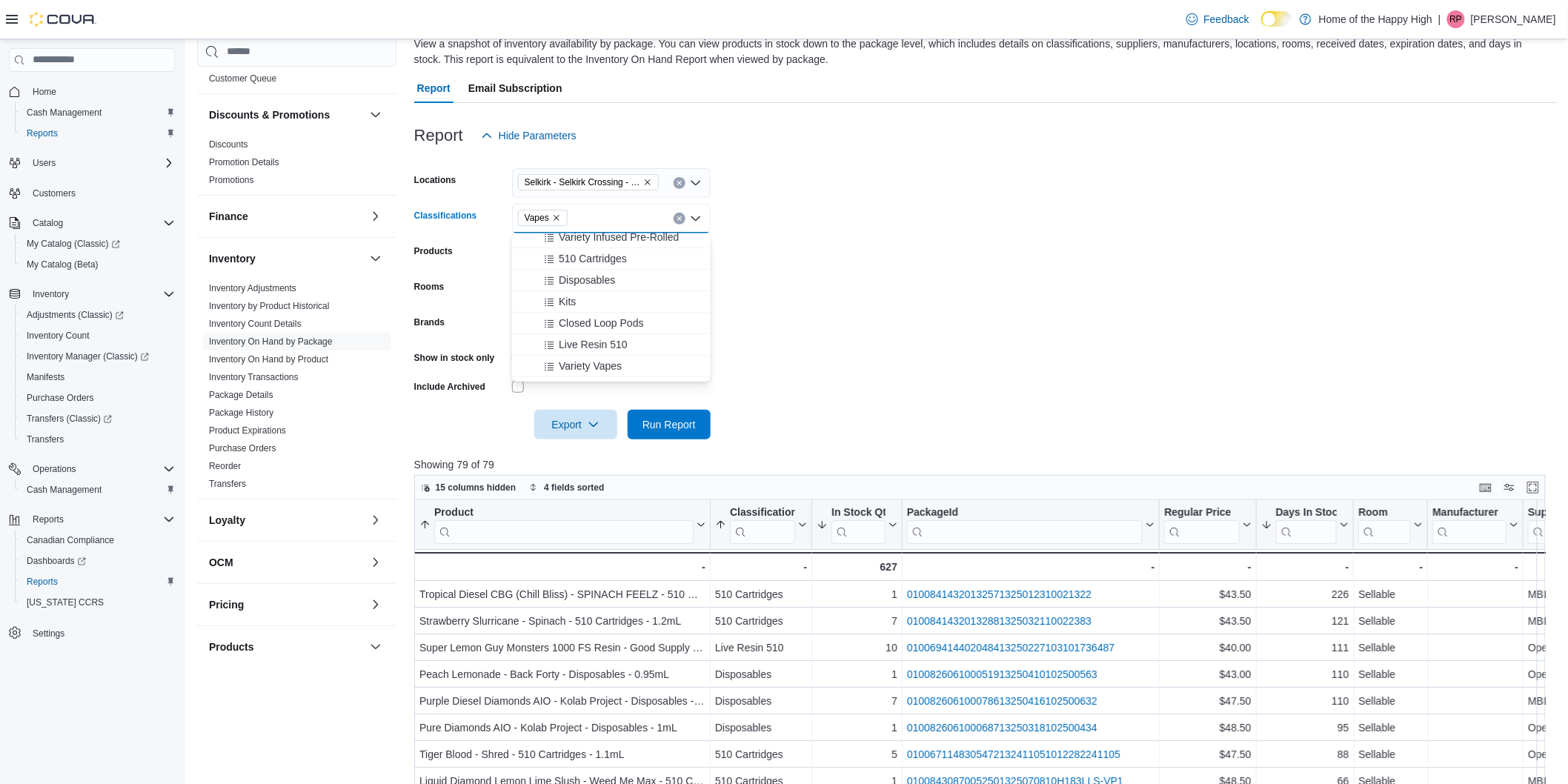
scroll to position [411, 0]
click at [615, 262] on span "Live Resin 510" at bounding box center [593, 262] width 69 height 15
click at [608, 342] on span "510 Cartridges" at bounding box center [593, 341] width 69 height 15
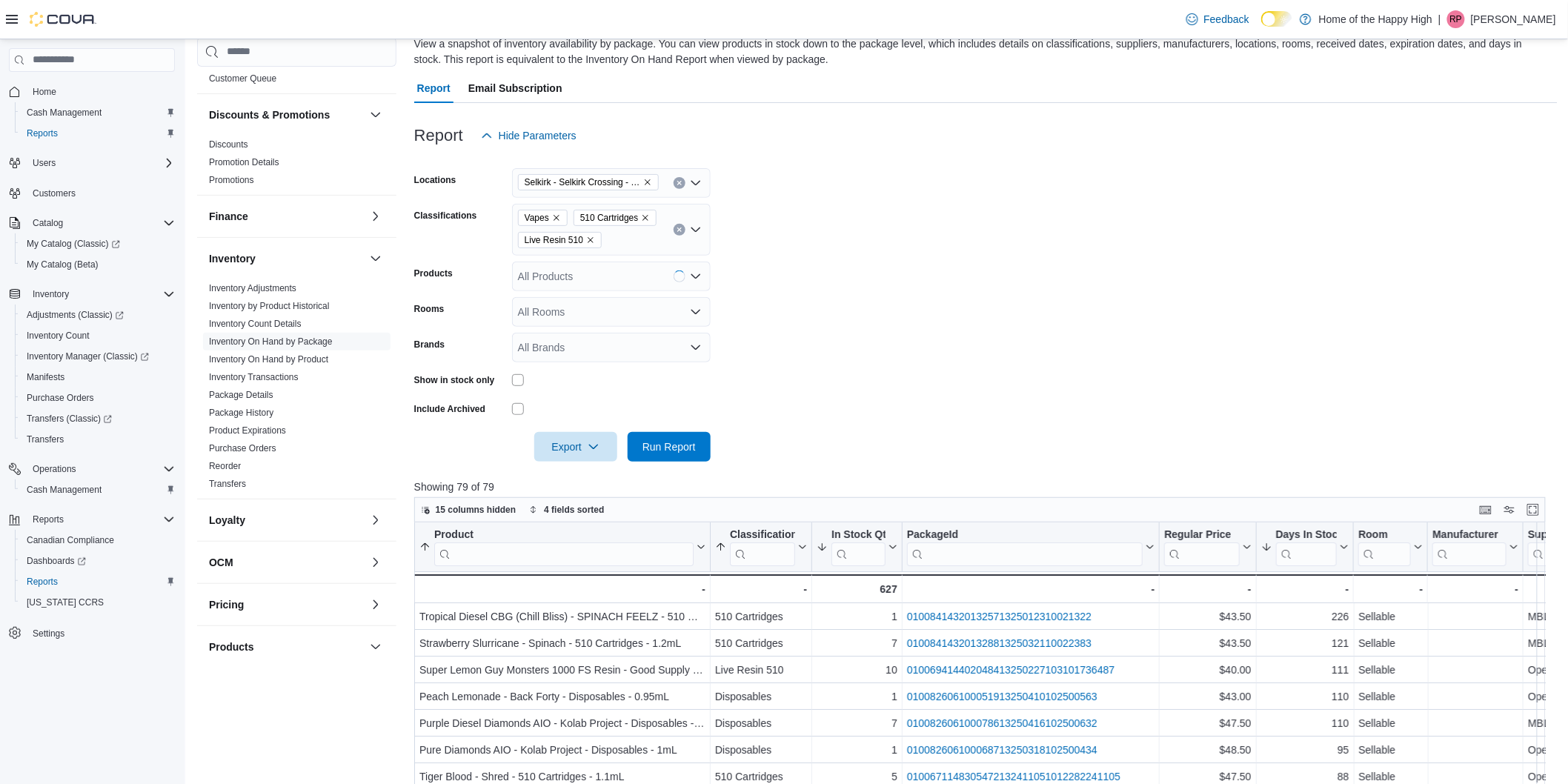
click at [839, 273] on form "Locations Selkirk - Selkirk Crossing - Fire & Flower Classifications Vapes 510 …" at bounding box center [986, 305] width 1143 height 311
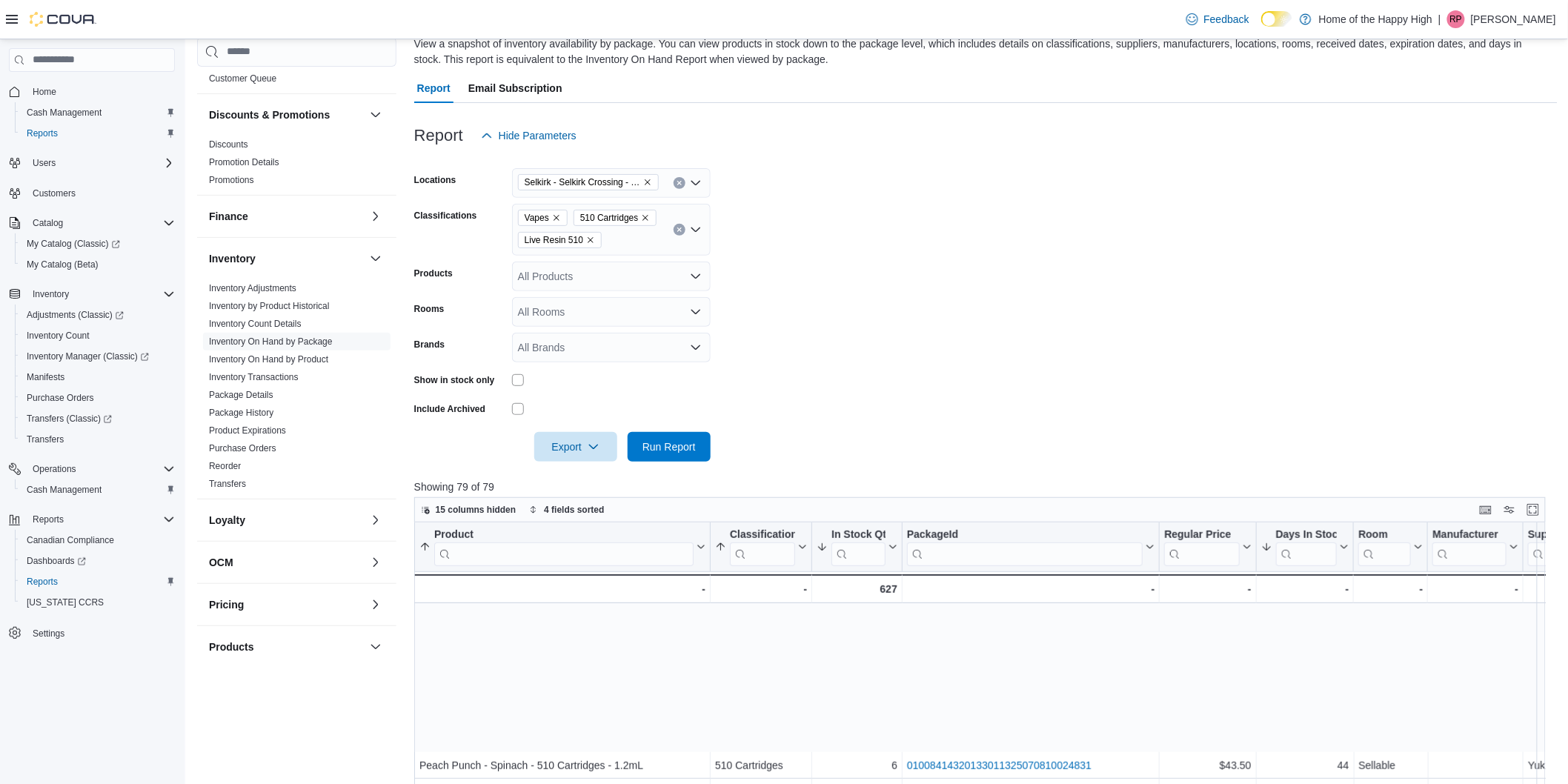
scroll to position [847, 0]
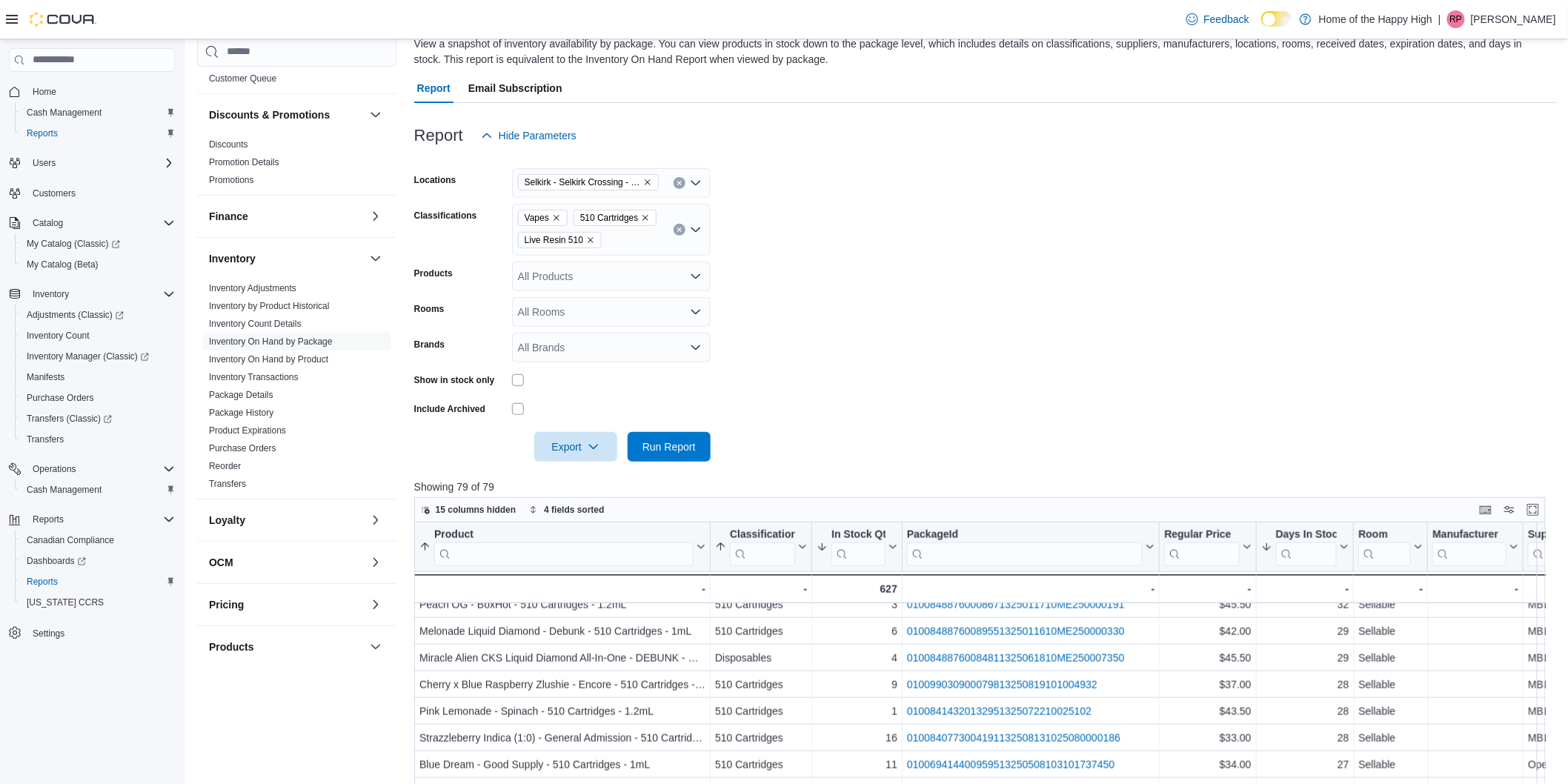
click at [554, 219] on icon "Remove Vapes from selection in this group" at bounding box center [556, 217] width 9 height 9
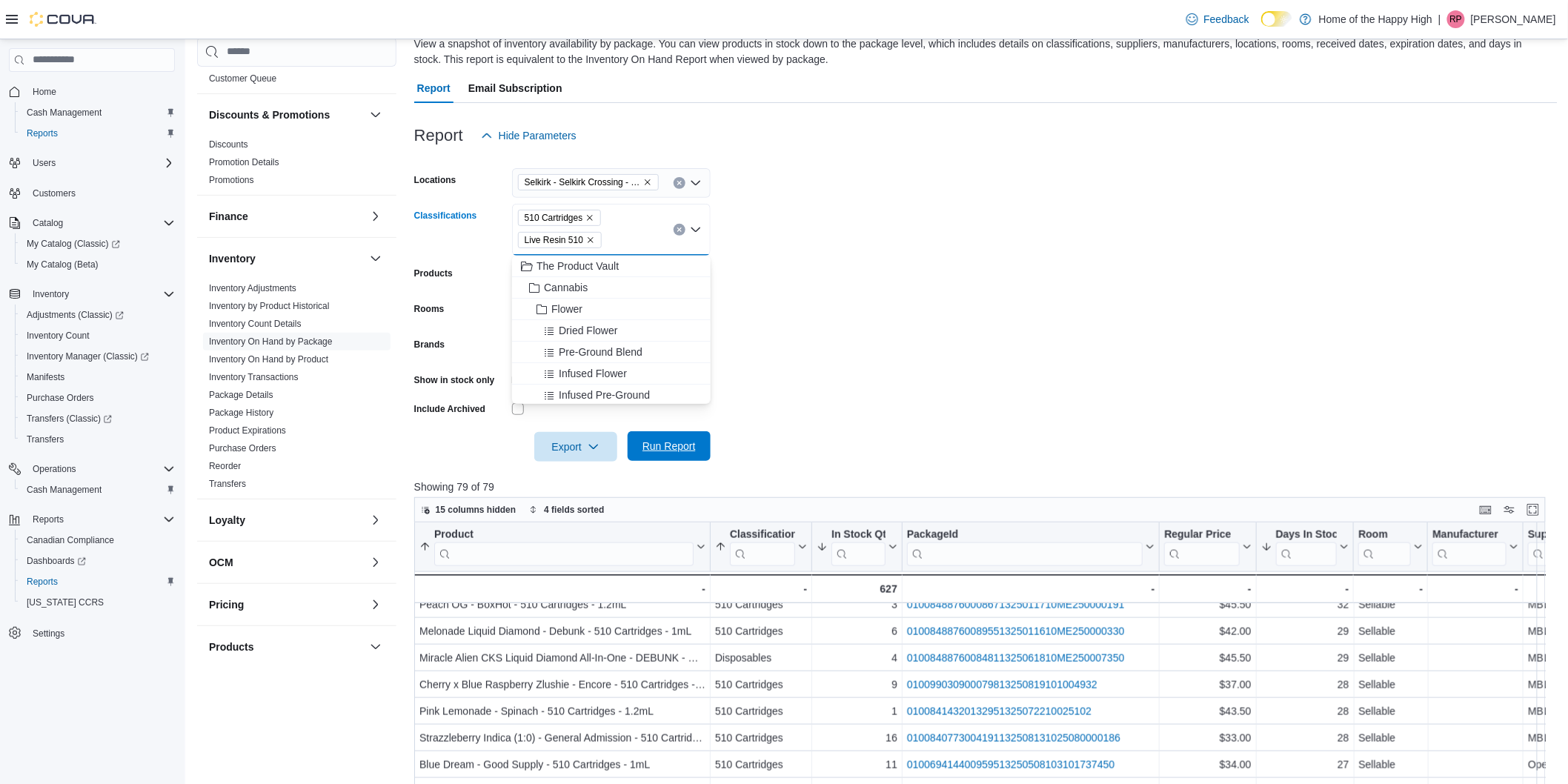
click at [667, 446] on span "Run Report" at bounding box center [669, 446] width 53 height 15
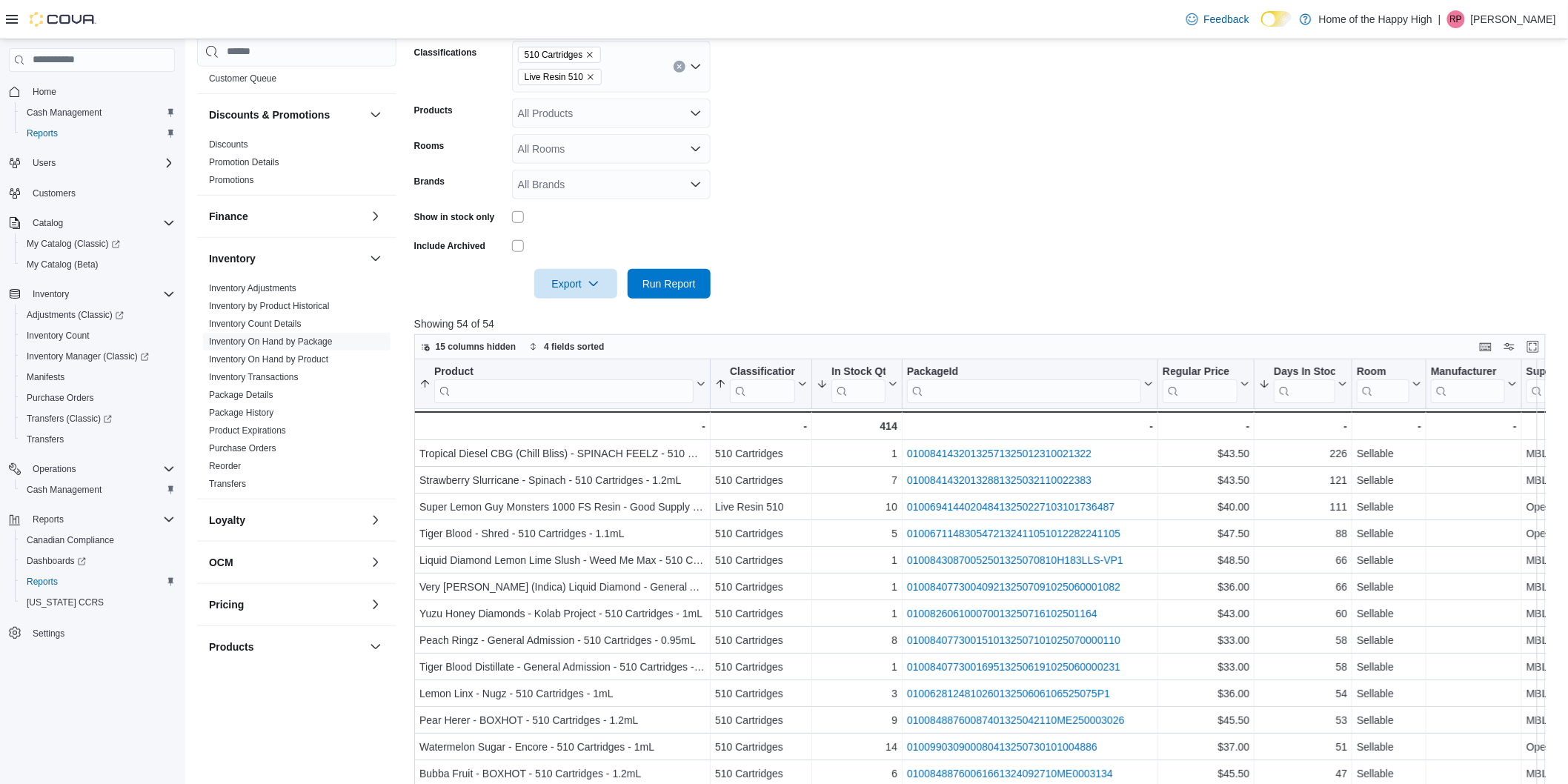
scroll to position [281, 0]
click at [1340, 379] on icon at bounding box center [1341, 381] width 12 height 9
click at [1317, 437] on span "Sort Low-High" at bounding box center [1313, 438] width 56 height 12
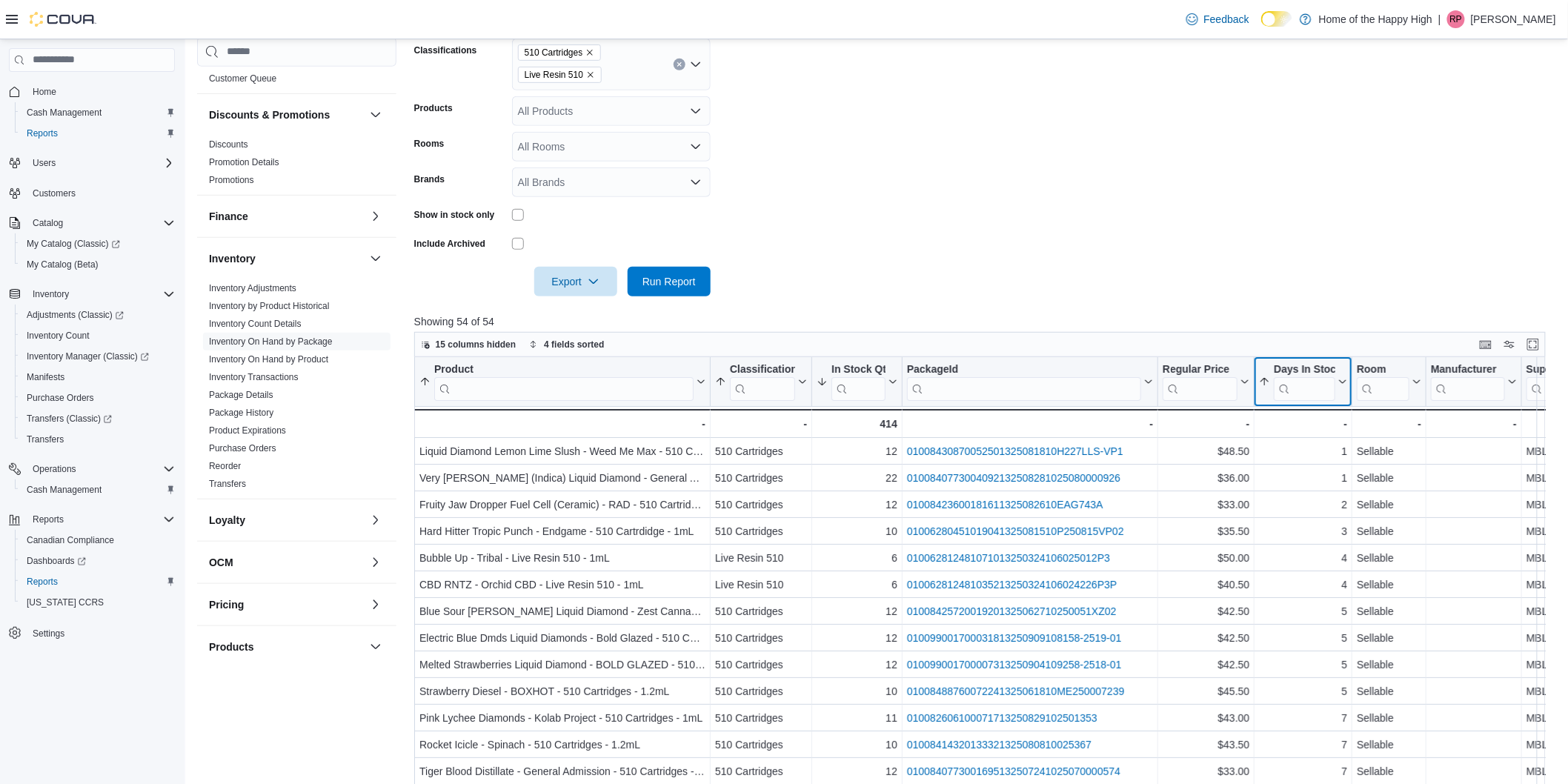
click at [1342, 383] on icon at bounding box center [1342, 382] width 7 height 4
click at [1320, 450] on span "Sort High-Low" at bounding box center [1313, 455] width 56 height 12
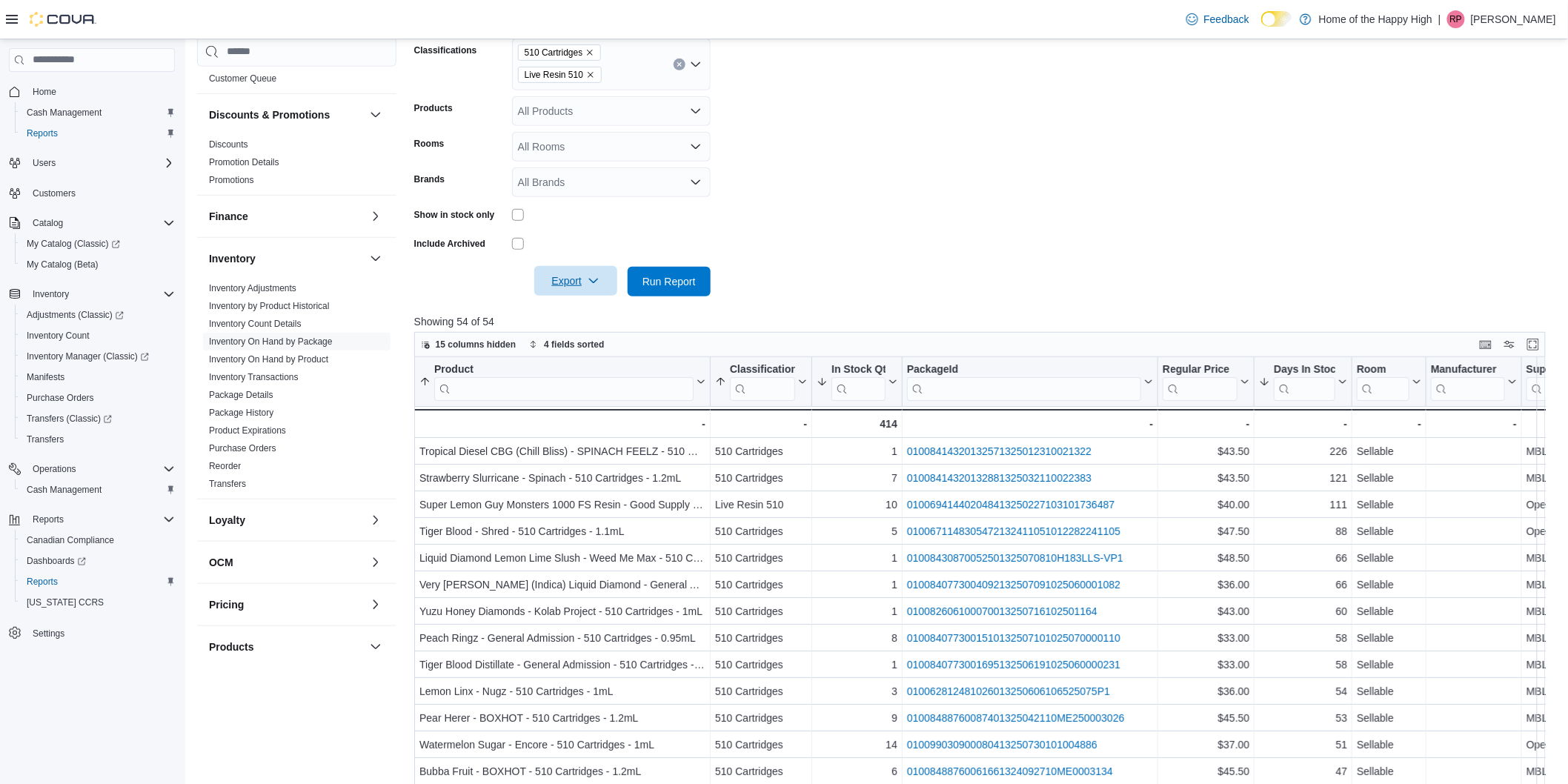
click at [599, 281] on icon "button" at bounding box center [593, 281] width 12 height 12
click at [594, 316] on span "Export to Excel" at bounding box center [578, 311] width 67 height 12
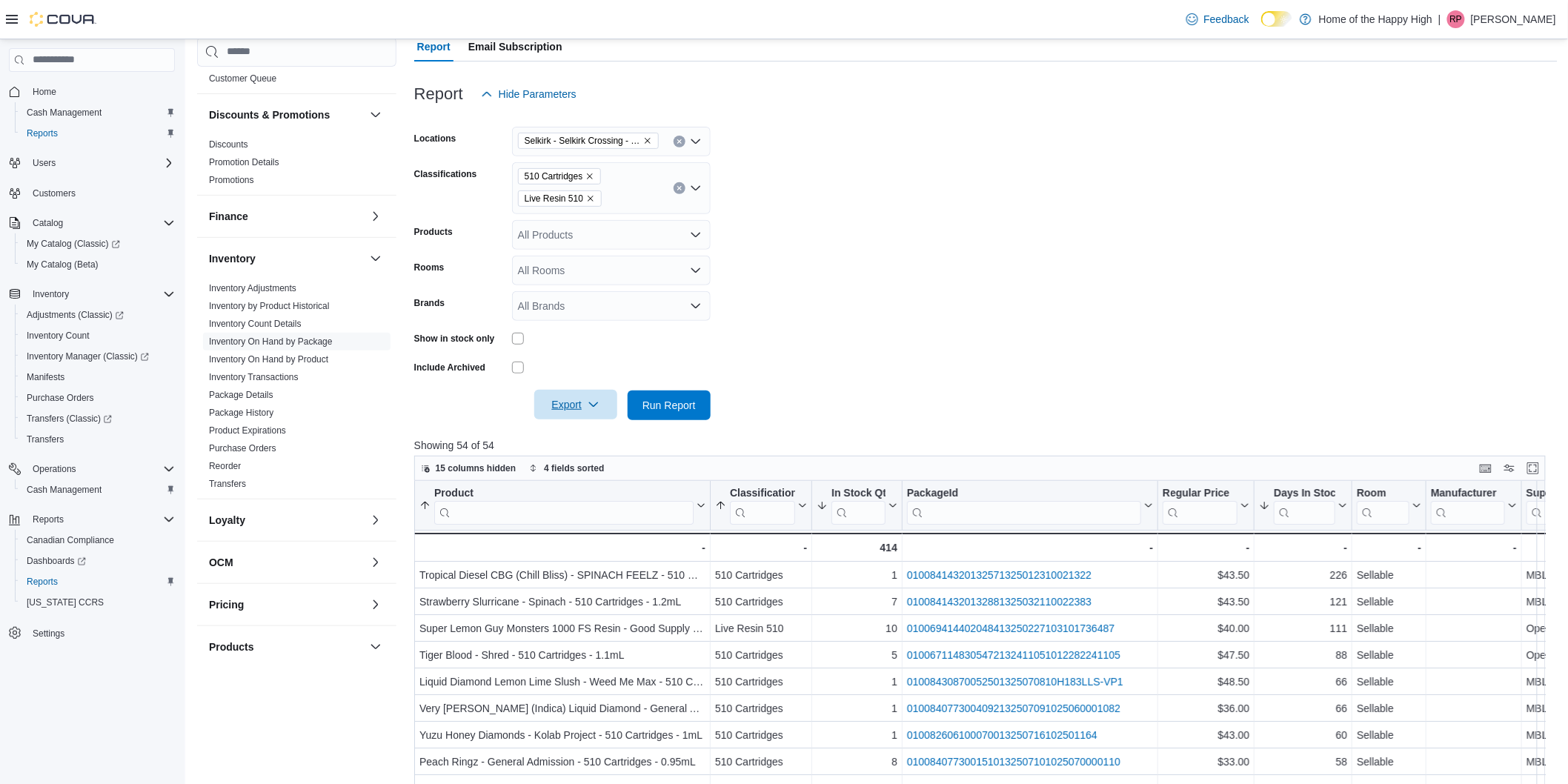
scroll to position [0, 0]
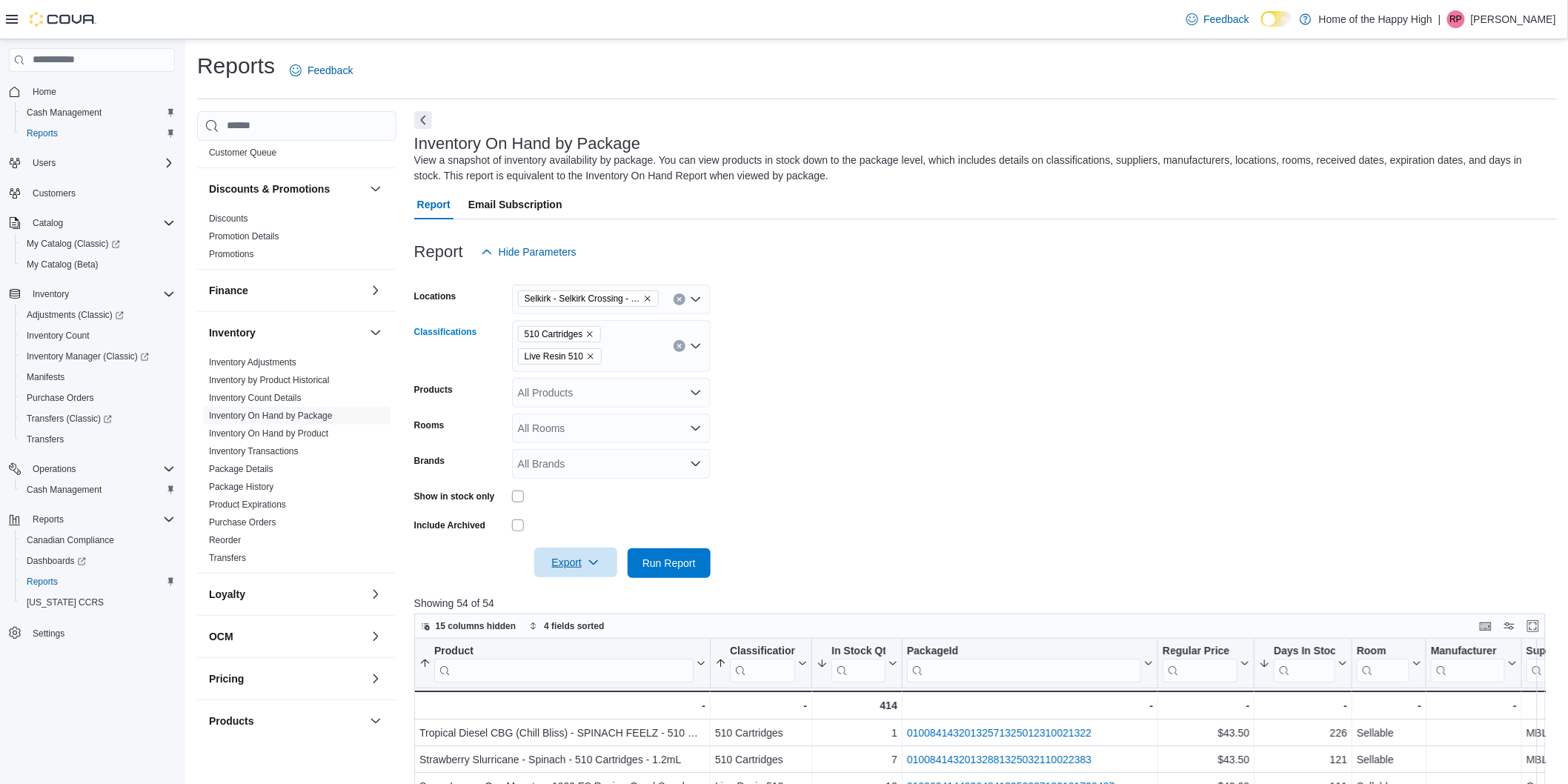
click at [588, 336] on icon "Remove 510 Cartridges from selection in this group" at bounding box center [589, 334] width 9 height 9
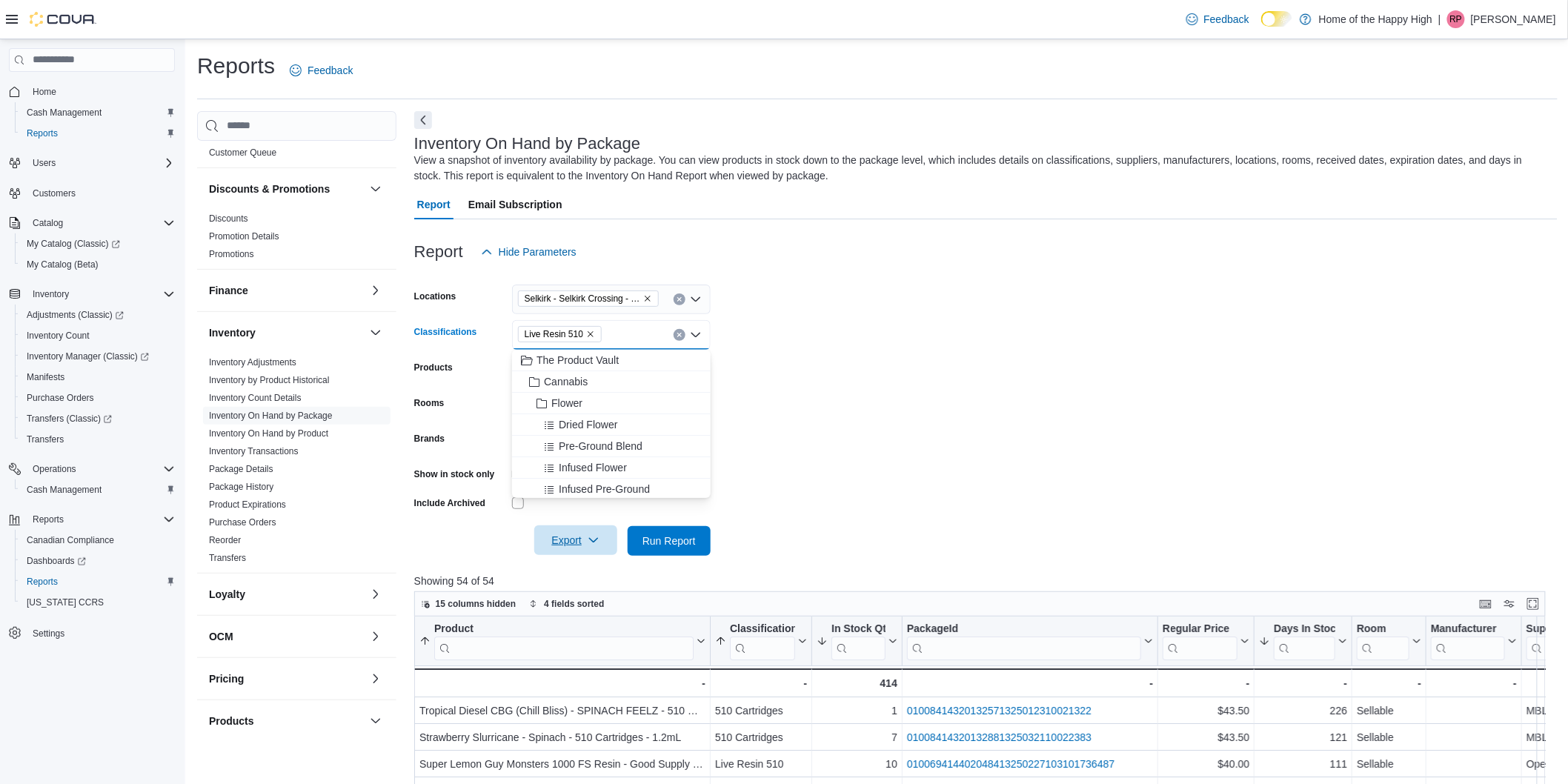
click at [587, 336] on icon "Remove Live Resin 510 from selection in this group" at bounding box center [590, 334] width 9 height 9
click at [580, 380] on span "Vapes" at bounding box center [566, 375] width 29 height 15
click at [1031, 437] on form "Locations Selkirk - Selkirk Crossing - Fire & Flower Classifications Vapes Comb…" at bounding box center [986, 411] width 1143 height 289
click at [654, 531] on span "Run Report" at bounding box center [669, 540] width 65 height 30
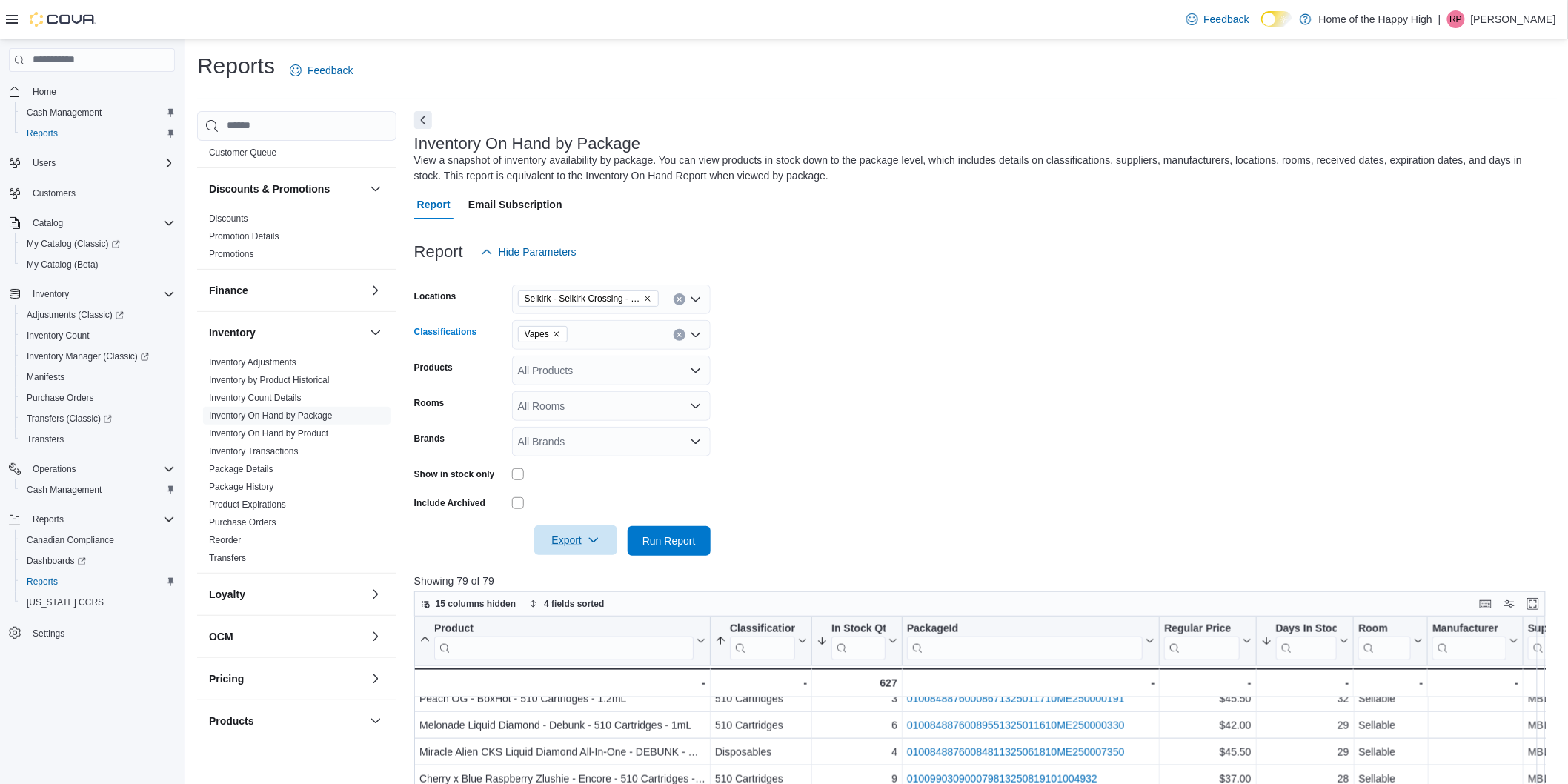
click at [611, 331] on div "Vapes" at bounding box center [611, 335] width 199 height 30
click at [554, 337] on icon "Remove Vapes from selection in this group" at bounding box center [556, 334] width 9 height 9
click at [583, 416] on span "Disposables" at bounding box center [587, 418] width 56 height 15
click at [923, 424] on form "Locations Selkirk - Selkirk Crossing - Fire & Flower Classifications Disposable…" at bounding box center [986, 411] width 1143 height 289
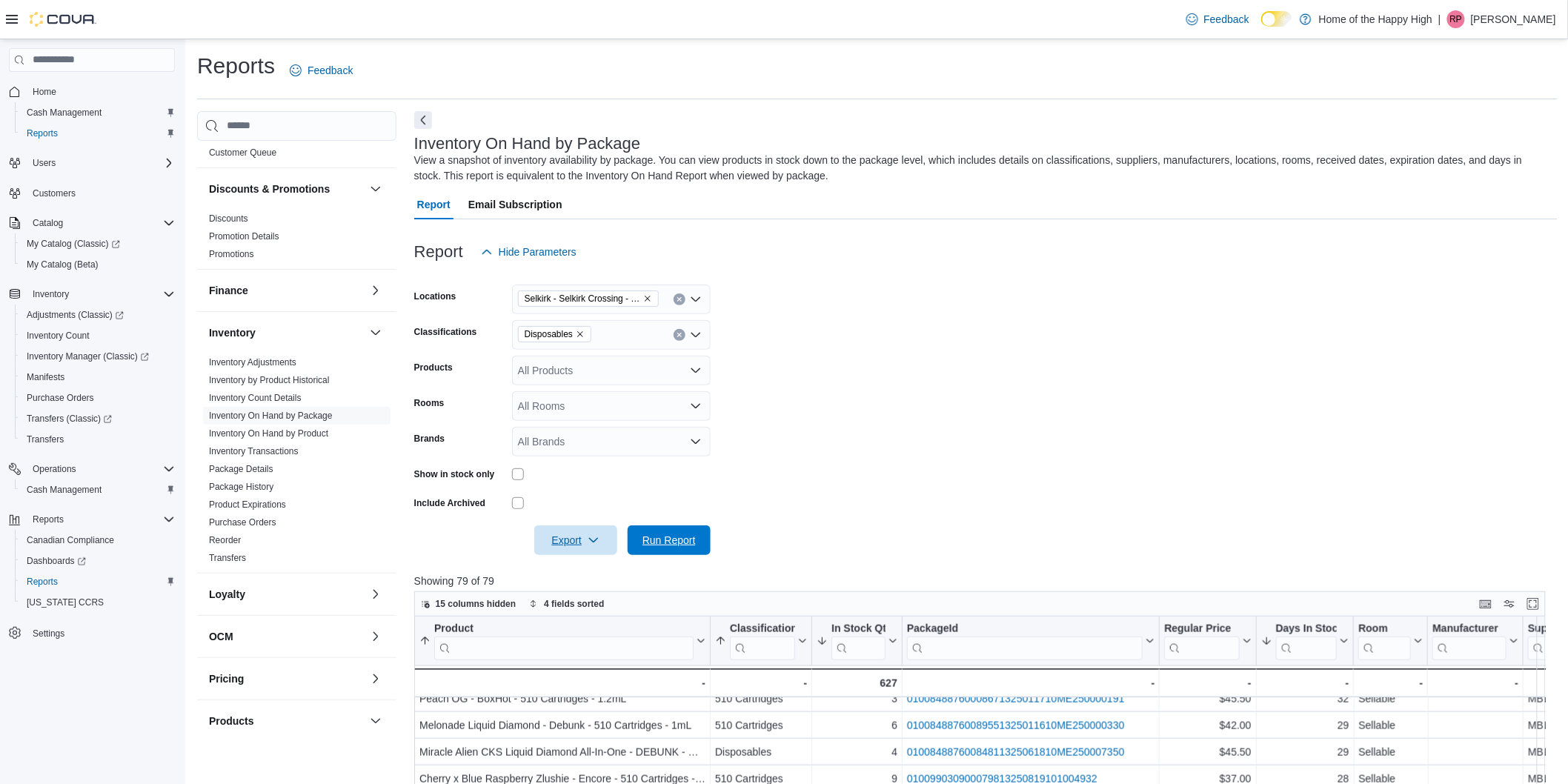
click at [675, 535] on span "Run Report" at bounding box center [669, 540] width 53 height 15
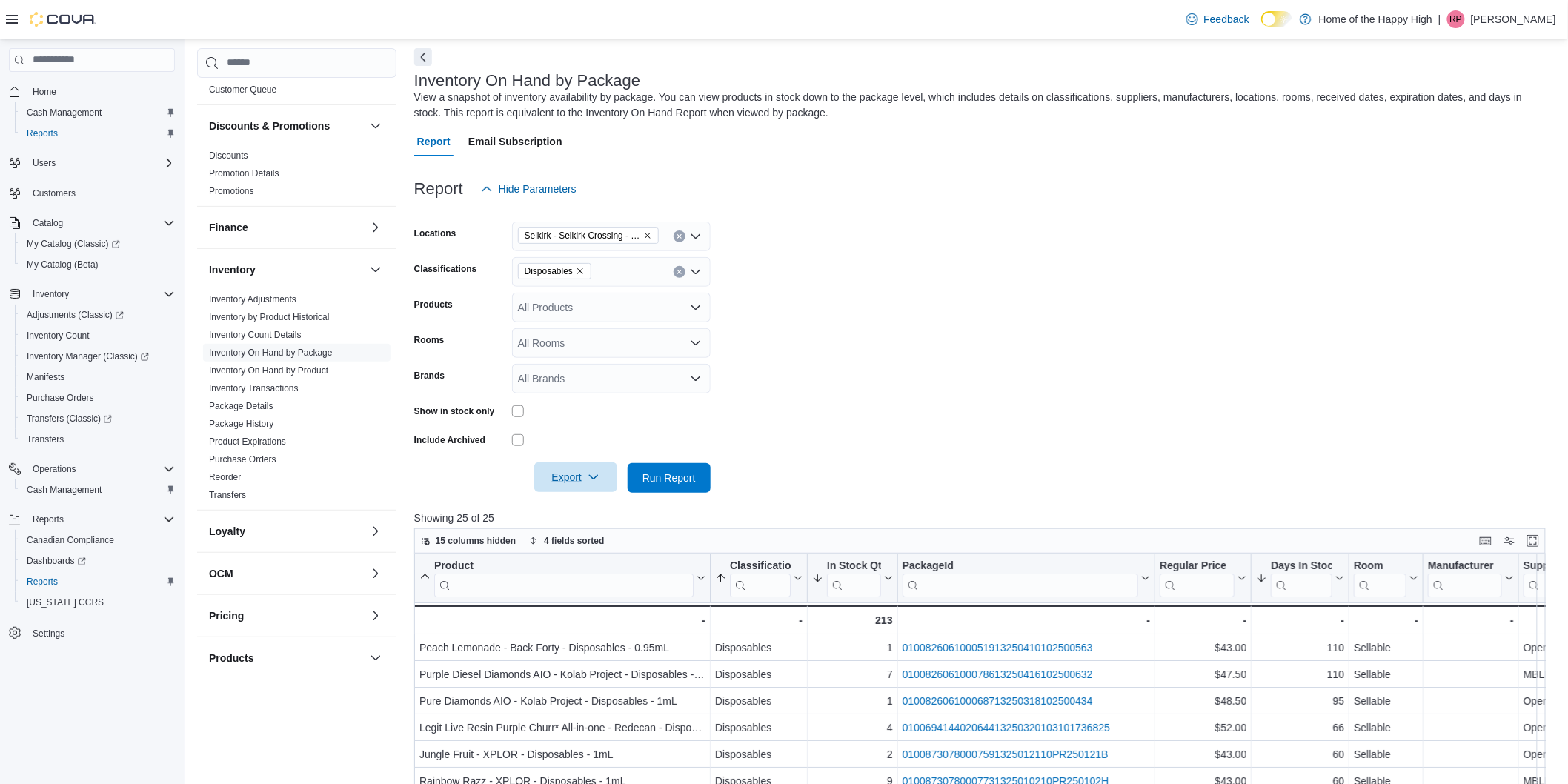
scroll to position [164, 0]
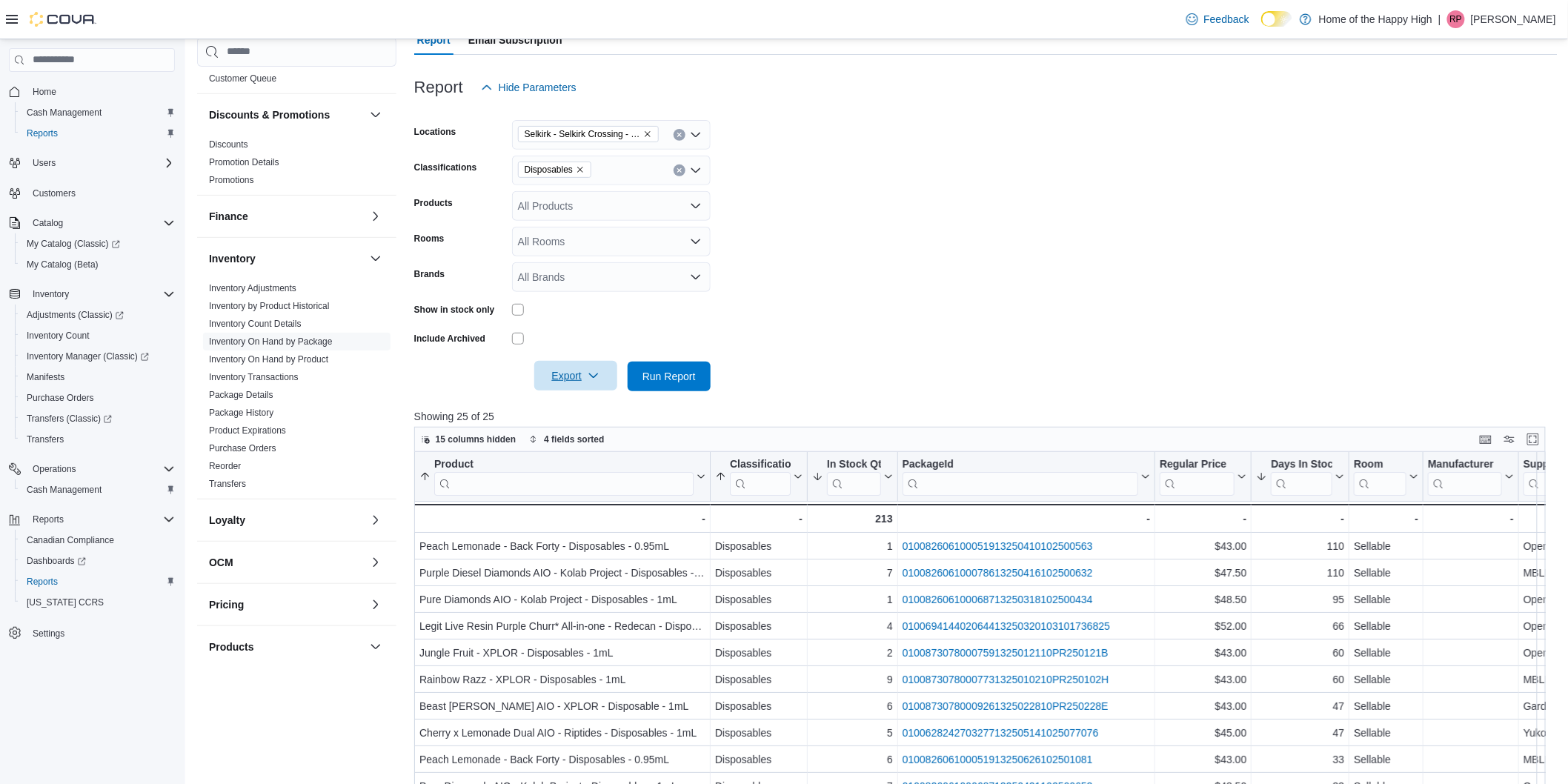
click at [583, 382] on span "Export" at bounding box center [576, 376] width 65 height 30
click at [595, 409] on span "Export to Excel" at bounding box center [578, 406] width 67 height 12
click at [699, 65] on div at bounding box center [986, 63] width 1143 height 18
click at [573, 168] on span "Disposables" at bounding box center [554, 169] width 60 height 15
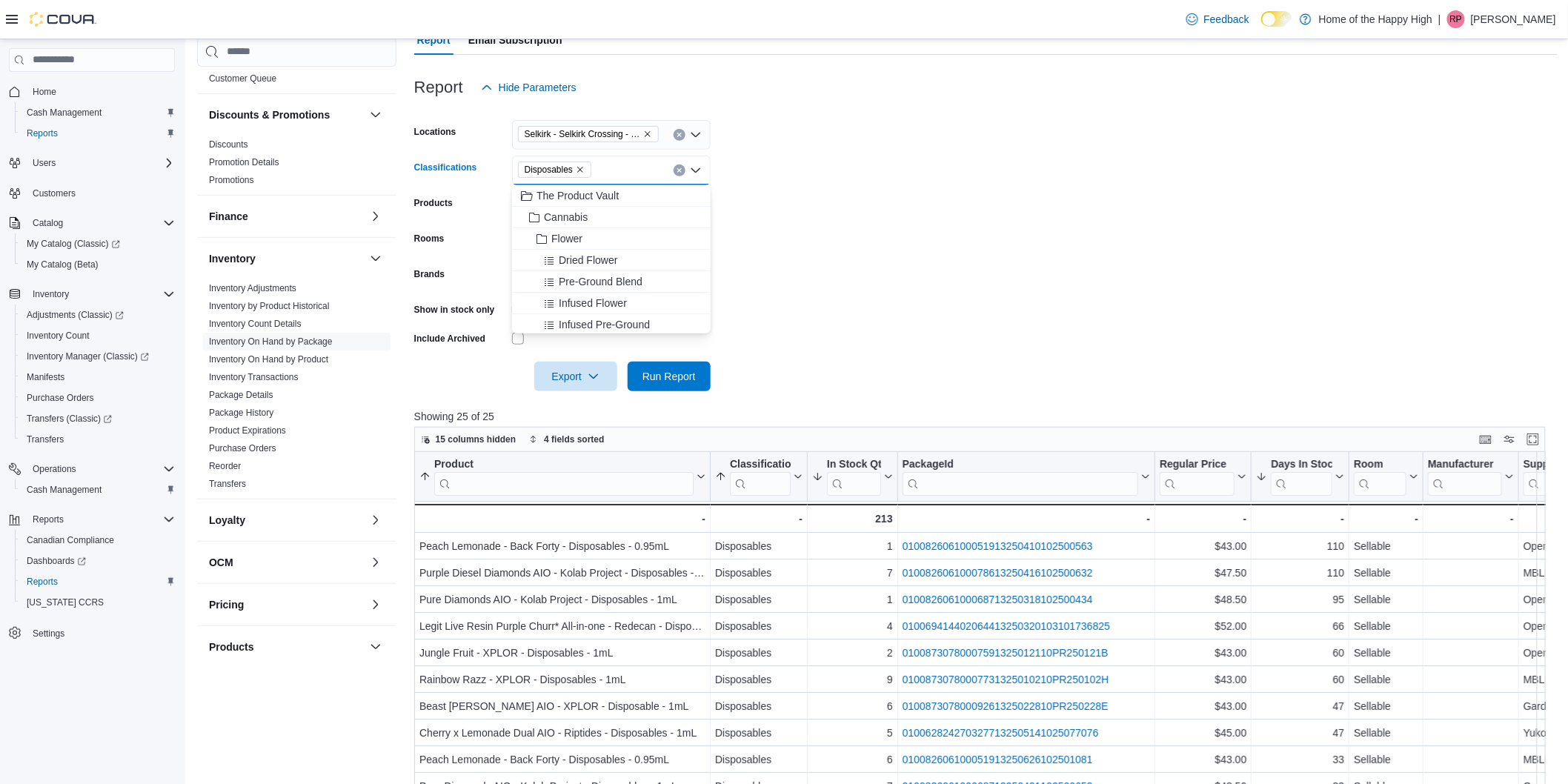
click at [581, 168] on icon "Remove Disposables from selection in this group" at bounding box center [580, 170] width 6 height 6
click at [559, 196] on span "Edibles" at bounding box center [569, 196] width 34 height 15
click at [604, 255] on div "Beverages" at bounding box center [611, 253] width 181 height 15
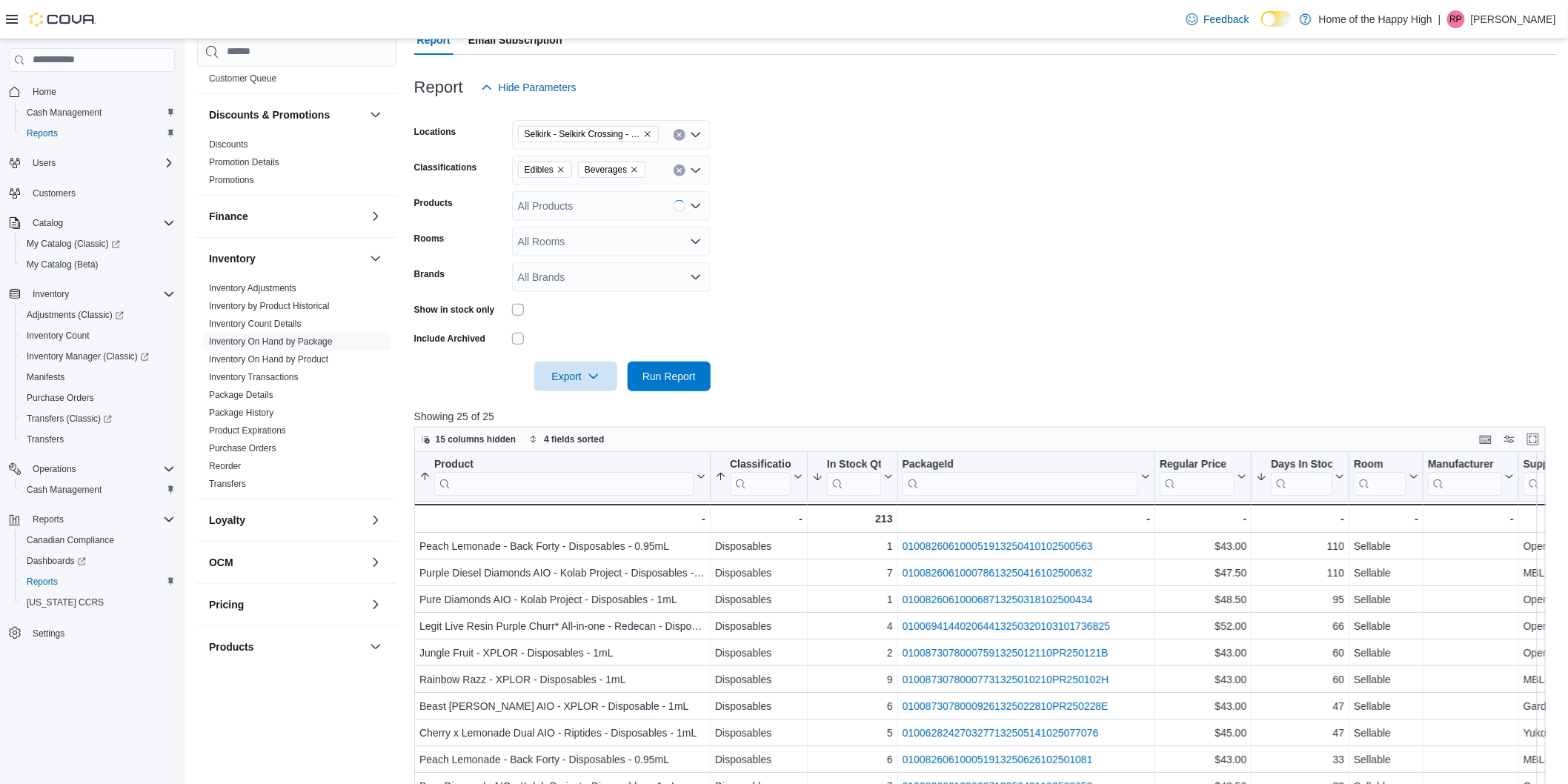
click at [900, 260] on form "Locations Selkirk - Selkirk Crossing - Fire & Flower Classifications Edibles Be…" at bounding box center [986, 246] width 1143 height 289
click at [686, 373] on span "Run Report" at bounding box center [669, 376] width 53 height 15
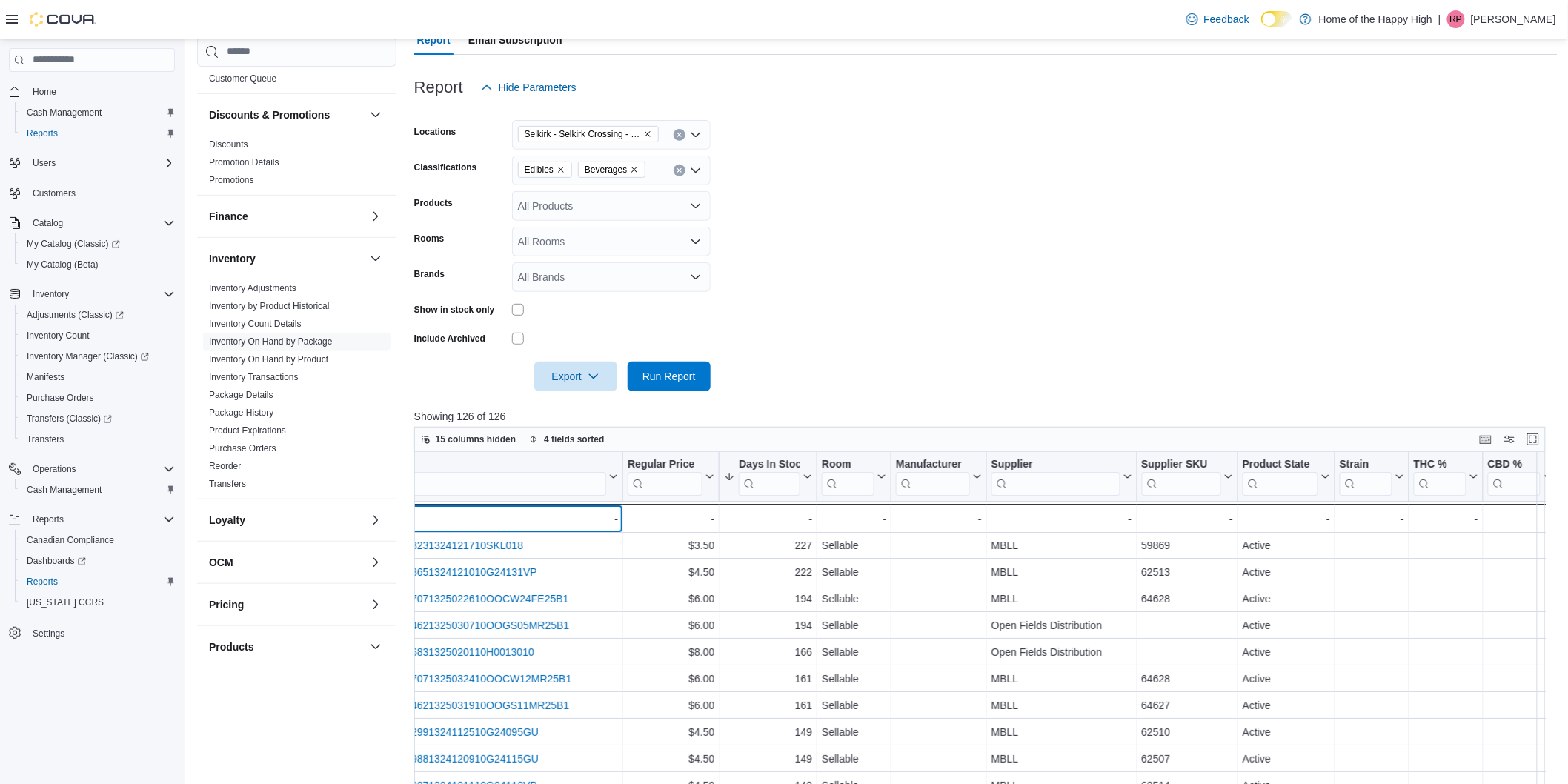
scroll to position [0, 635]
click at [800, 480] on icon at bounding box center [805, 476] width 12 height 9
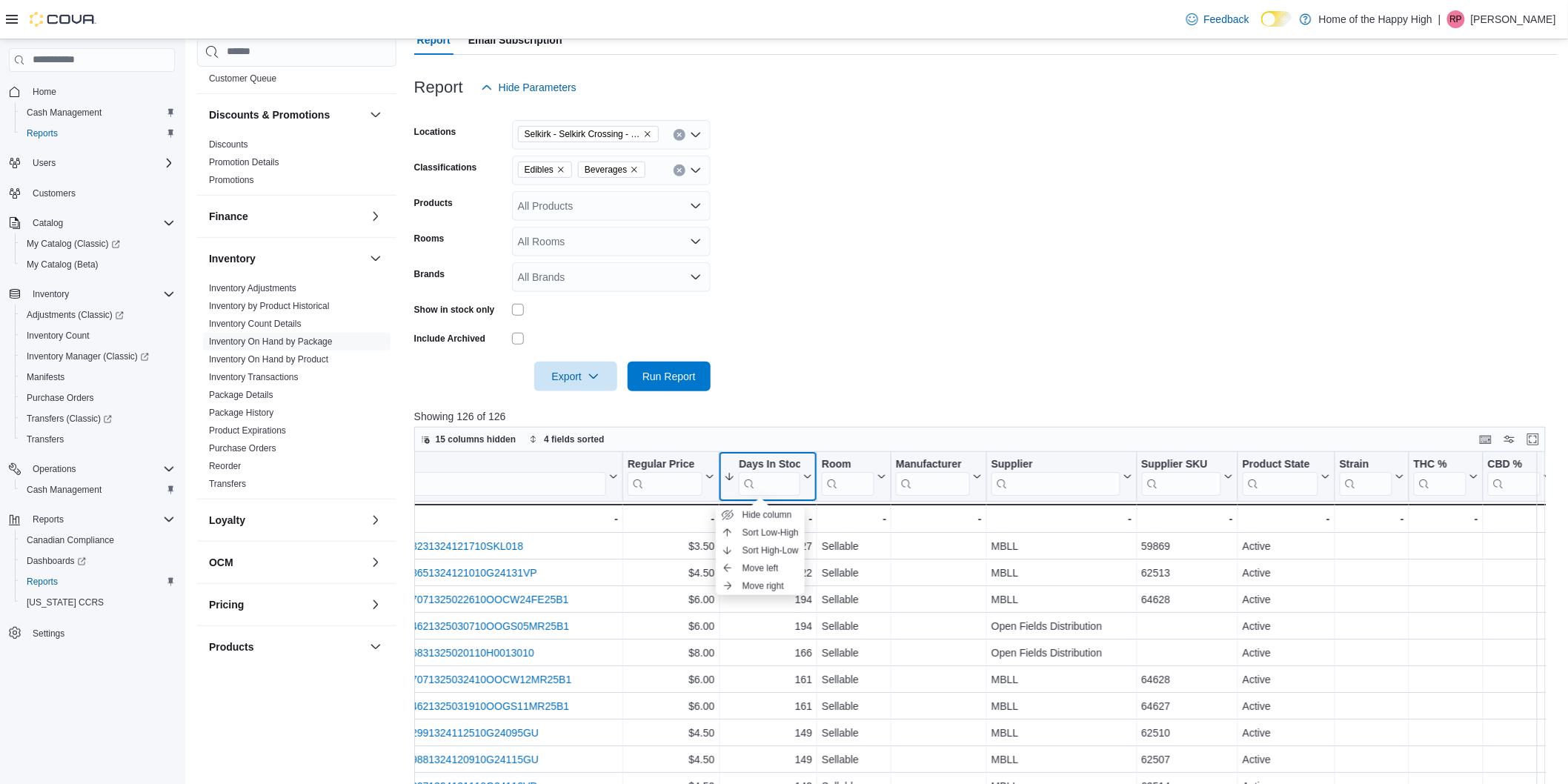
click at [800, 480] on icon at bounding box center [805, 476] width 12 height 9
click at [590, 382] on span "Export" at bounding box center [576, 376] width 65 height 30
click at [593, 403] on span "Export to Excel" at bounding box center [578, 406] width 67 height 12
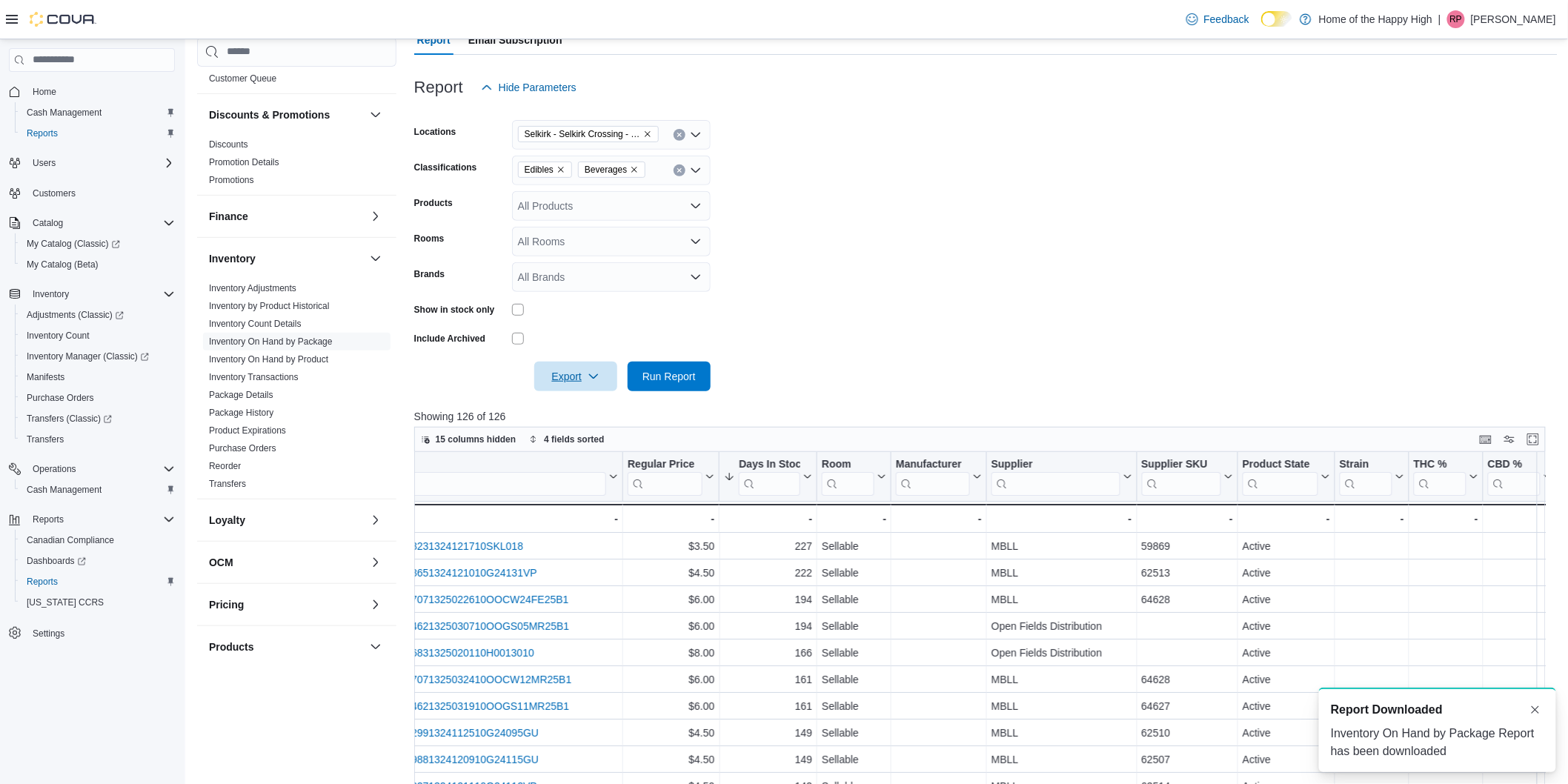
scroll to position [0, 0]
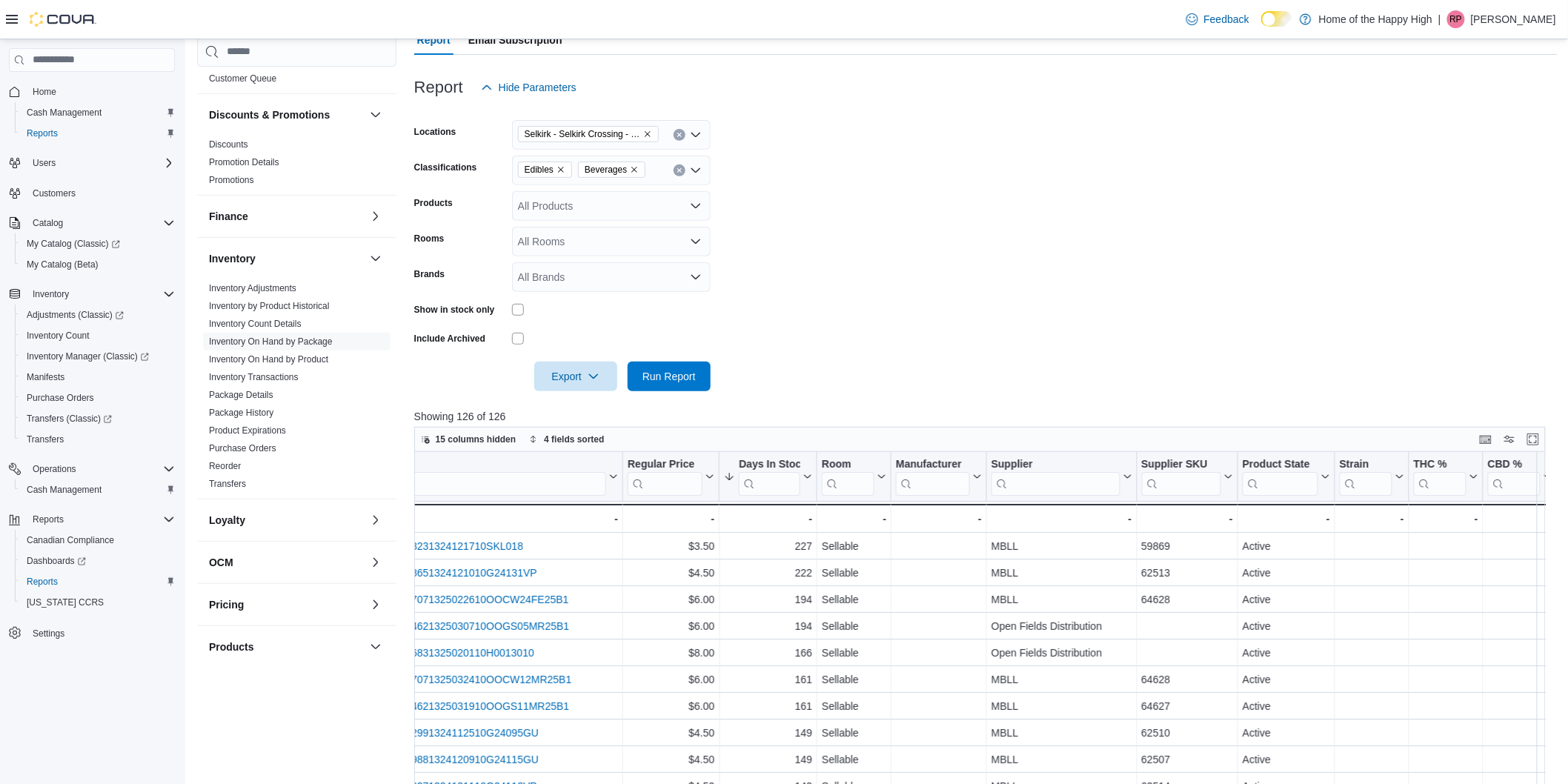
click at [745, 270] on form "Locations Selkirk - Selkirk Crossing - Fire & Flower Classifications Edibles Be…" at bounding box center [986, 246] width 1143 height 289
click at [559, 168] on icon "Remove Edibles from selection in this group" at bounding box center [561, 170] width 6 height 6
click at [573, 167] on icon "Remove Beverages from selection in this group" at bounding box center [573, 169] width 9 height 9
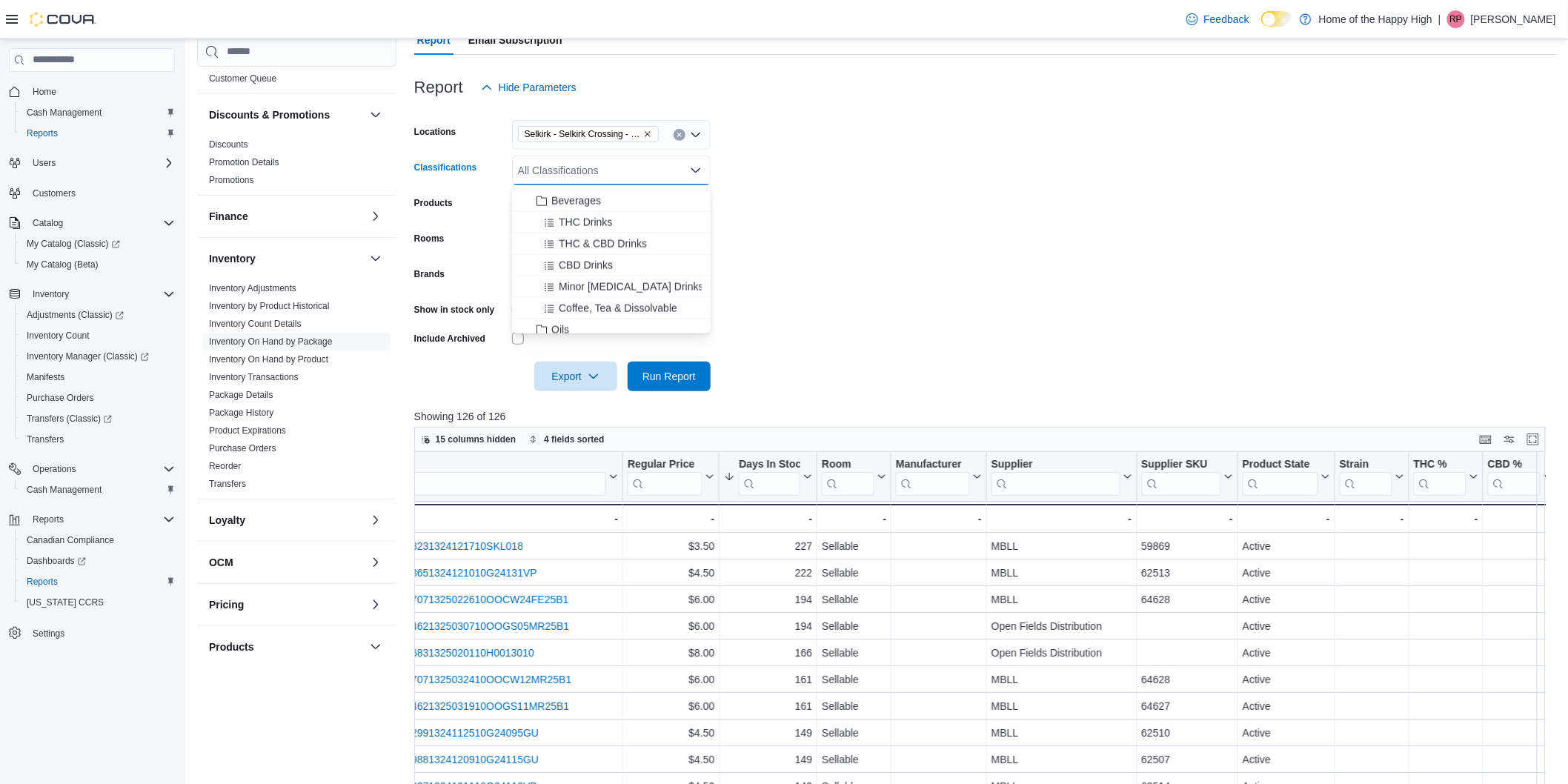
scroll to position [988, 0]
click at [553, 237] on span "Oils" at bounding box center [560, 239] width 18 height 15
click at [547, 302] on icon "Choose from the following options" at bounding box center [541, 304] width 12 height 12
click at [611, 225] on span "Concentrates" at bounding box center [582, 225] width 62 height 15
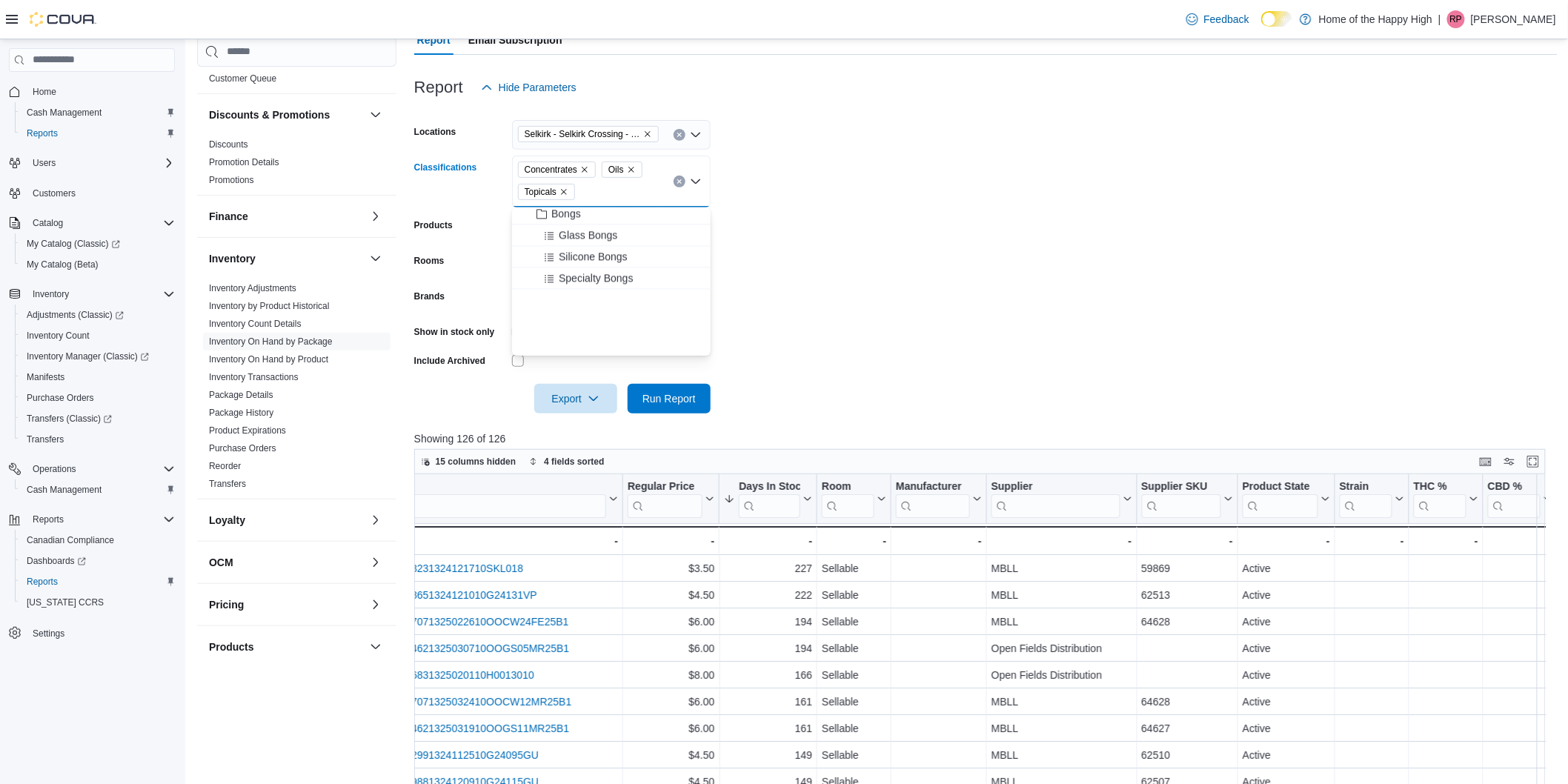
scroll to position [1647, 0]
click at [669, 401] on span "Run Report" at bounding box center [669, 397] width 53 height 15
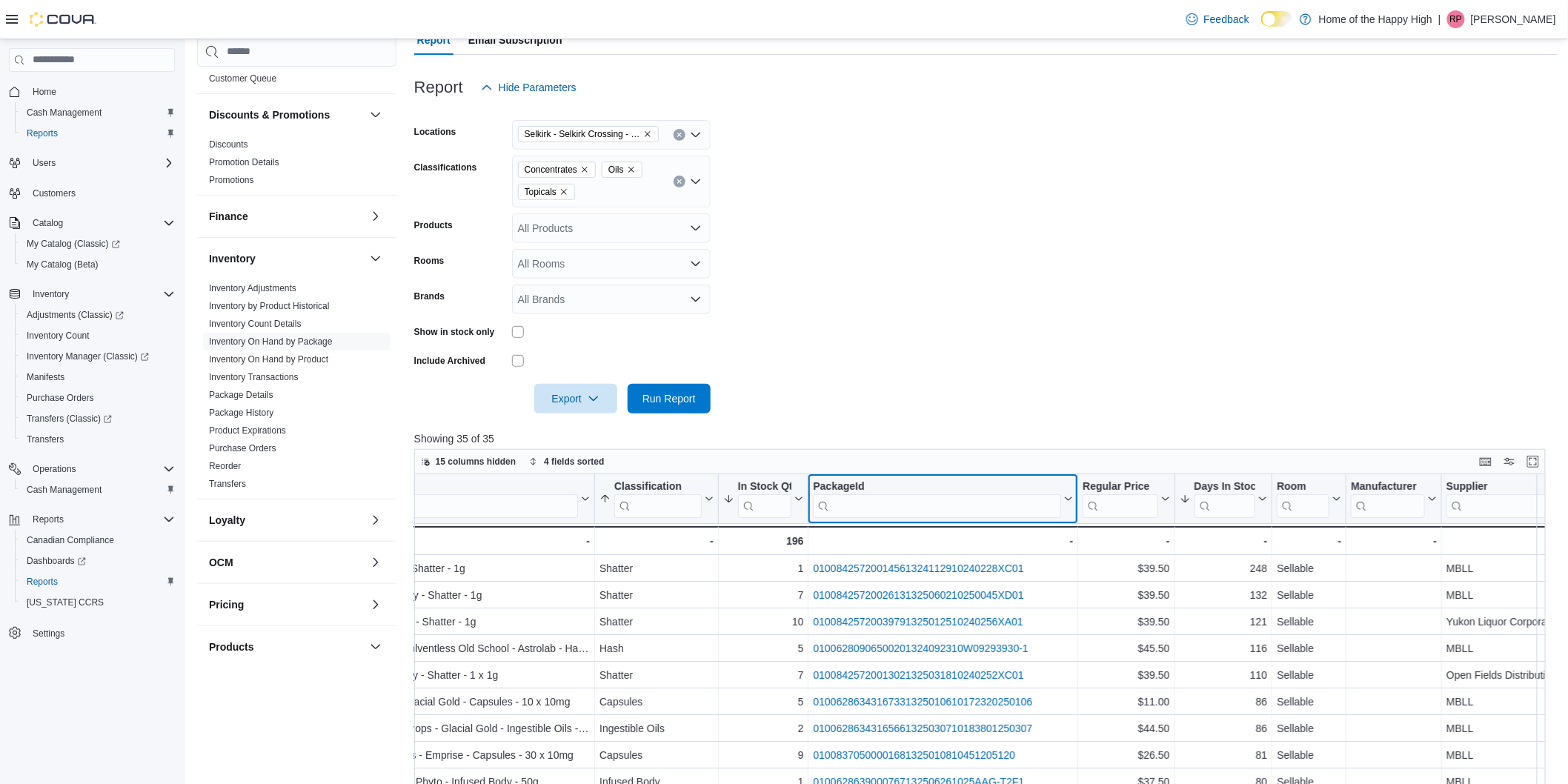
scroll to position [0, 225]
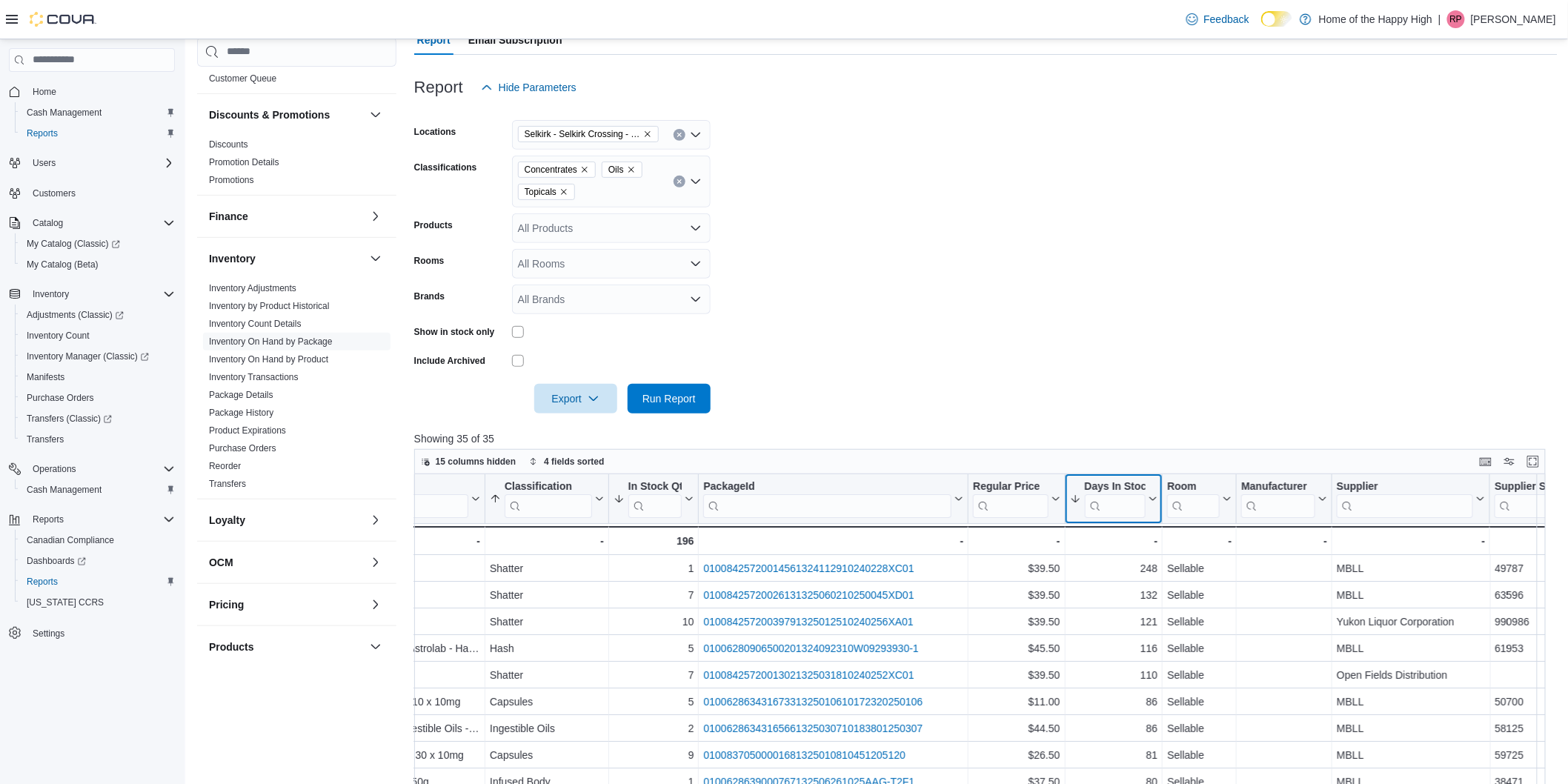
click at [1137, 485] on div "Days In Stock" at bounding box center [1115, 486] width 62 height 14
click at [1129, 573] on span "Sort High-Low" at bounding box center [1123, 573] width 56 height 12
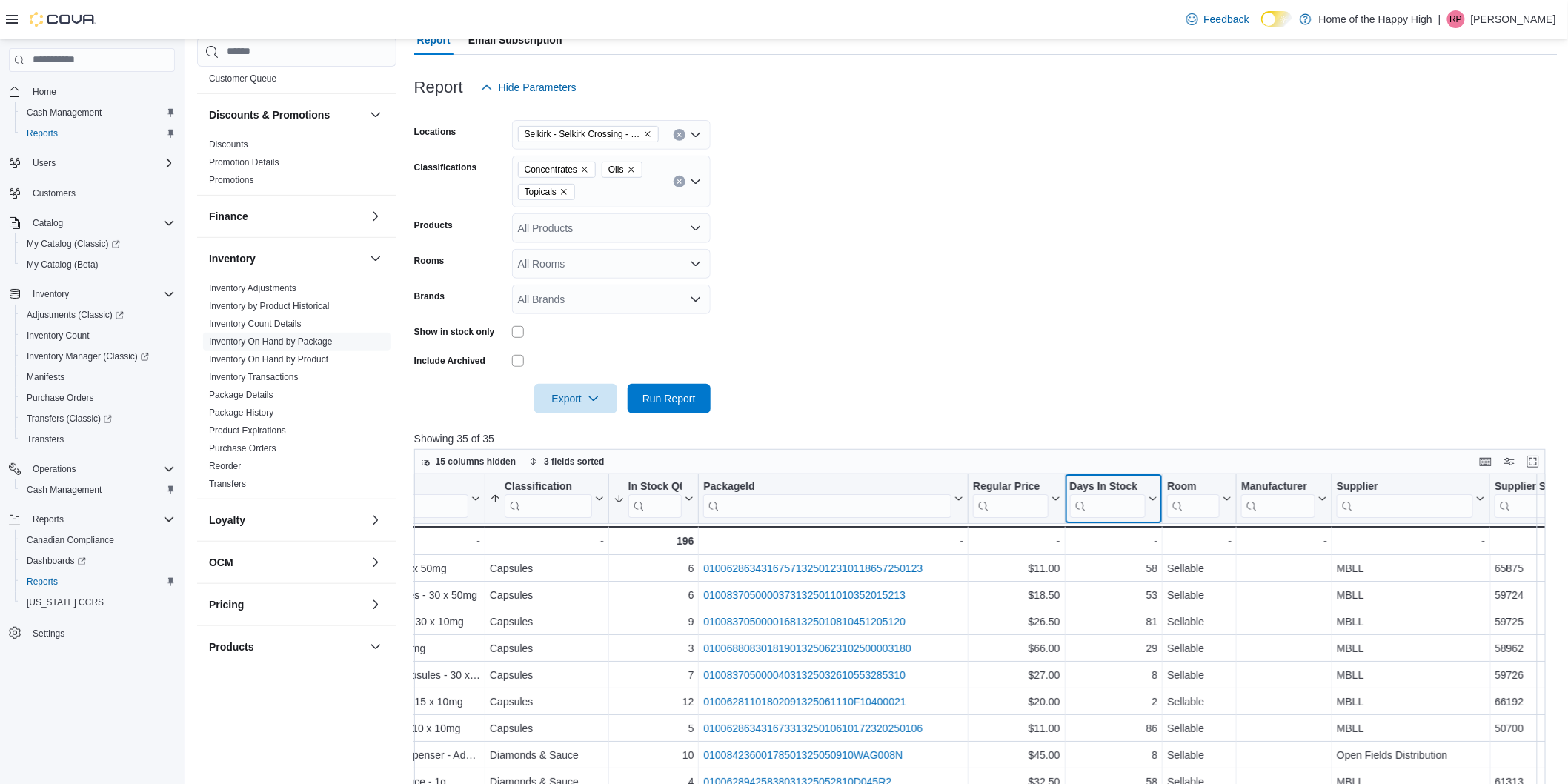
click at [1145, 480] on div "Days In Stock" at bounding box center [1108, 486] width 76 height 14
click at [1123, 556] on span "Sort Low-High" at bounding box center [1123, 555] width 56 height 12
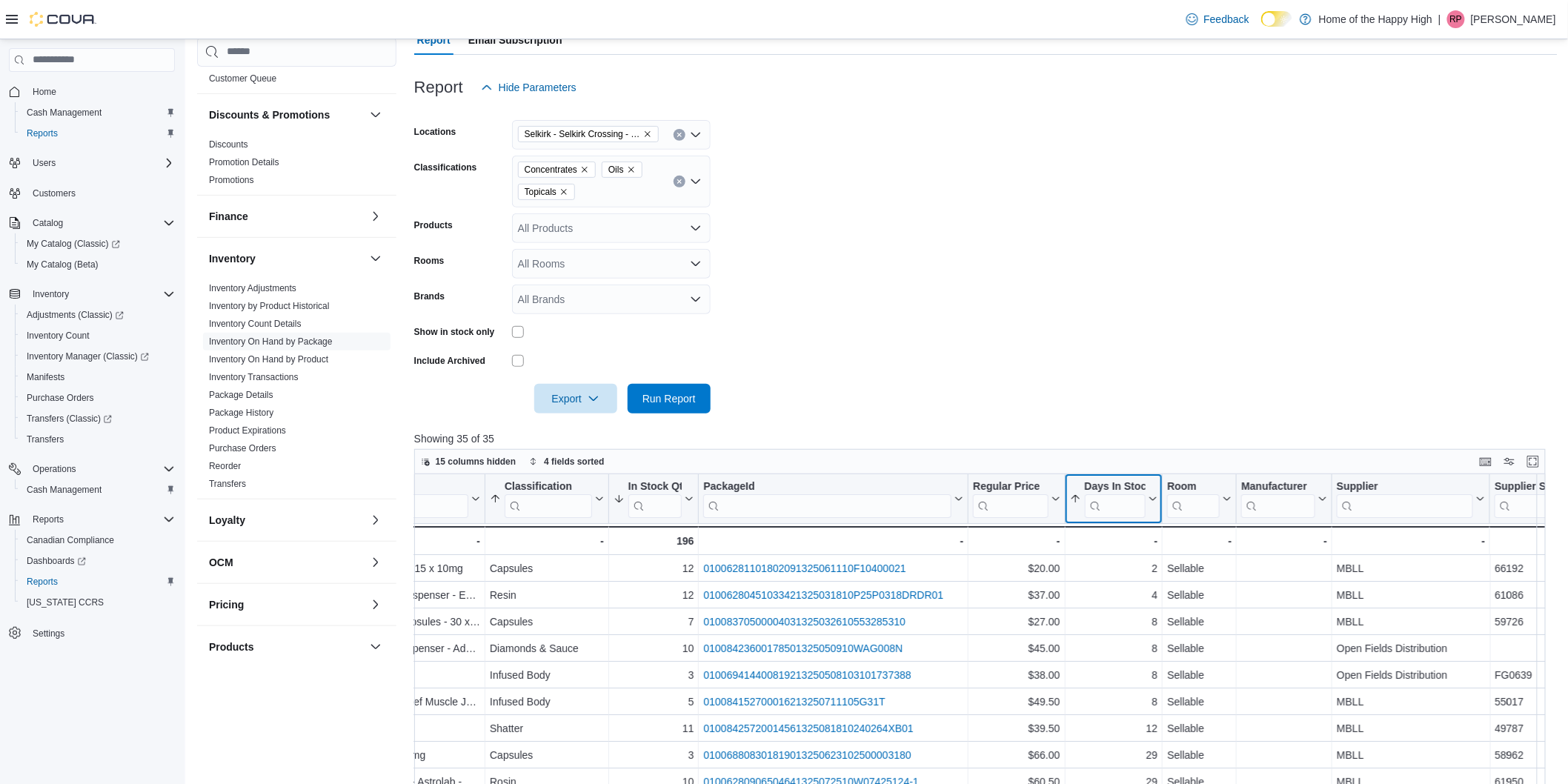
click at [1101, 487] on div "Days In Stock" at bounding box center [1115, 486] width 62 height 14
click at [1126, 574] on span "Sort High-Low" at bounding box center [1123, 573] width 56 height 12
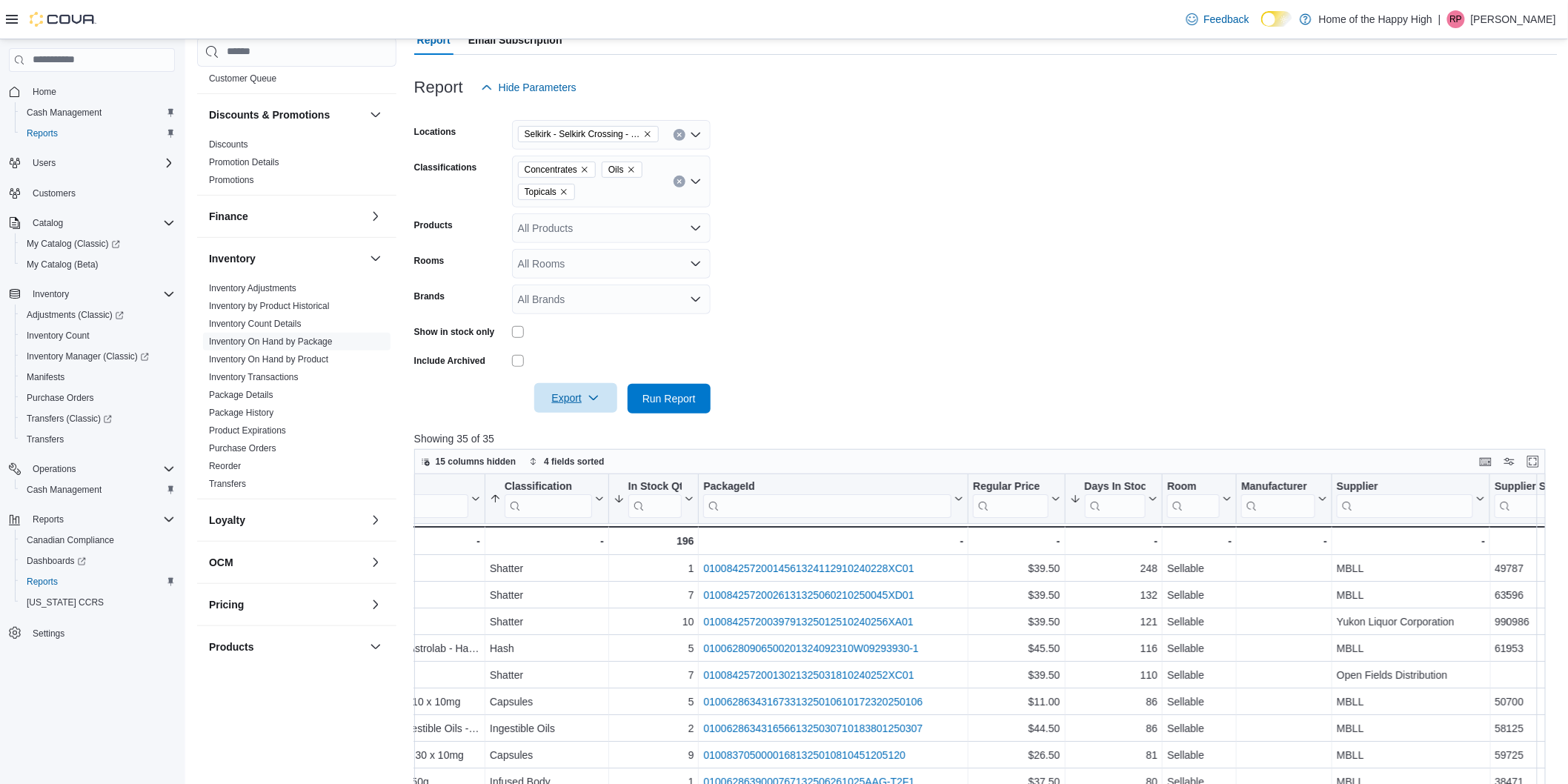
click at [593, 399] on icon "button" at bounding box center [593, 397] width 12 height 12
click at [605, 433] on span "Export to Excel" at bounding box center [578, 428] width 67 height 12
click at [735, 316] on form "Locations Selkirk - Selkirk Crossing - Fire & Flower Classifications Concentrat…" at bounding box center [986, 257] width 1143 height 311
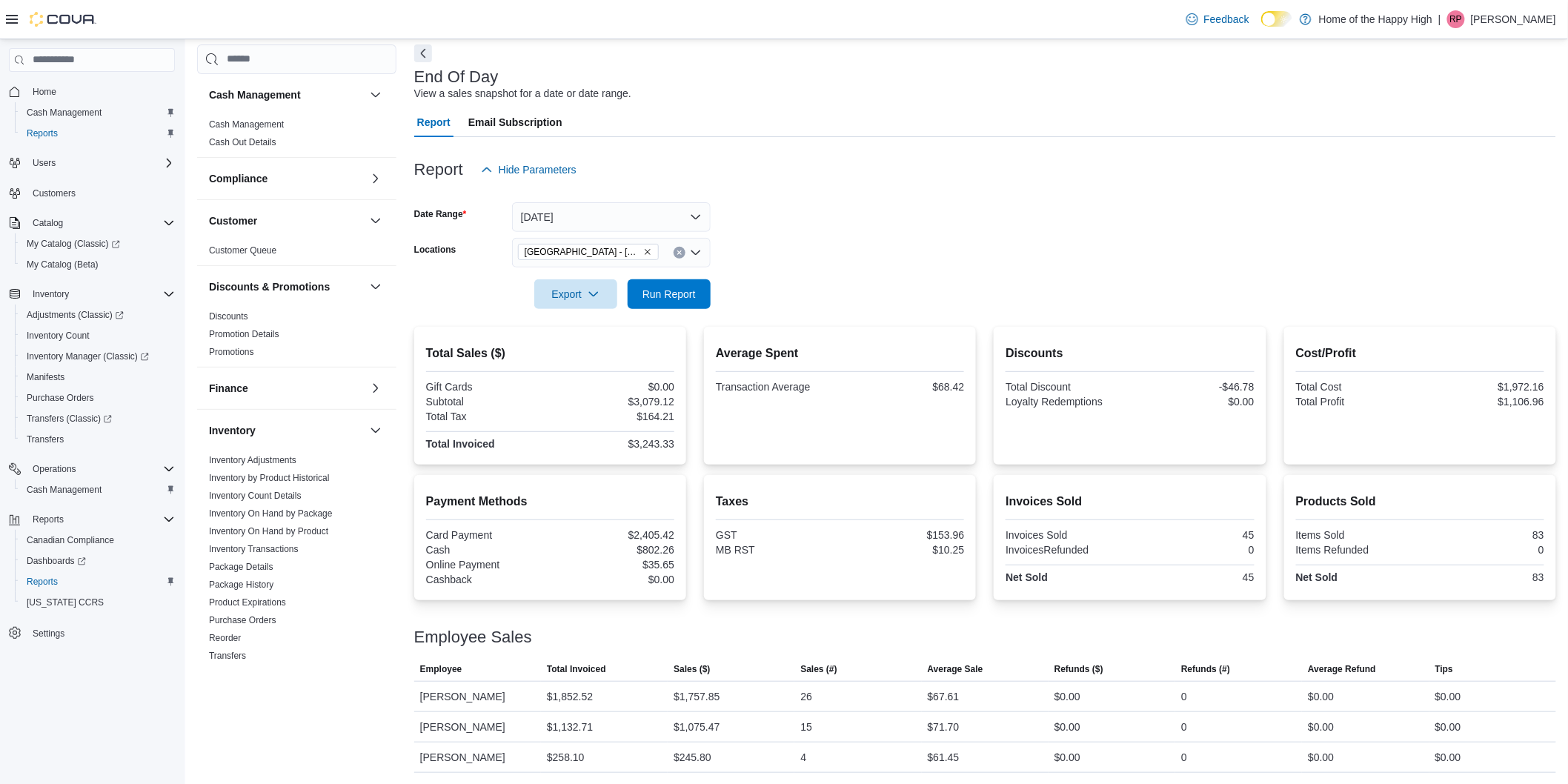
scroll to position [574, 0]
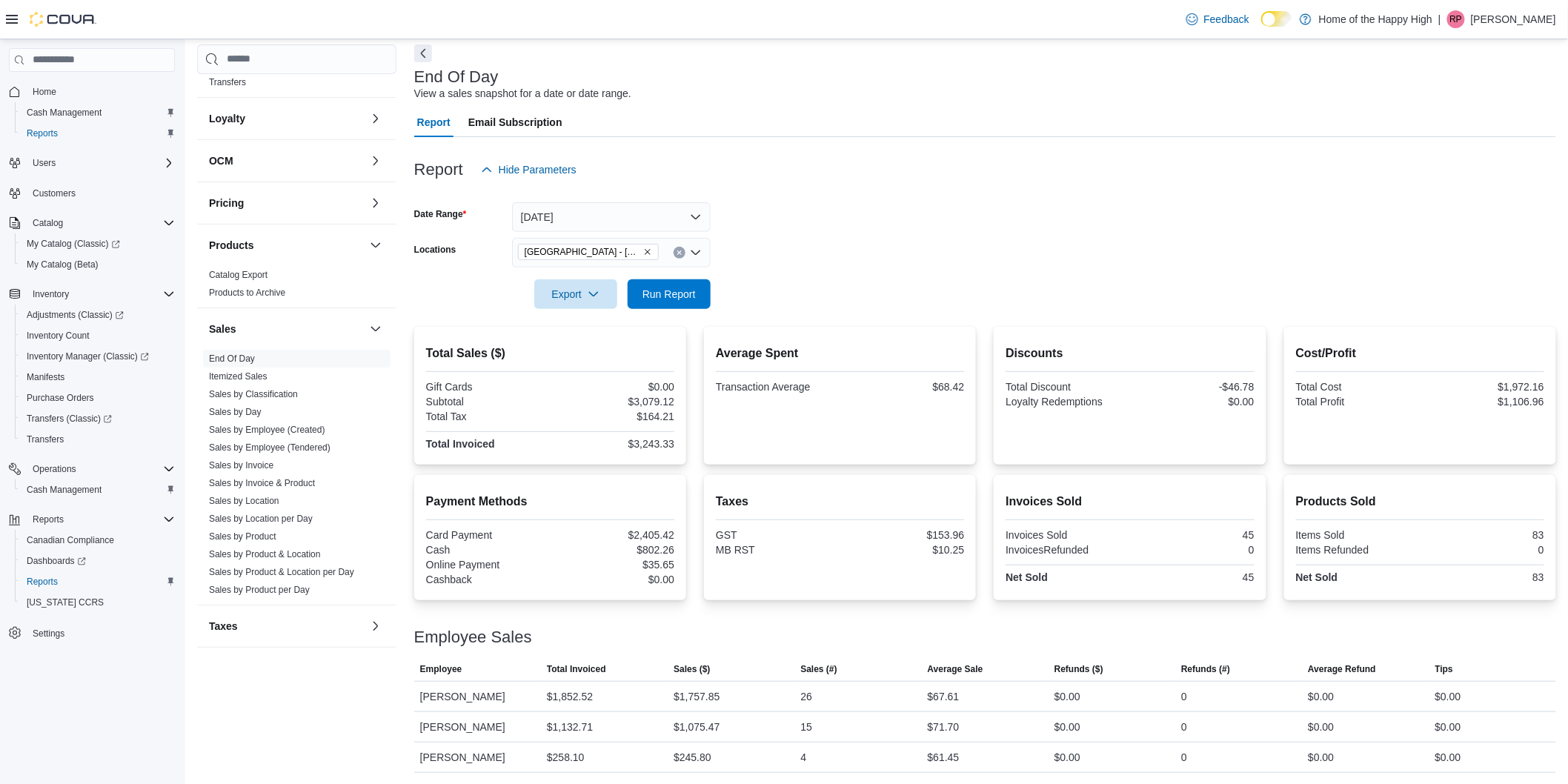
click at [932, 202] on div at bounding box center [985, 193] width 1142 height 18
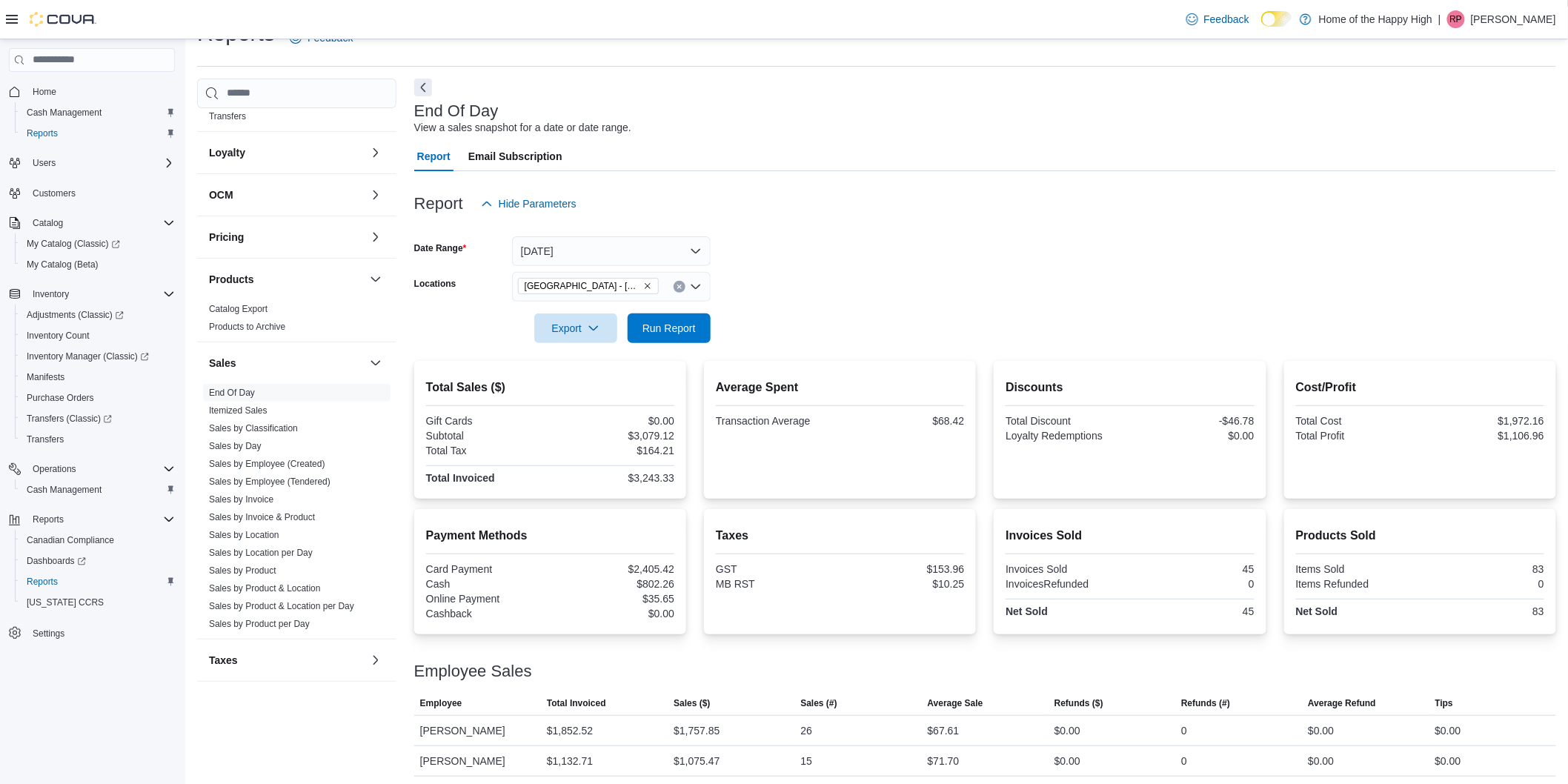
scroll to position [0, 0]
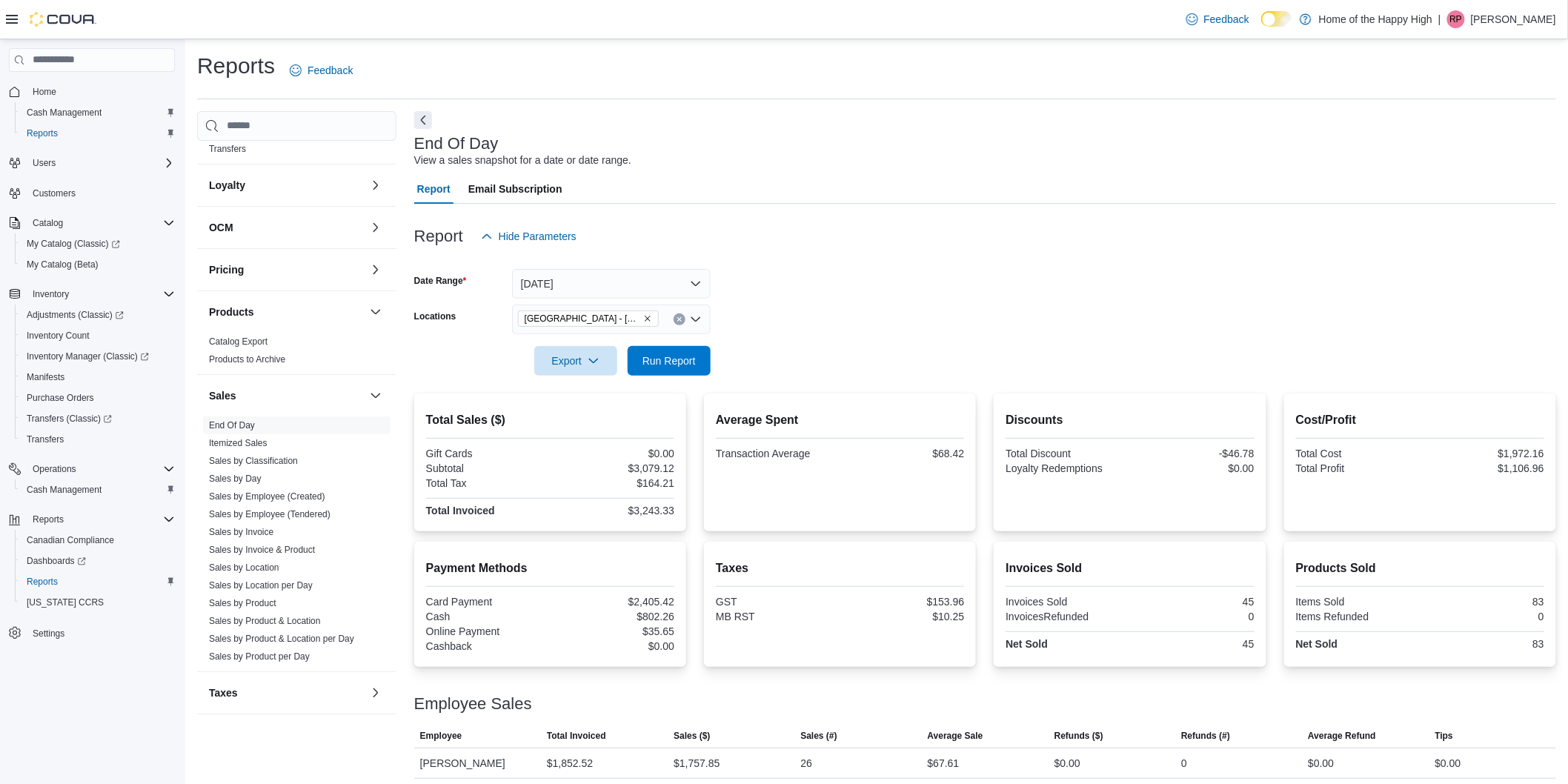
click at [1509, 23] on p "Rachel Power" at bounding box center [1513, 19] width 85 height 18
click at [1461, 146] on span "Sign Out" at bounding box center [1461, 147] width 40 height 15
